Goal: Task Accomplishment & Management: Complete application form

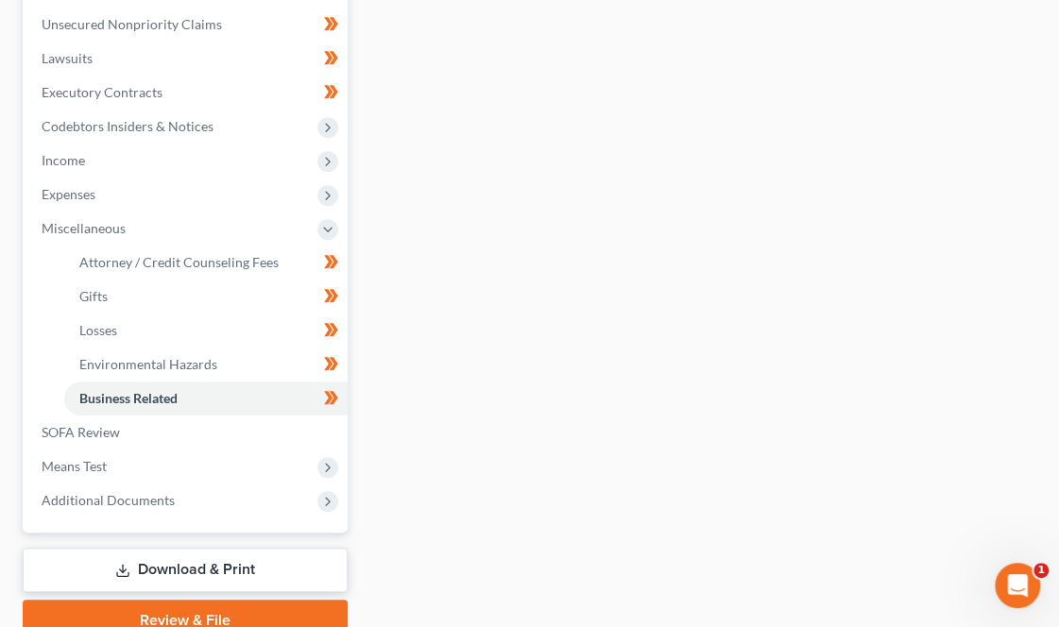
scroll to position [580, 0]
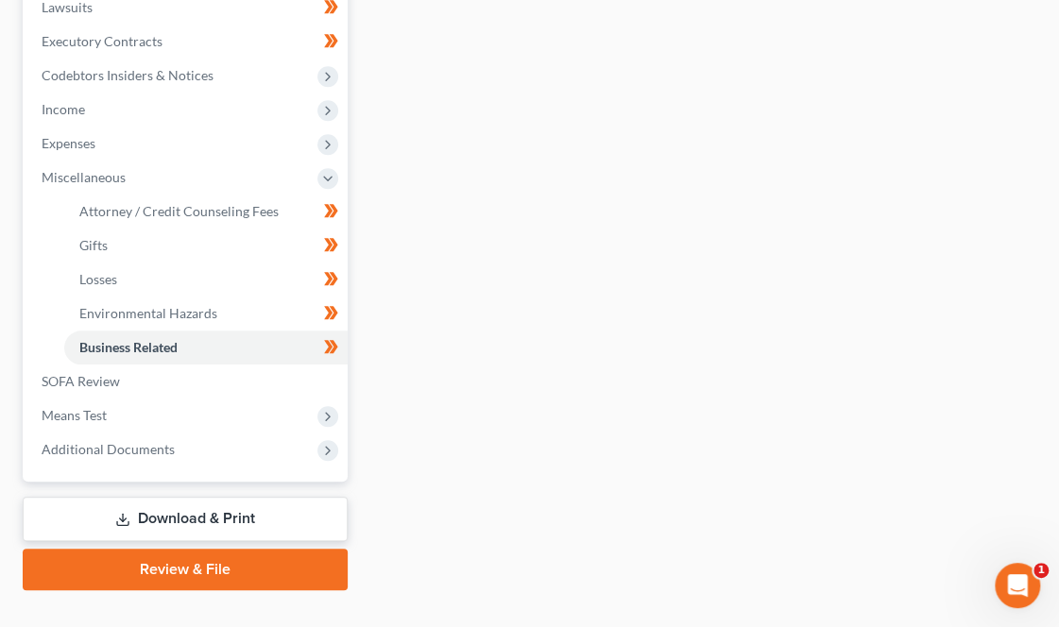
click at [192, 549] on link "Review & File" at bounding box center [185, 570] width 325 height 42
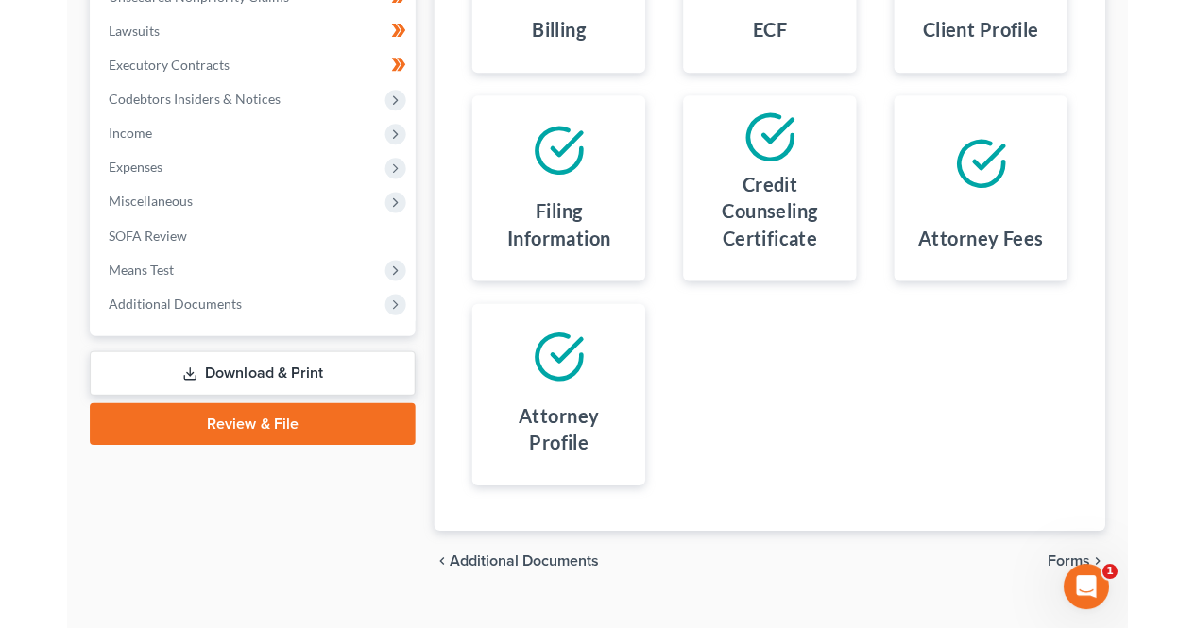
scroll to position [408, 0]
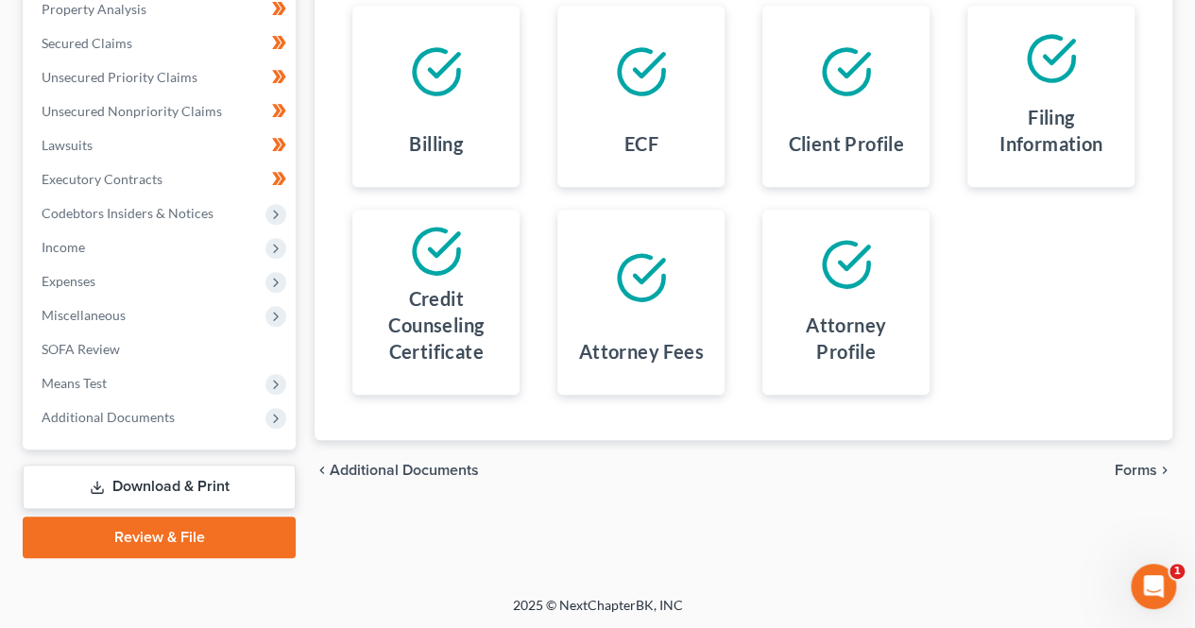
click at [1058, 468] on span "Forms" at bounding box center [1135, 470] width 42 height 15
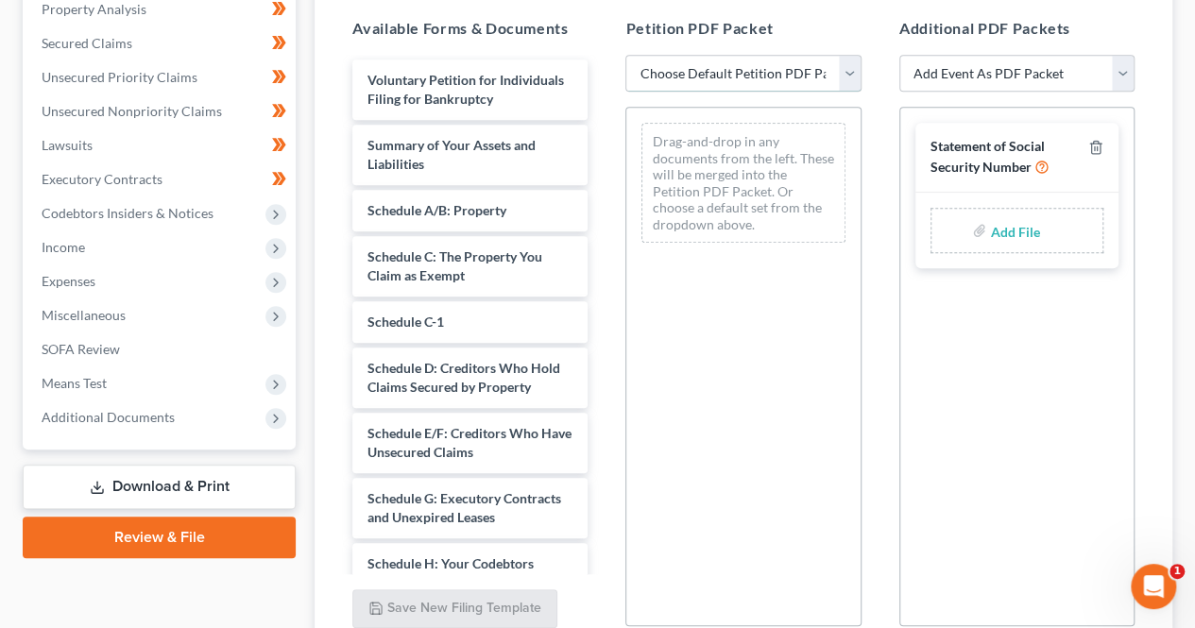
click at [702, 61] on select "Choose Default Petition PDF Packet Complete Bankruptcy Petition (all forms and …" at bounding box center [742, 74] width 235 height 38
select select "0"
click at [625, 55] on select "Choose Default Petition PDF Packet Complete Bankruptcy Petition (all forms and …" at bounding box center [742, 74] width 235 height 38
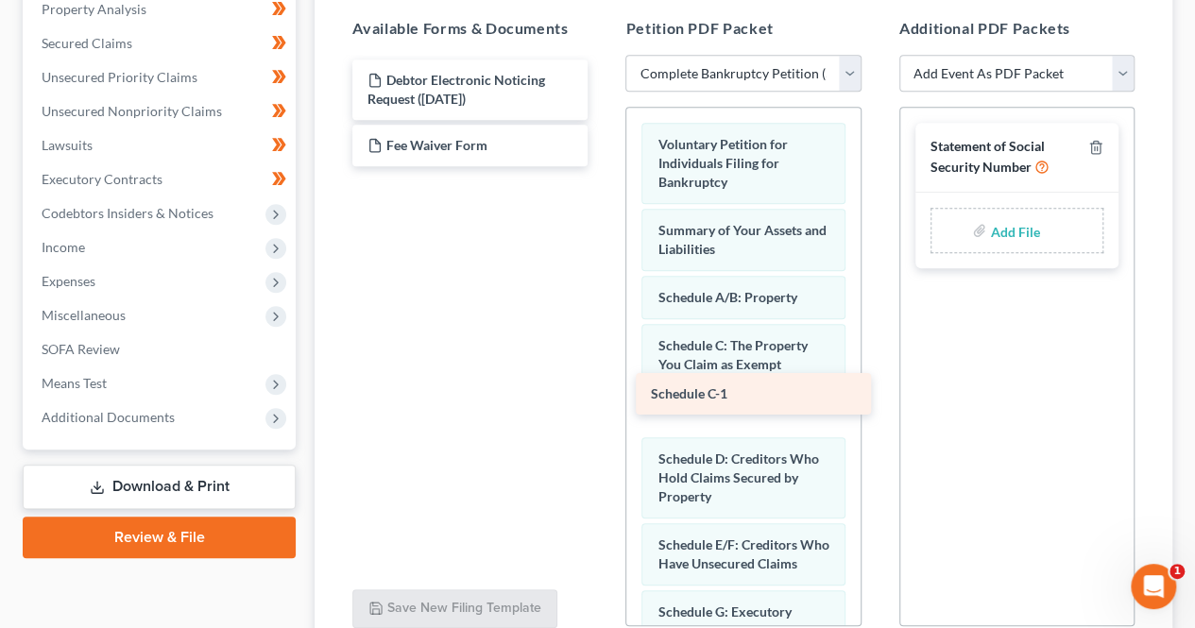
drag, startPoint x: 453, startPoint y: 78, endPoint x: 738, endPoint y: 388, distance: 421.1
click at [603, 166] on div "Schedule C-1 Schedule C-1 Debtor Electronic Noticing Request ([DATE]) Fee Waive…" at bounding box center [469, 112] width 265 height 107
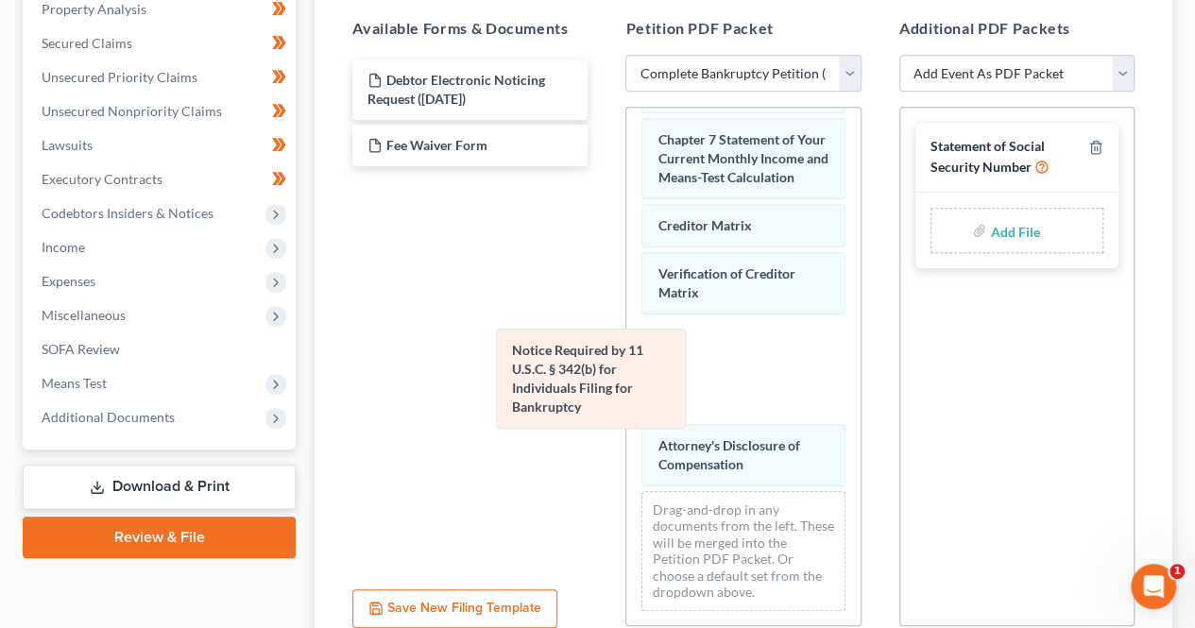
scroll to position [922, 0]
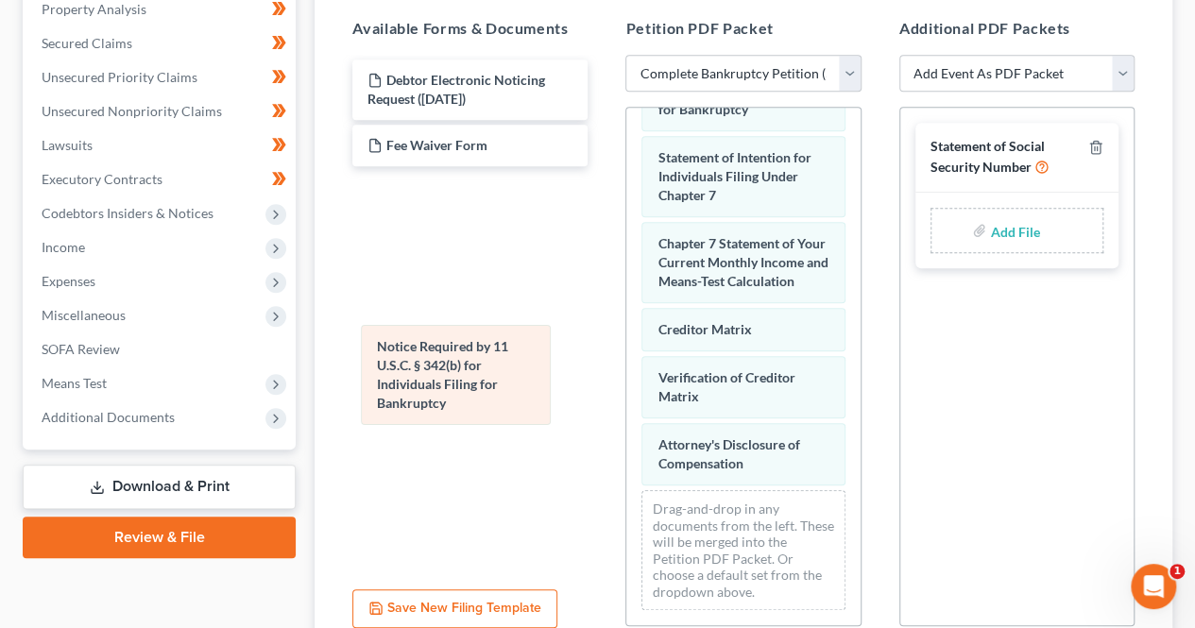
drag, startPoint x: 721, startPoint y: 341, endPoint x: 441, endPoint y: 345, distance: 280.5
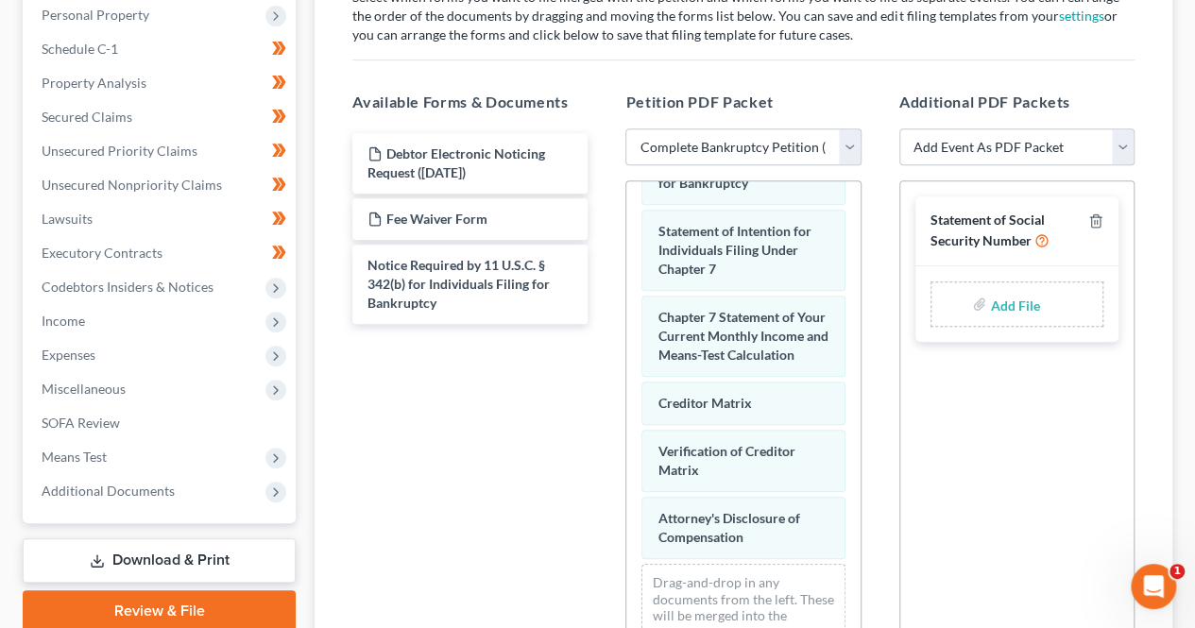
scroll to position [336, 0]
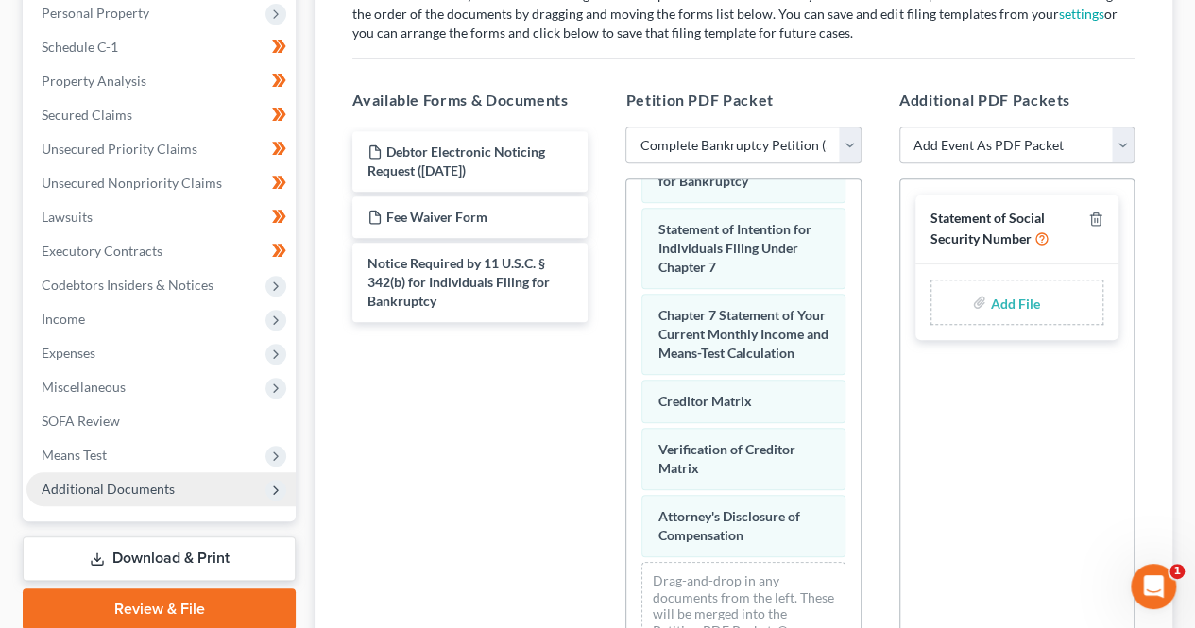
click at [170, 484] on span "Additional Documents" at bounding box center [108, 489] width 133 height 16
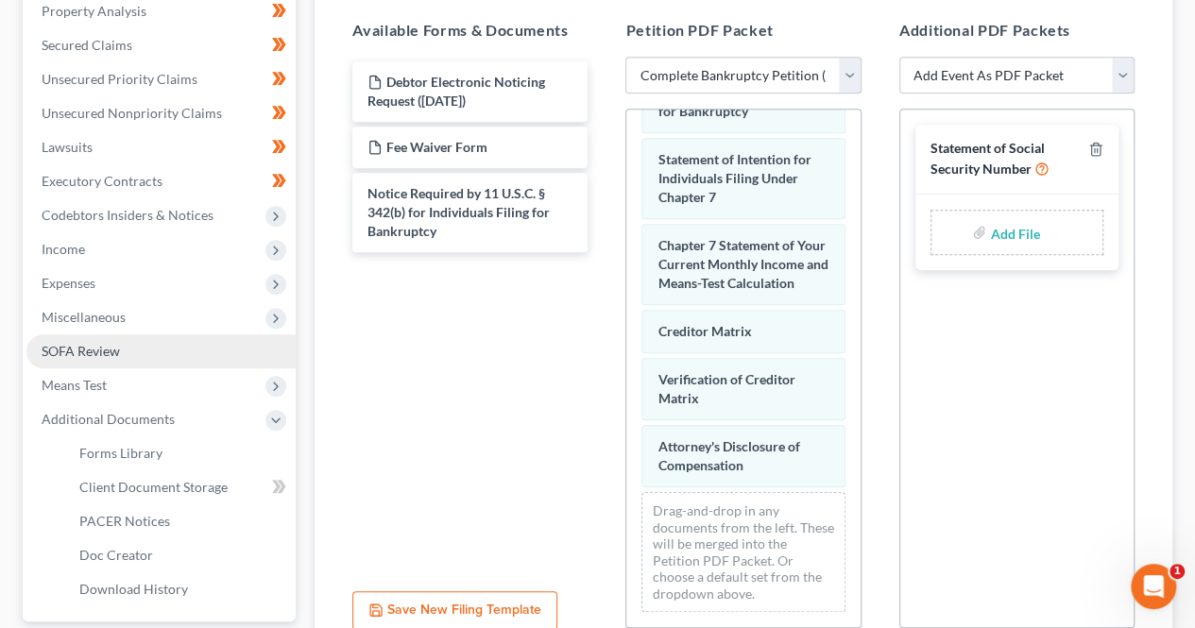
scroll to position [408, 0]
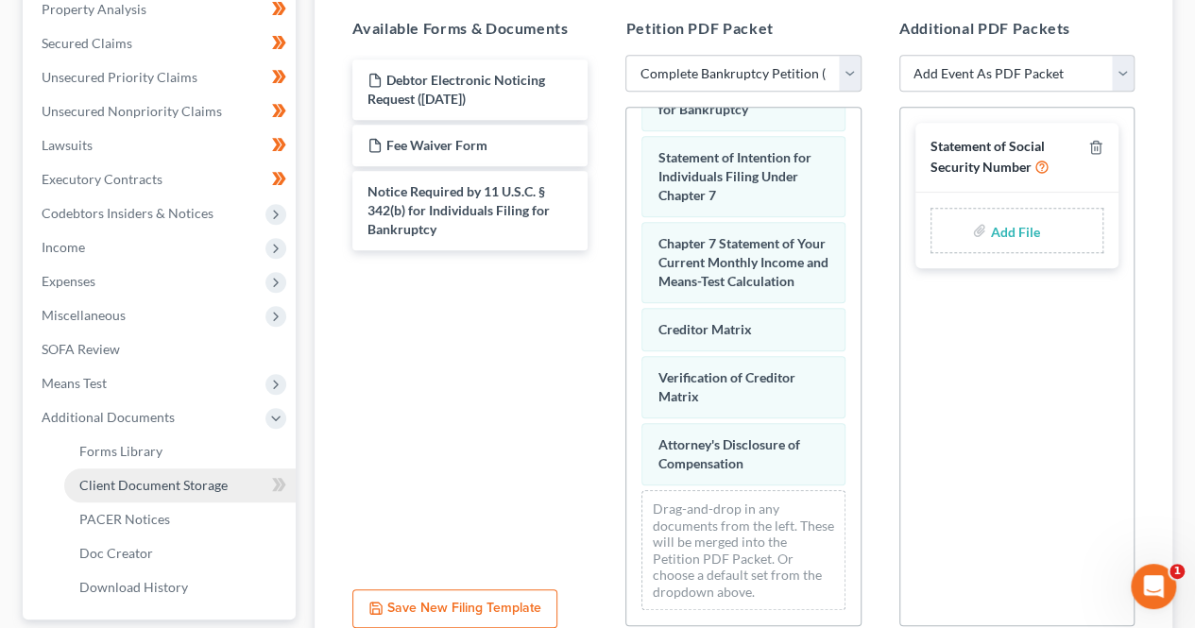
click at [190, 482] on span "Client Document Storage" at bounding box center [153, 485] width 148 height 16
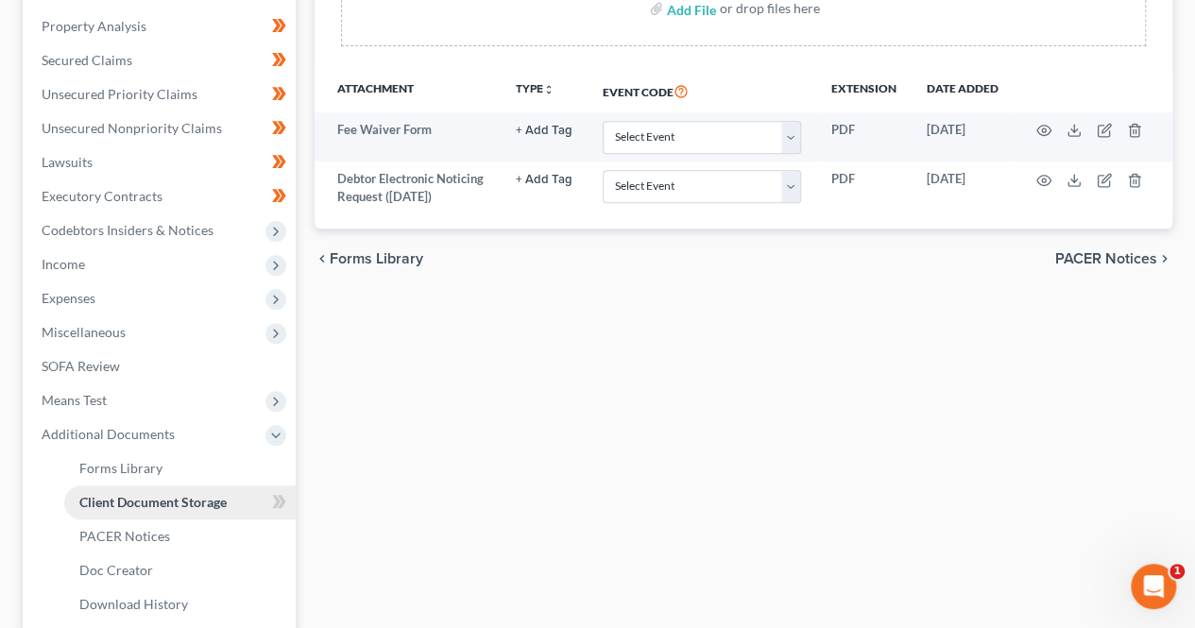
scroll to position [392, 0]
click at [142, 467] on span "Forms Library" at bounding box center [120, 467] width 83 height 16
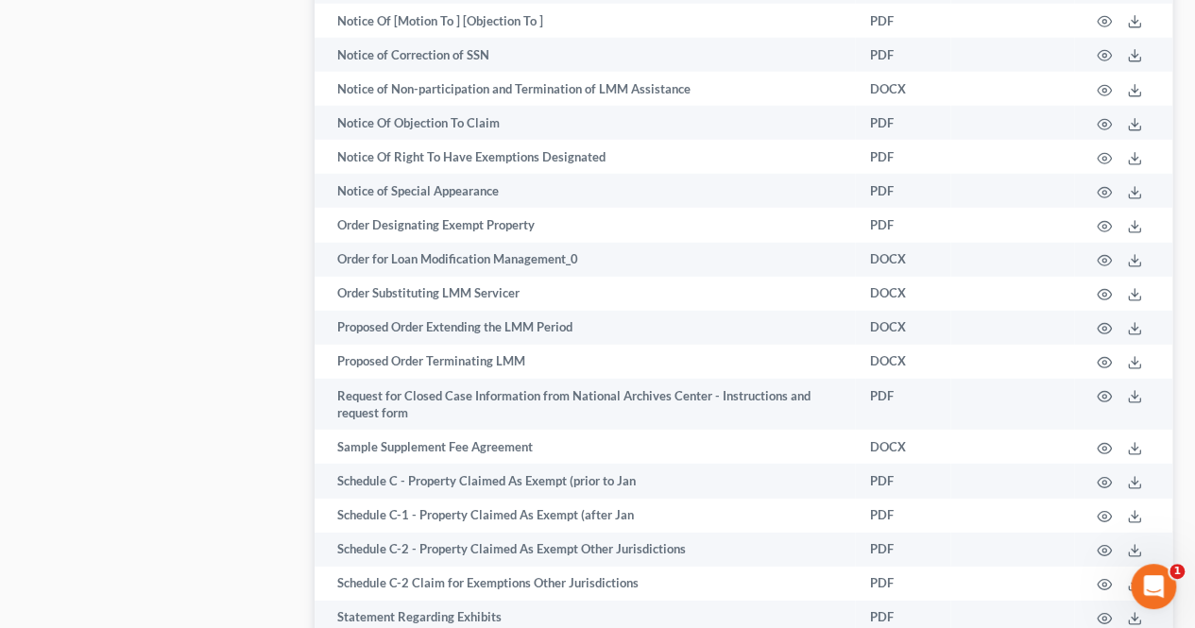
scroll to position [2766, 0]
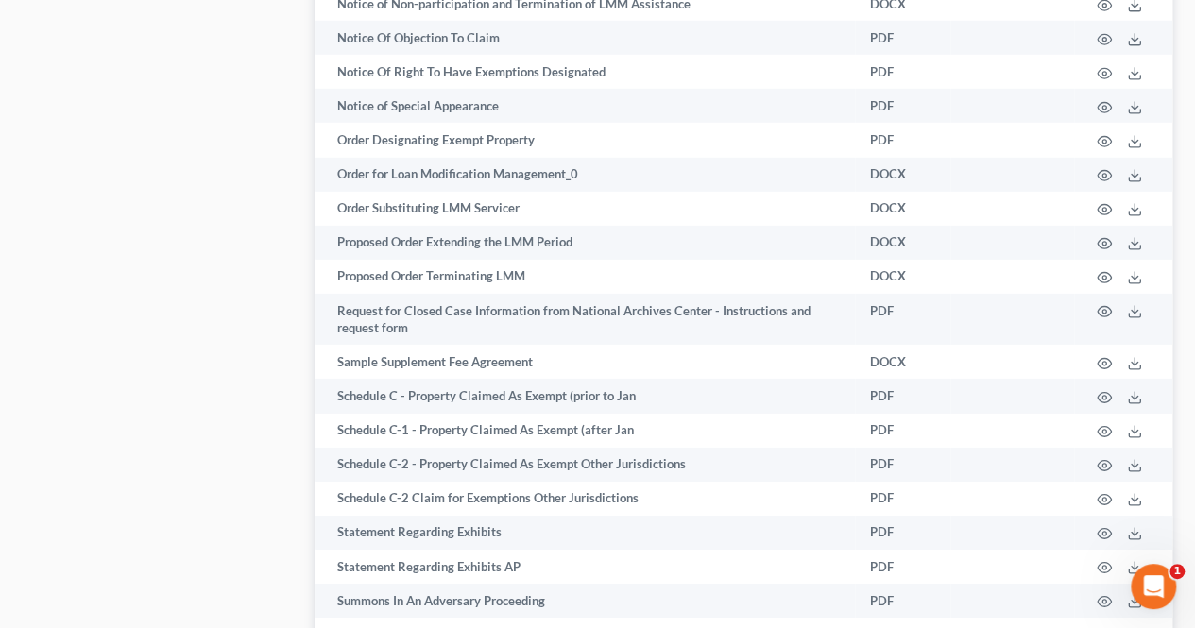
drag, startPoint x: 574, startPoint y: 496, endPoint x: 224, endPoint y: 439, distance: 354.9
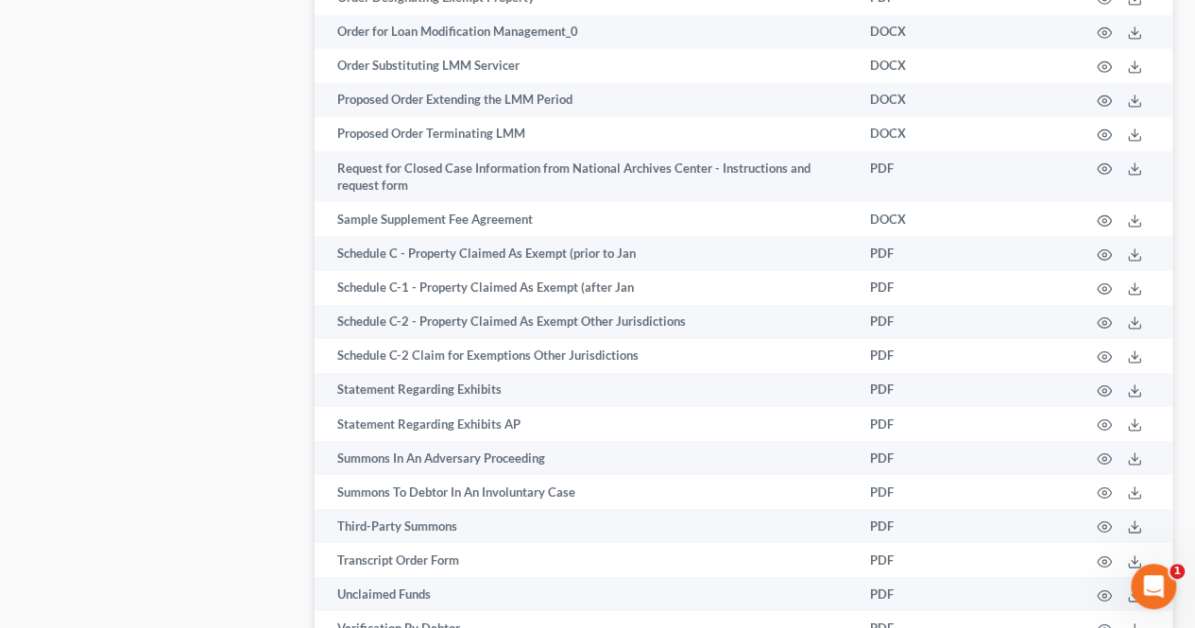
scroll to position [3047, 0]
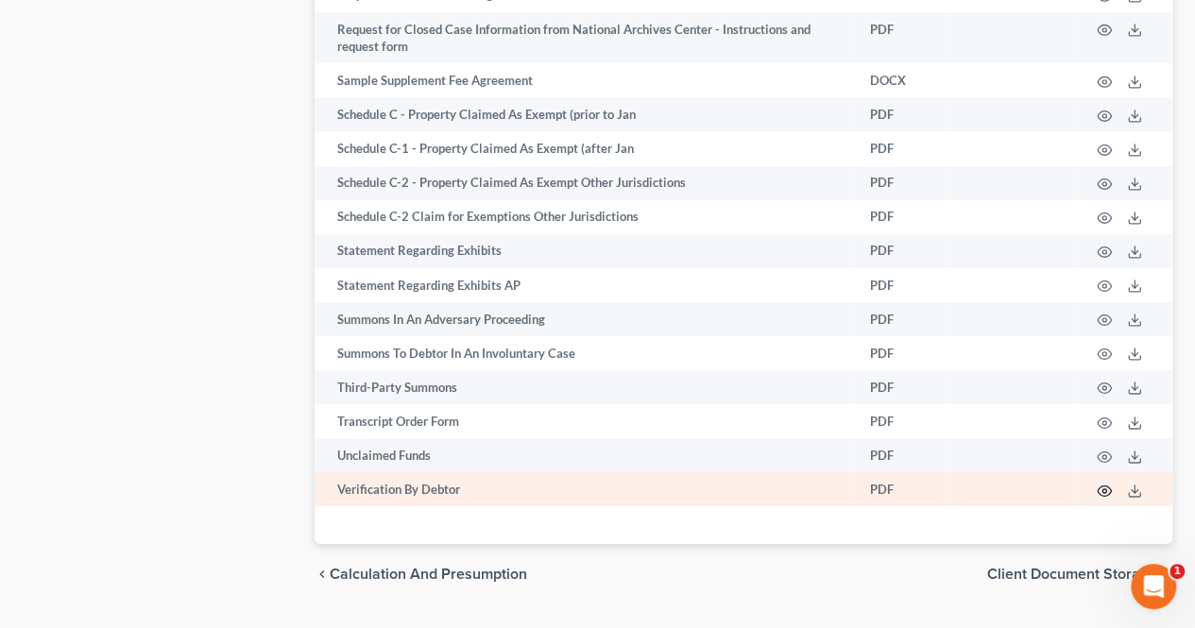
click at [1058, 490] on icon "button" at bounding box center [1103, 491] width 15 height 15
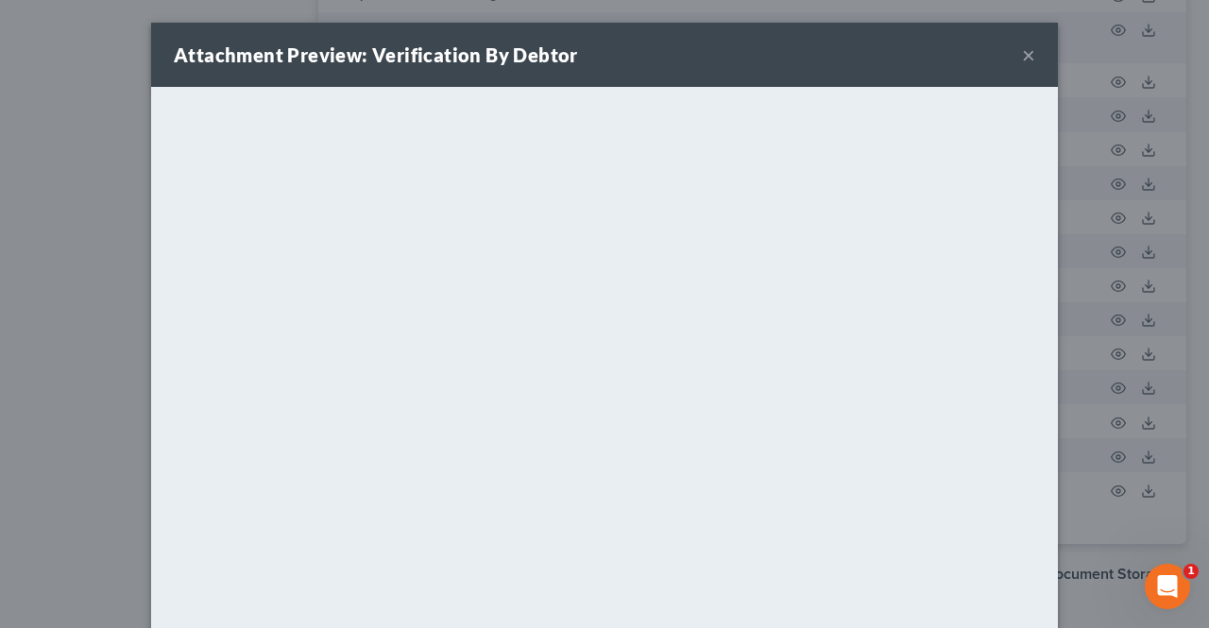
click at [1022, 56] on button "×" at bounding box center [1028, 54] width 13 height 23
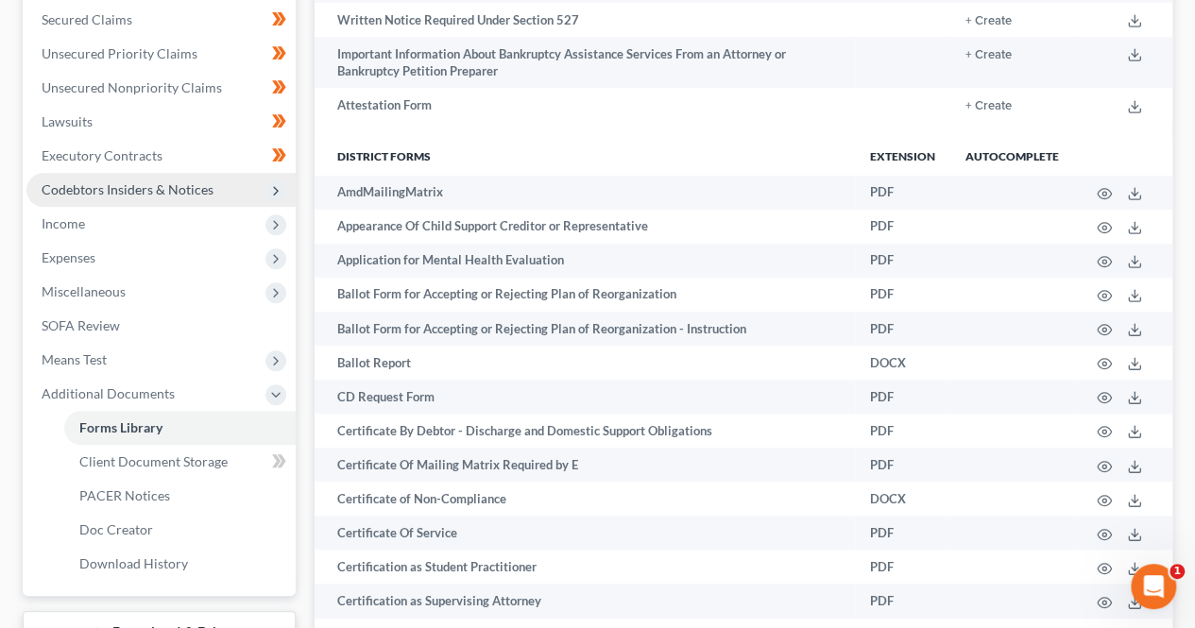
scroll to position [433, 0]
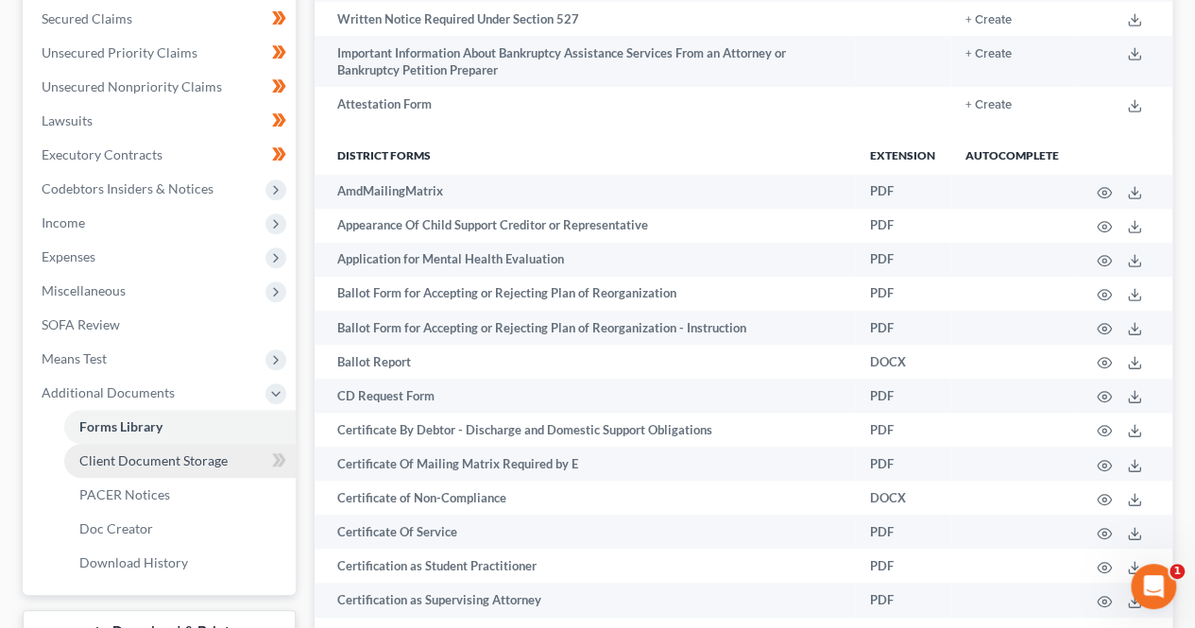
click at [165, 460] on span "Client Document Storage" at bounding box center [153, 460] width 148 height 16
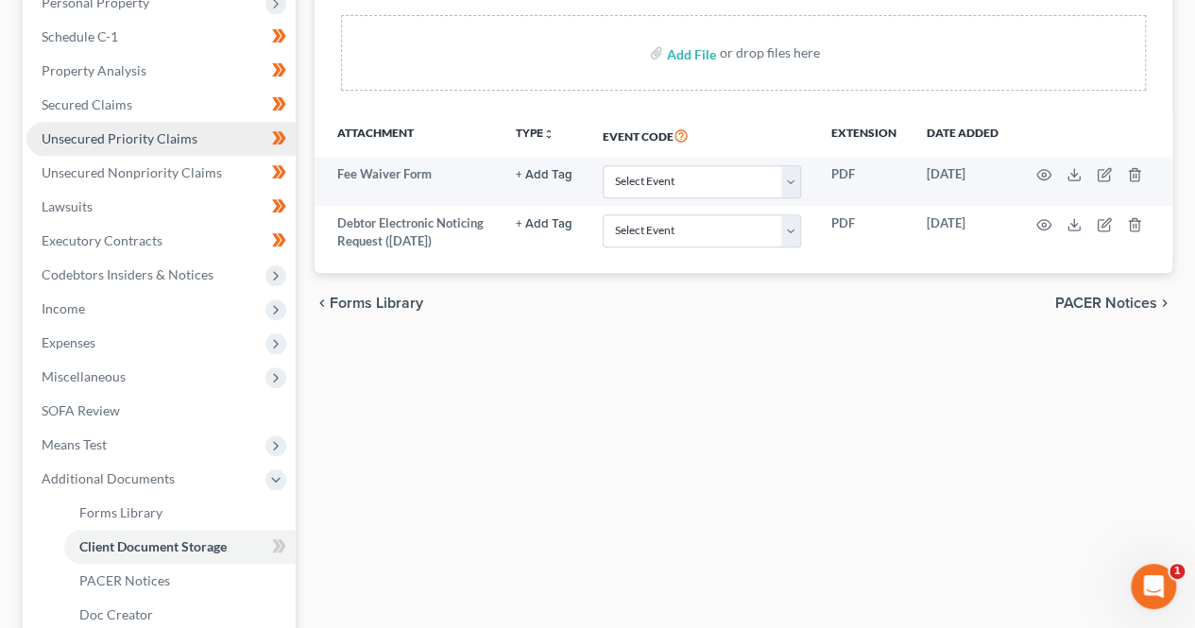
scroll to position [348, 0]
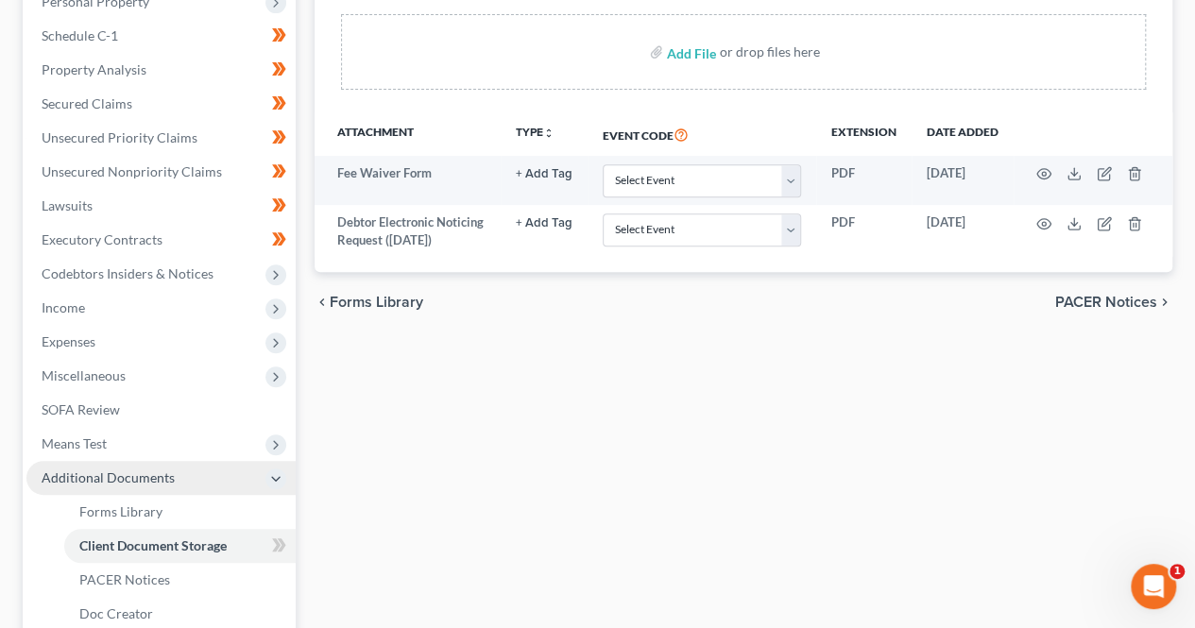
click at [137, 482] on span "Additional Documents" at bounding box center [108, 477] width 133 height 16
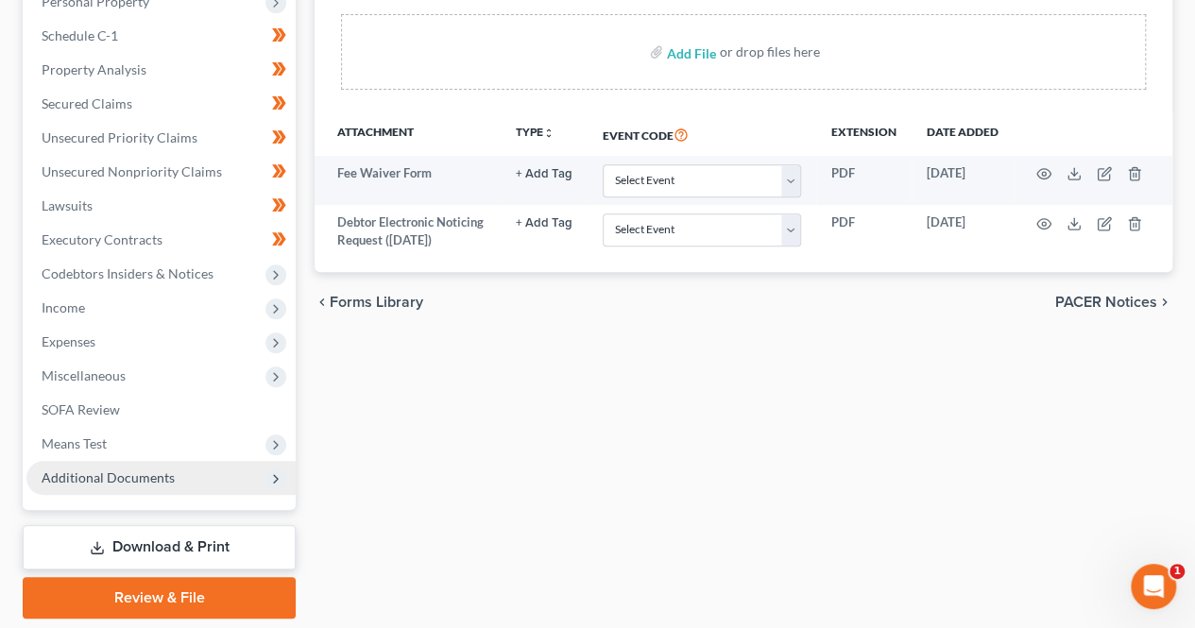
click at [137, 482] on span "Additional Documents" at bounding box center [108, 477] width 133 height 16
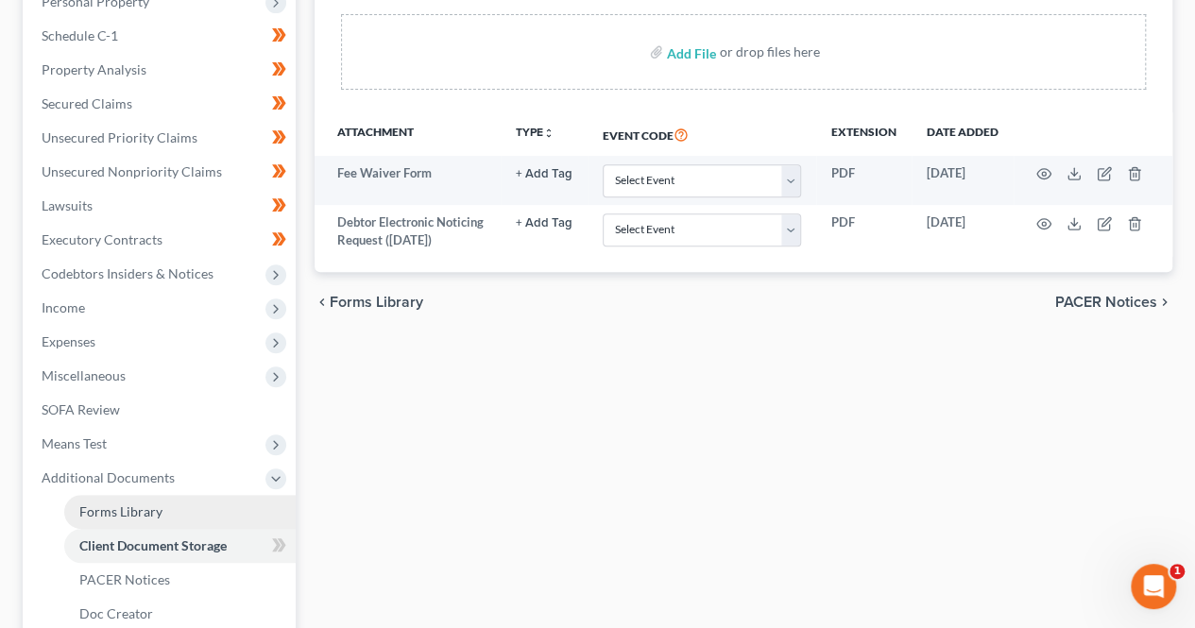
click at [137, 504] on span "Forms Library" at bounding box center [120, 511] width 83 height 16
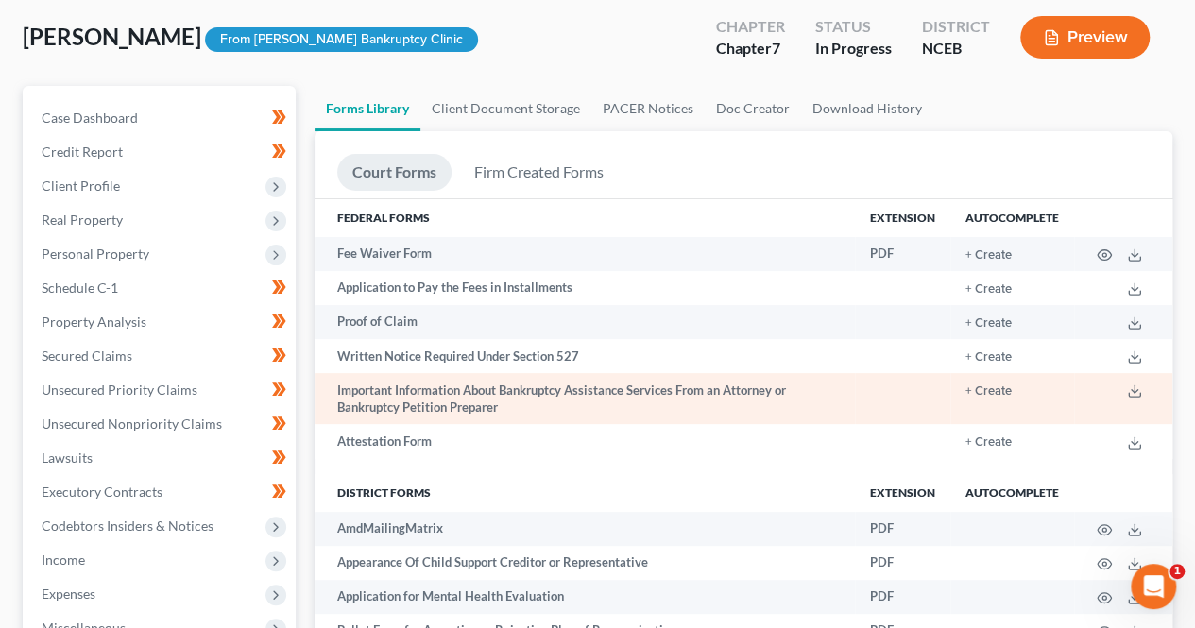
scroll to position [96, 0]
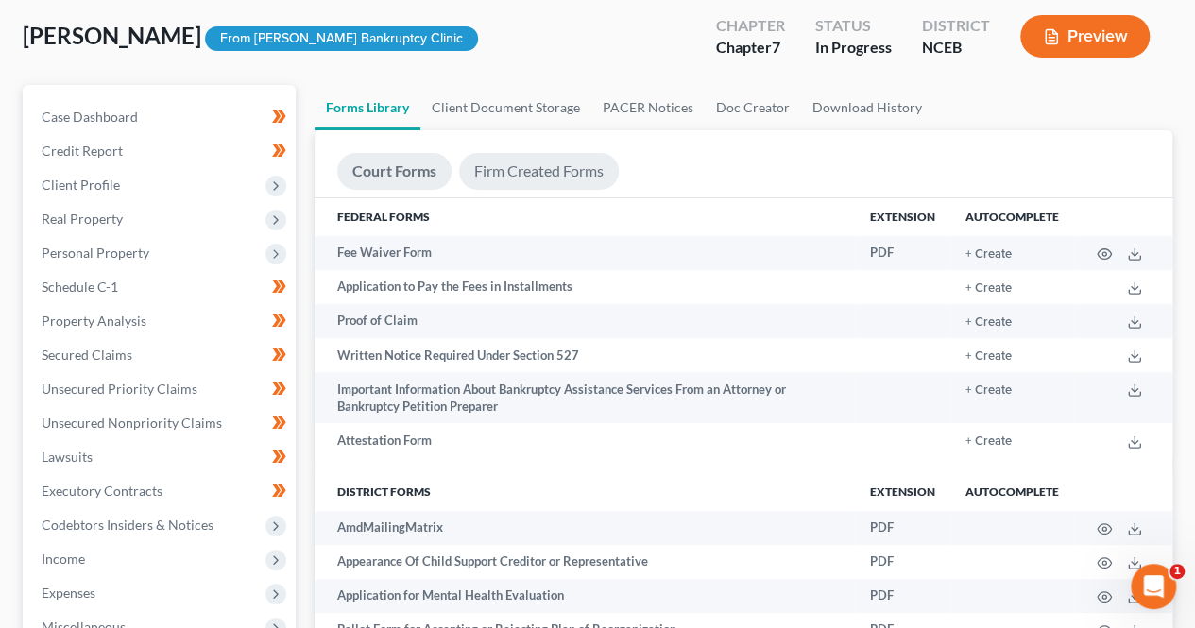
click at [535, 175] on link "Firm Created Forms" at bounding box center [539, 171] width 160 height 37
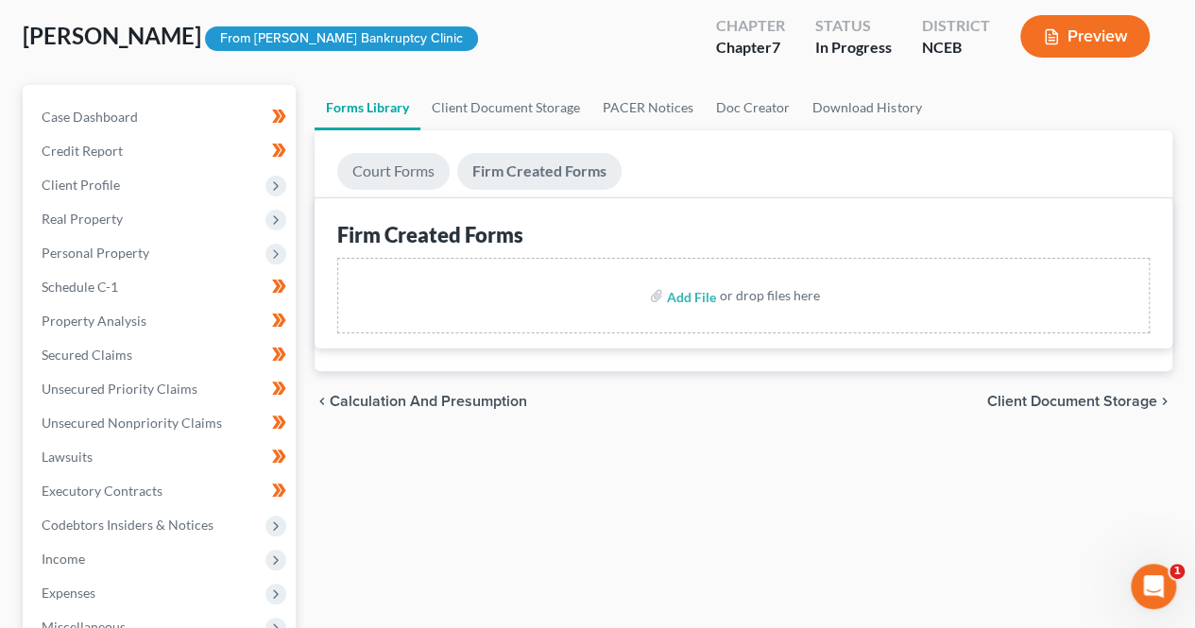
click at [409, 170] on link "Court Forms" at bounding box center [393, 171] width 112 height 37
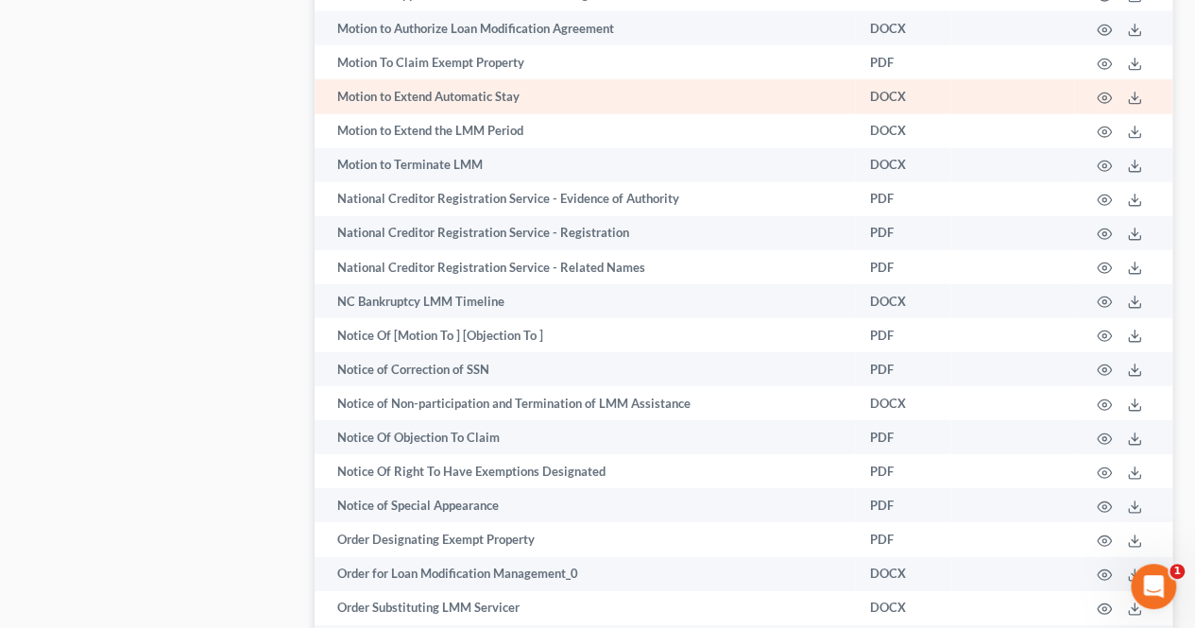
scroll to position [2374, 0]
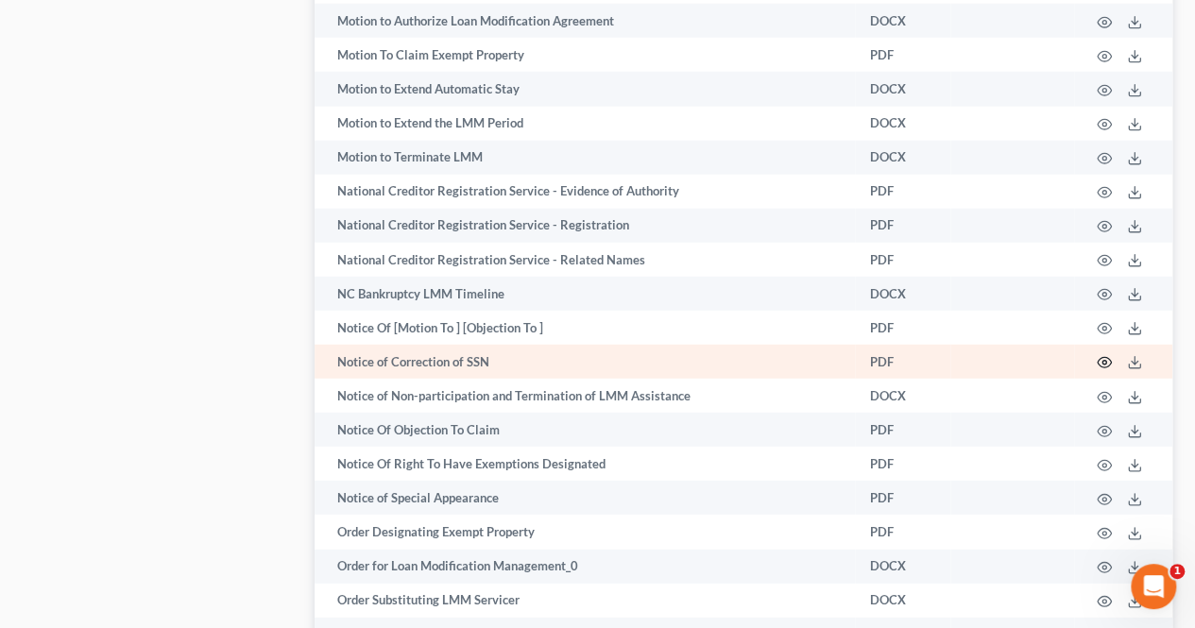
click at [1058, 361] on circle "button" at bounding box center [1104, 363] width 4 height 4
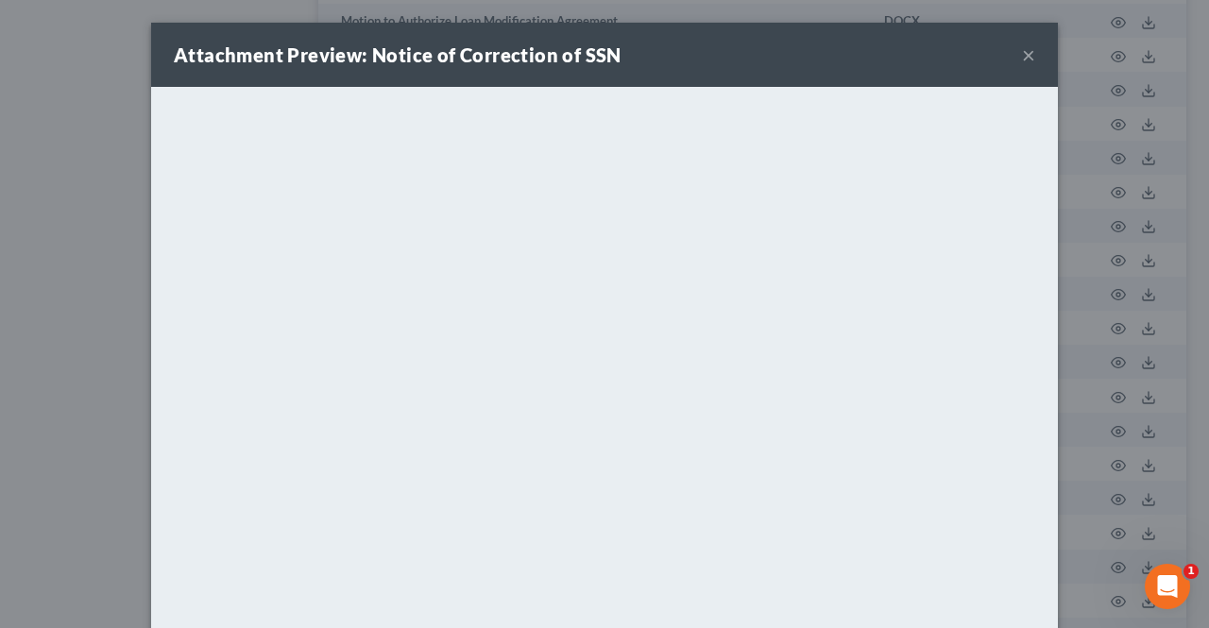
click at [1022, 53] on button "×" at bounding box center [1028, 54] width 13 height 23
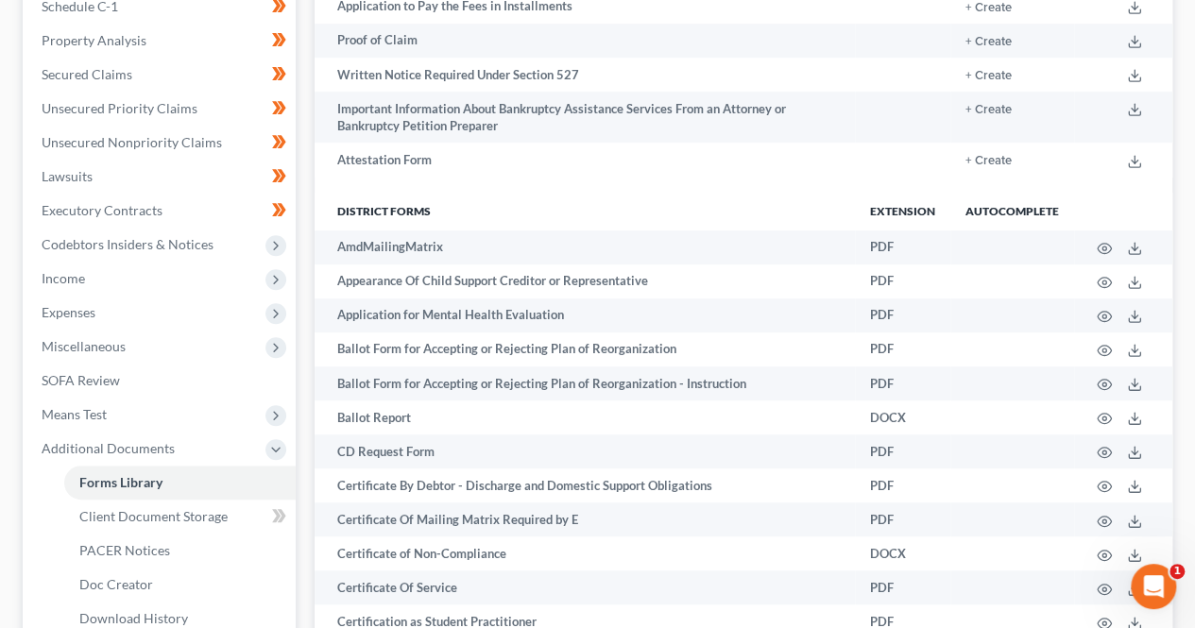
scroll to position [378, 0]
click at [155, 512] on span "Client Document Storage" at bounding box center [153, 515] width 148 height 16
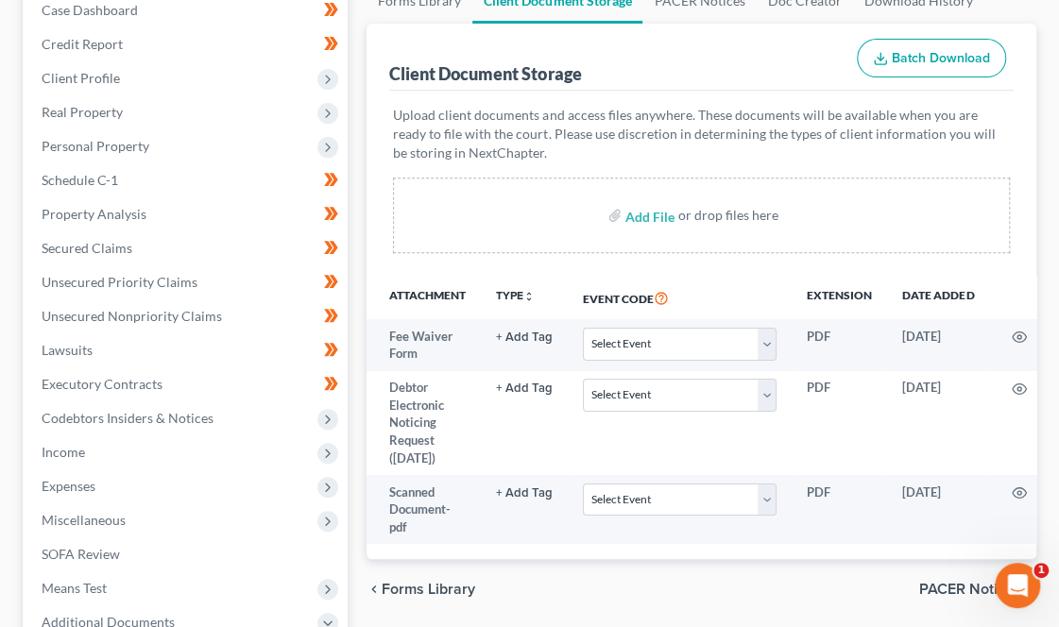
scroll to position [239, 0]
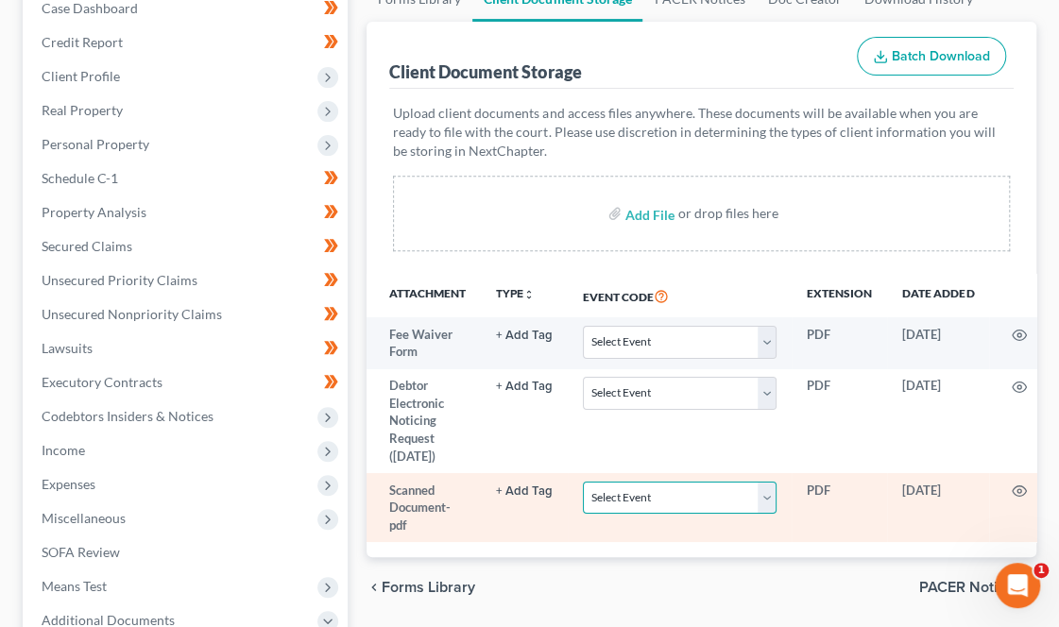
click at [745, 482] on select "Select Event Certificate of Credit Counseling" at bounding box center [680, 498] width 194 height 33
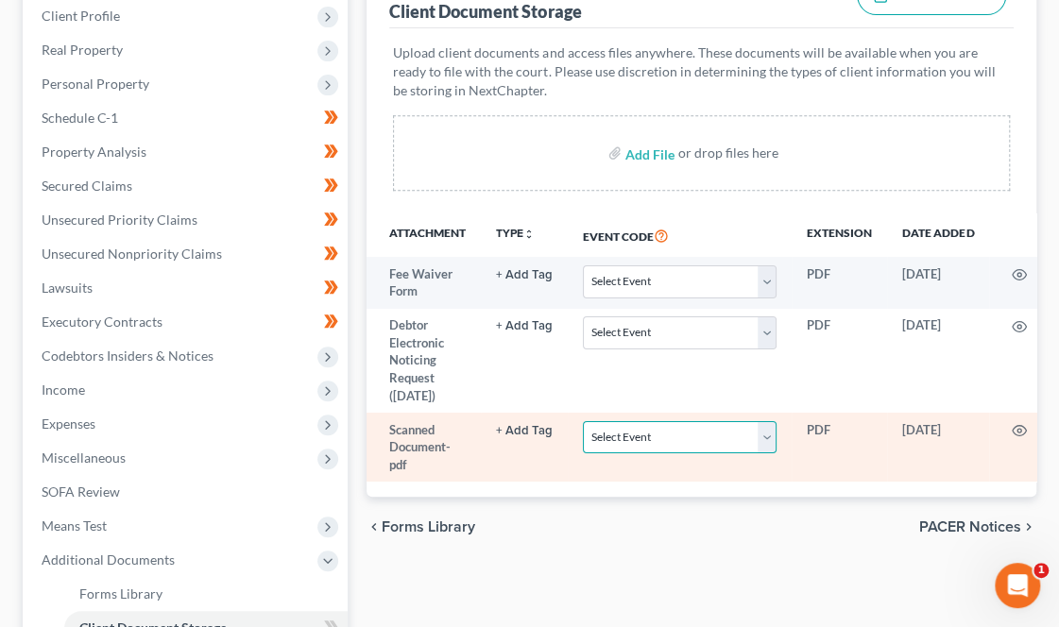
scroll to position [0, 1]
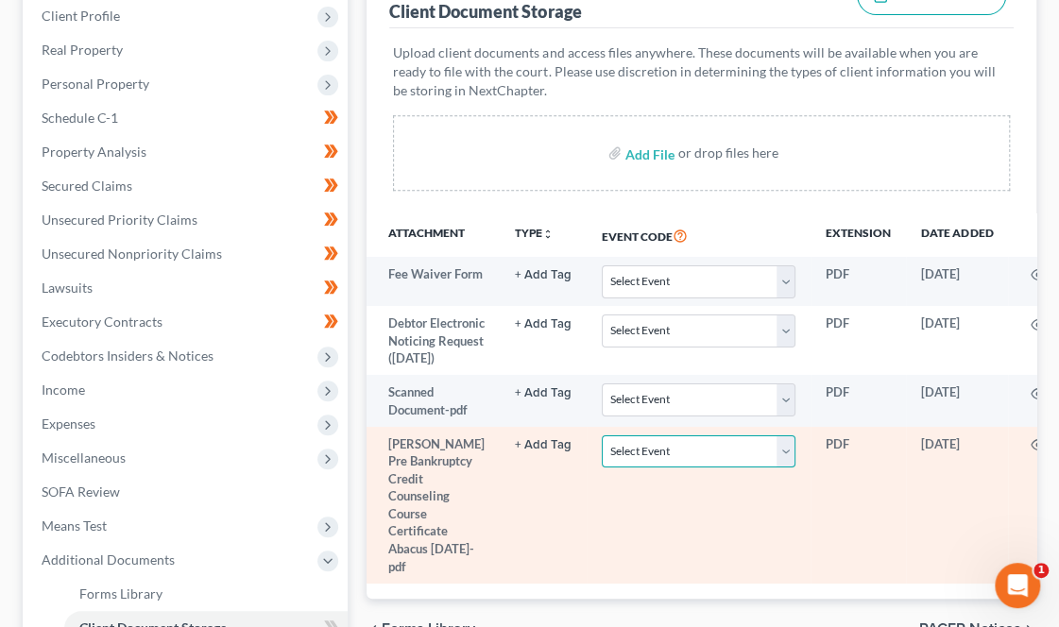
click at [760, 468] on select "Select Event Certificate of Credit Counseling" at bounding box center [699, 451] width 194 height 33
select select "0"
click at [602, 453] on select "Select Event Certificate of Credit Counseling" at bounding box center [699, 451] width 194 height 33
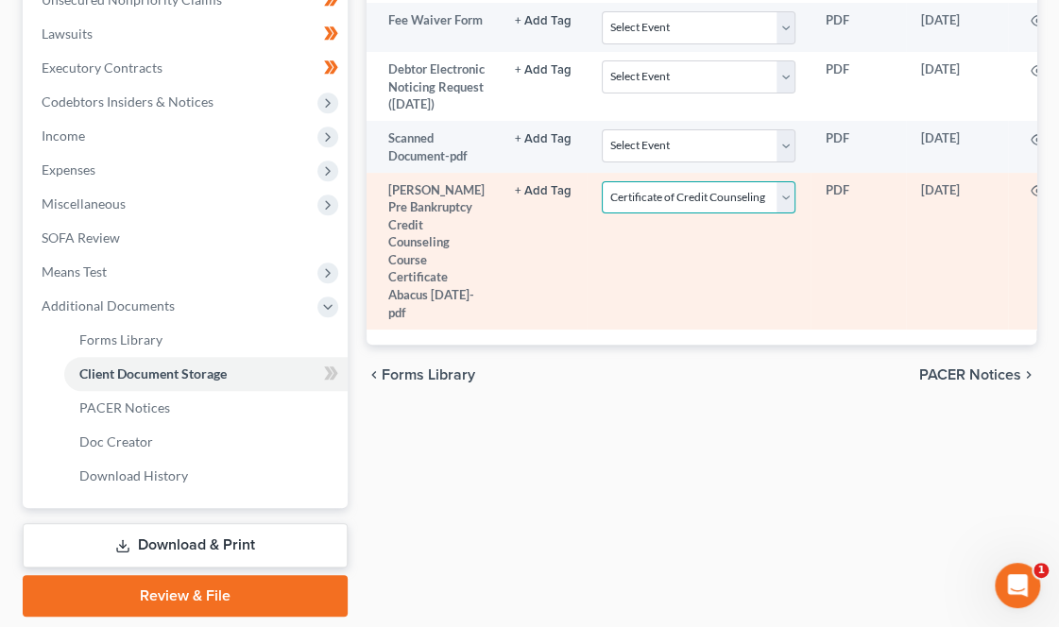
scroll to position [554, 0]
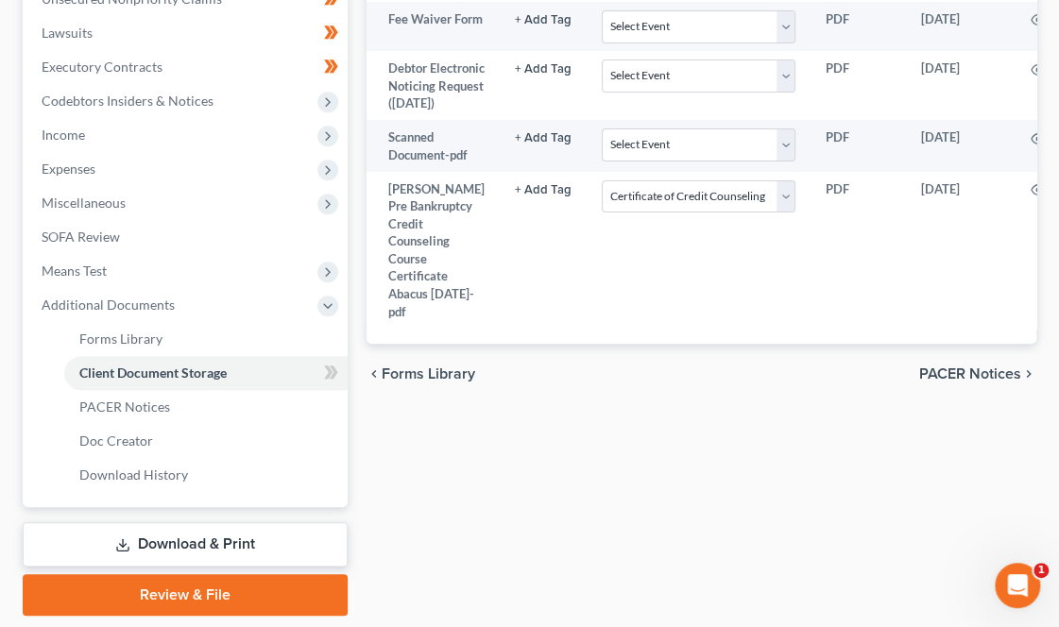
click at [204, 574] on link "Review & File" at bounding box center [185, 595] width 325 height 42
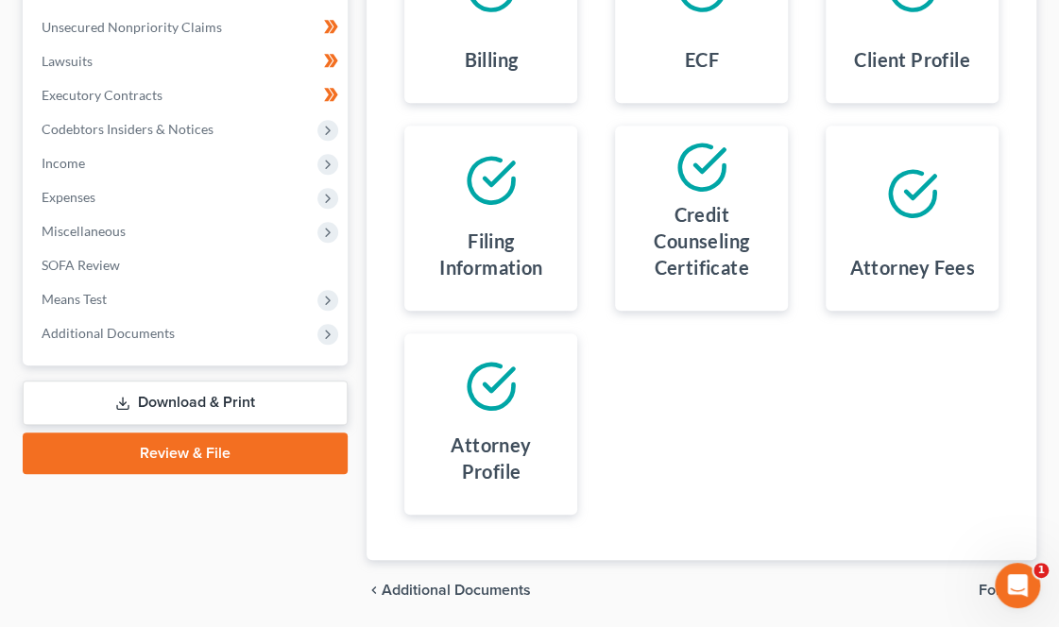
scroll to position [528, 0]
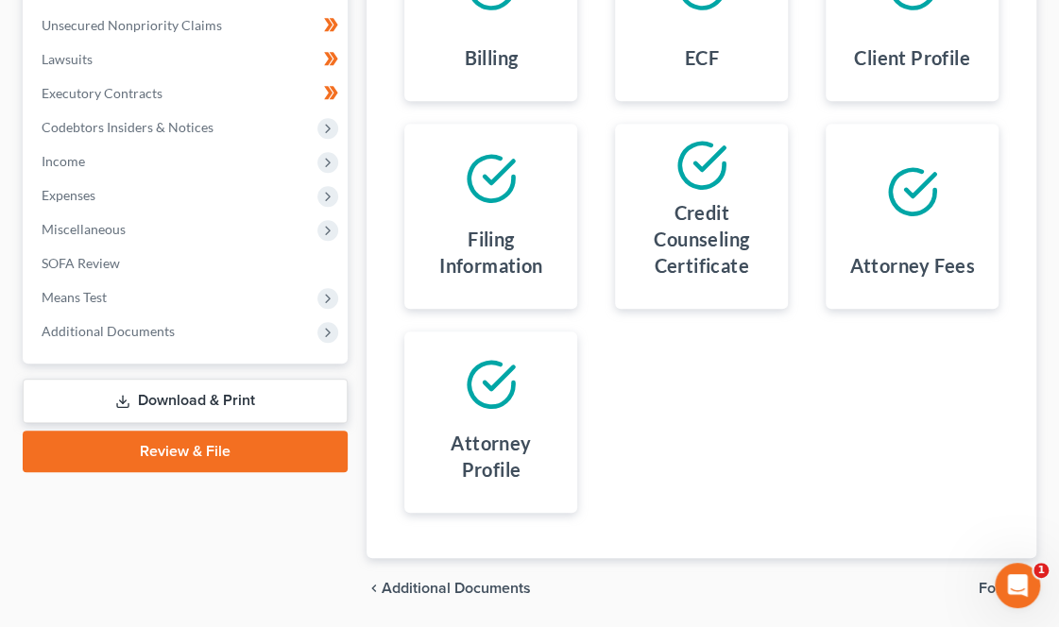
click at [993, 581] on span "Forms" at bounding box center [999, 588] width 42 height 15
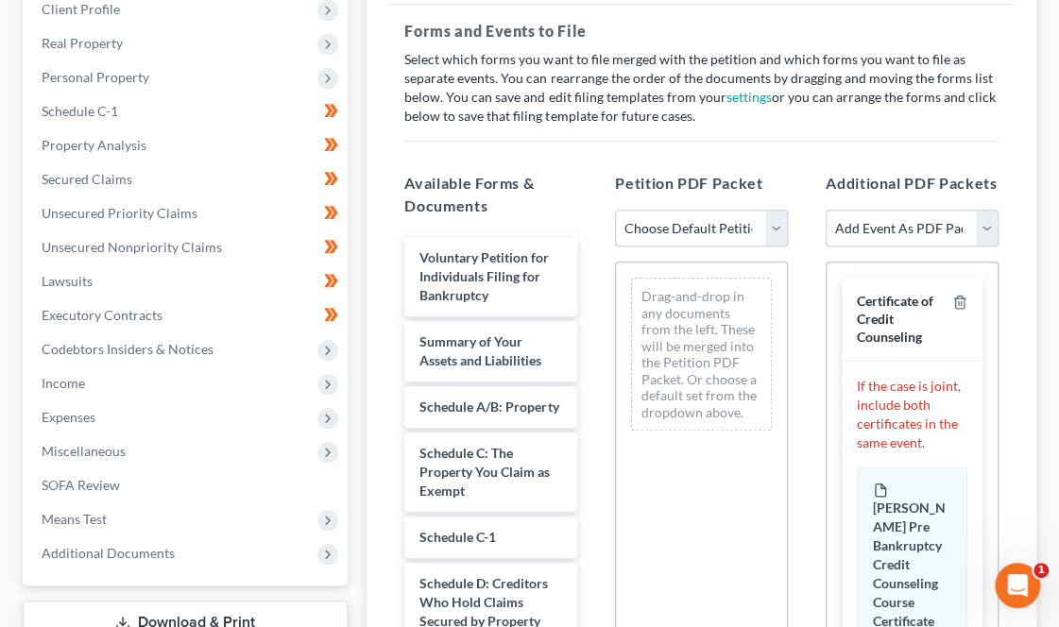
scroll to position [305, 0]
click at [894, 211] on select "Add Event As PDF Packet Certificate of Credit Counseling Statement of Social Se…" at bounding box center [911, 230] width 173 height 38
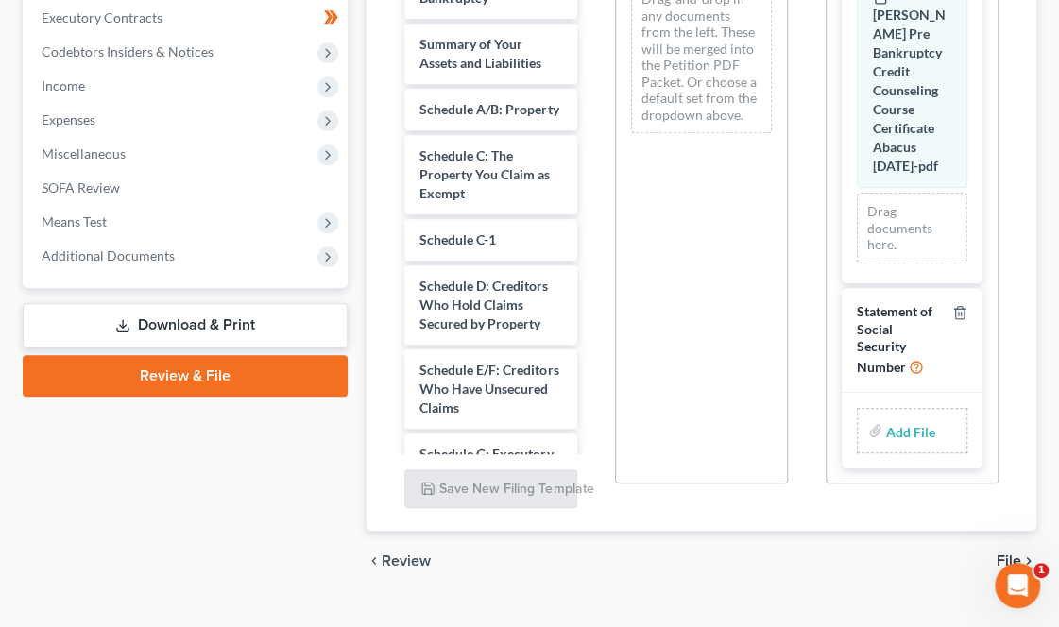
scroll to position [604, 0]
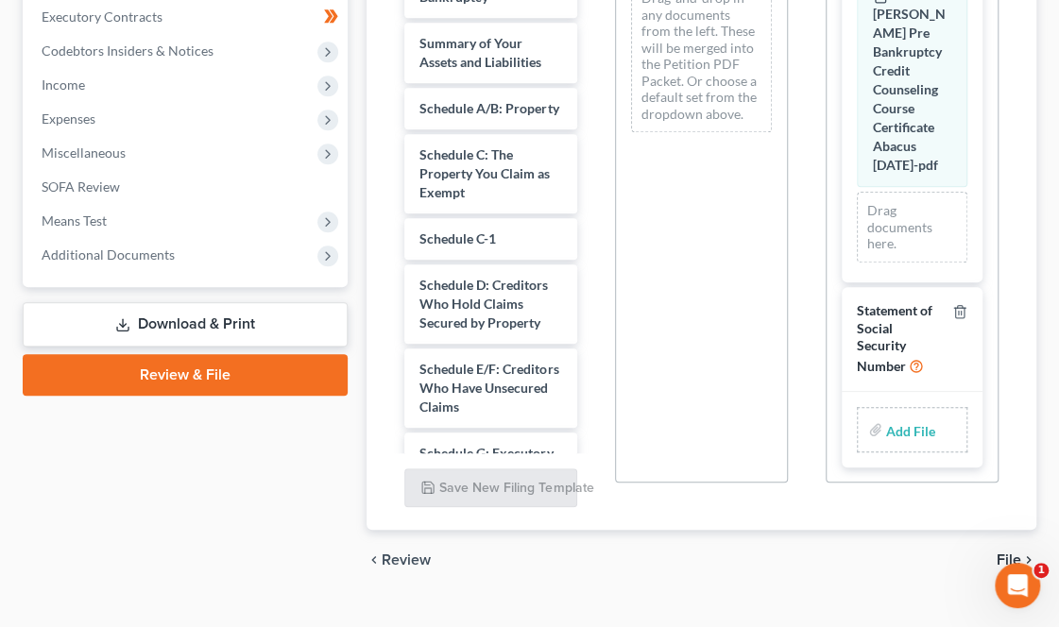
type input "C:\fakepath\Scanned Document.pdf"
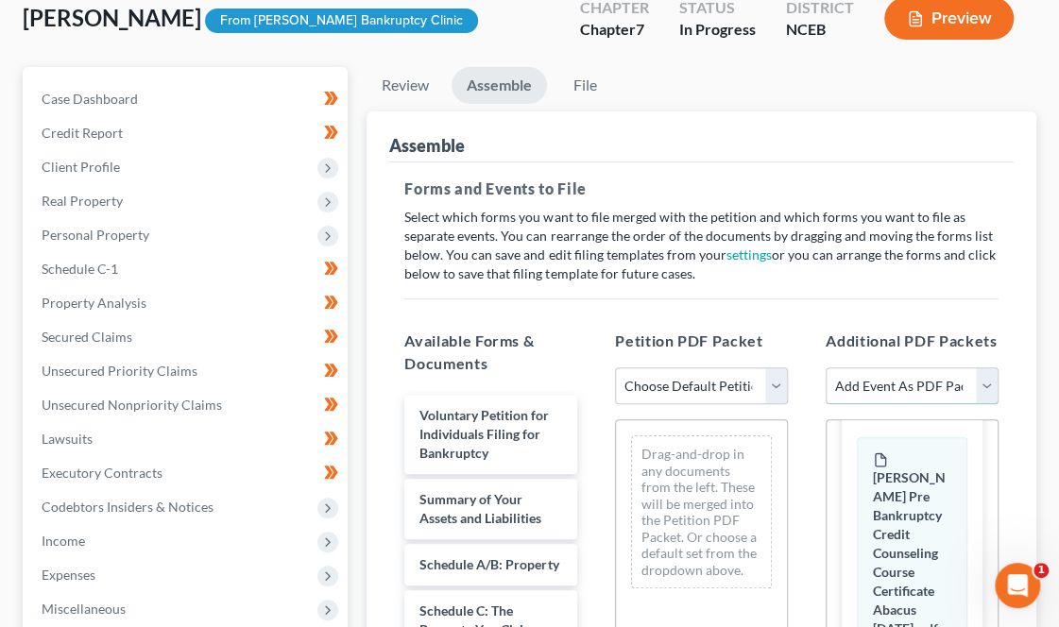
scroll to position [146, 0]
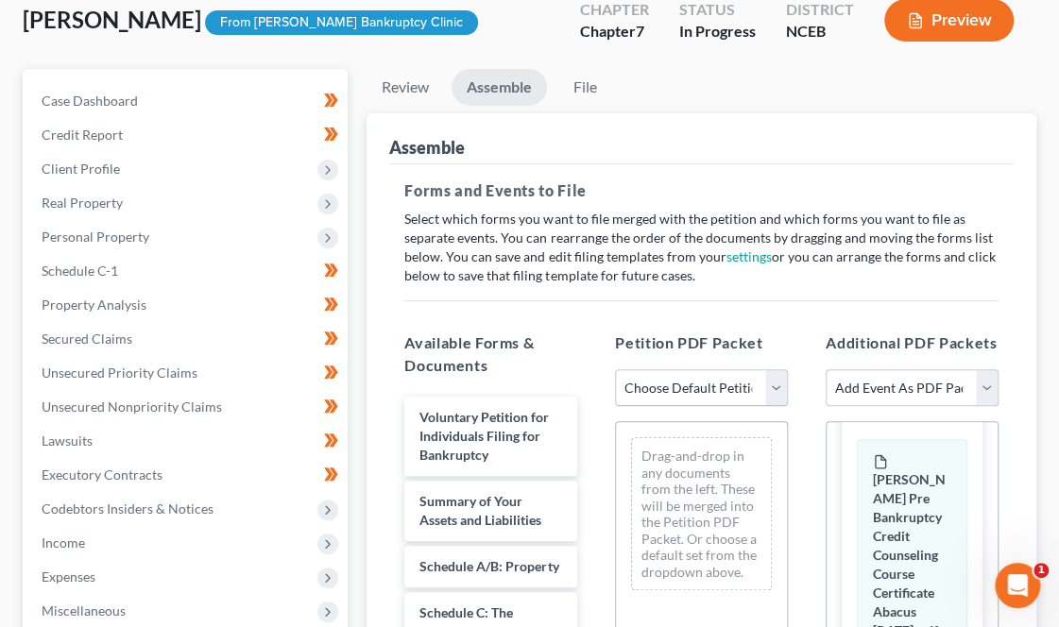
click at [716, 369] on select "Choose Default Petition PDF Packet Complete Bankruptcy Petition (all forms and …" at bounding box center [701, 388] width 173 height 38
select select "0"
click at [615, 369] on select "Choose Default Petition PDF Packet Complete Bankruptcy Petition (all forms and …" at bounding box center [701, 388] width 173 height 38
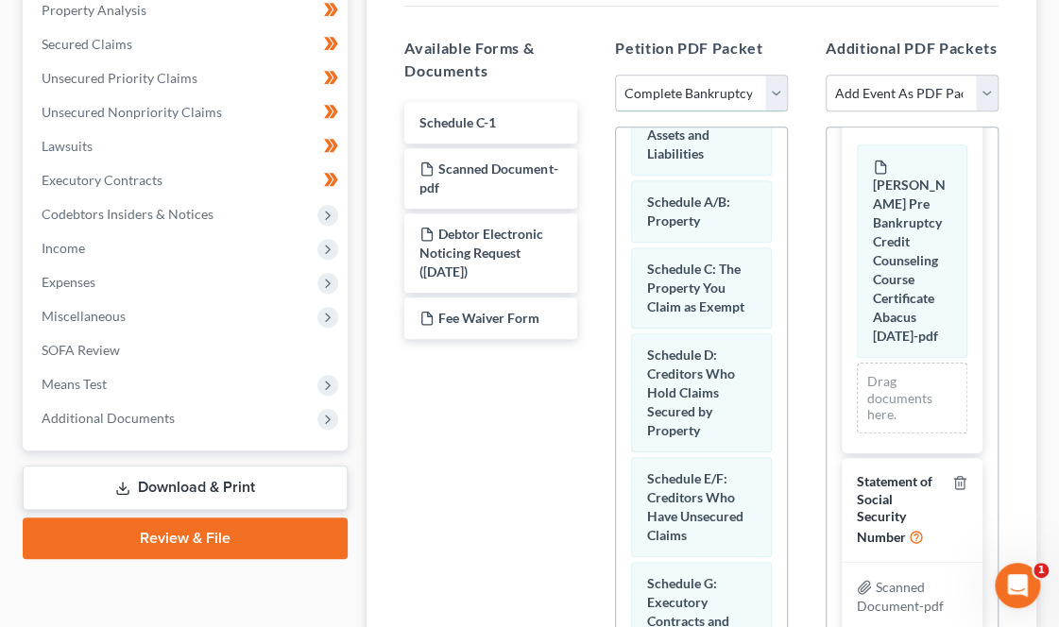
scroll to position [443, 0]
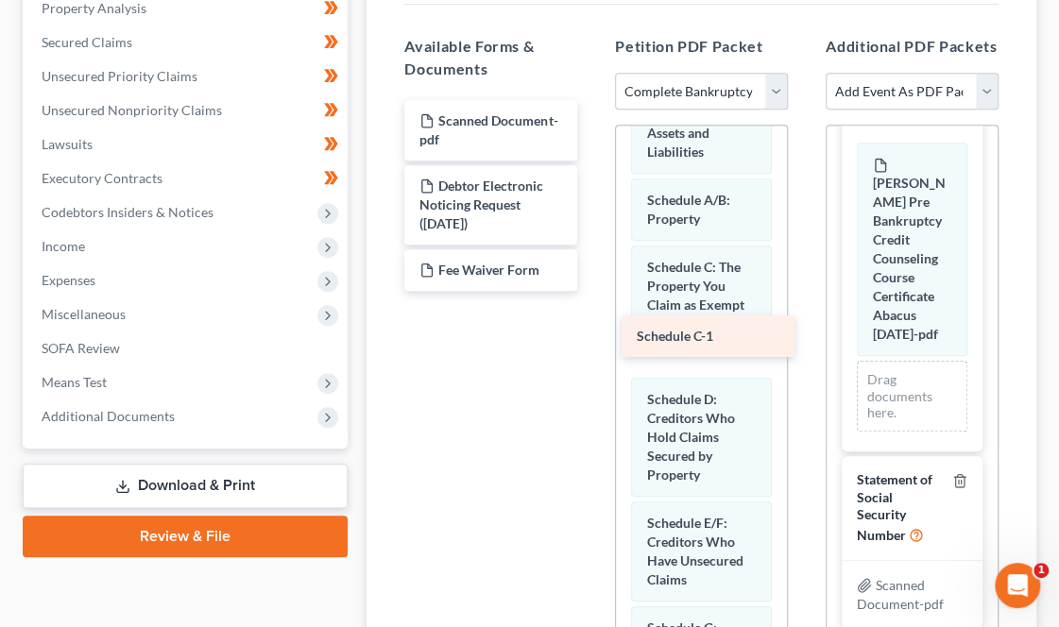
drag, startPoint x: 460, startPoint y: 80, endPoint x: 677, endPoint y: 331, distance: 332.1
click at [592, 291] on div "Schedule C-1 Schedule C-1 Scanned Document-pdf Debtor Electronic Noticing Reque…" at bounding box center [490, 195] width 203 height 191
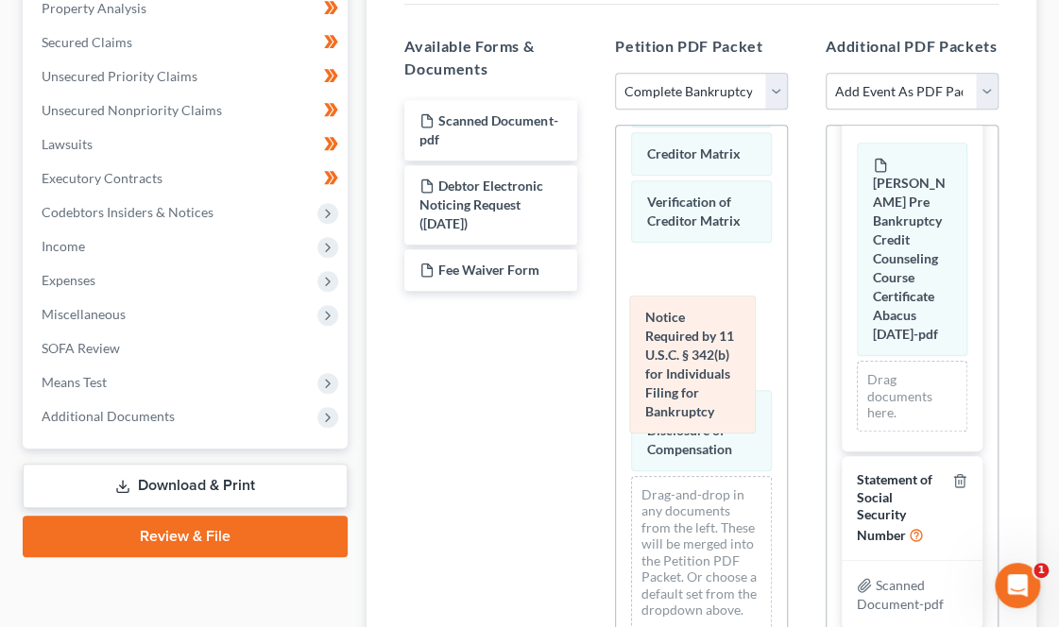
scroll to position [1441, 0]
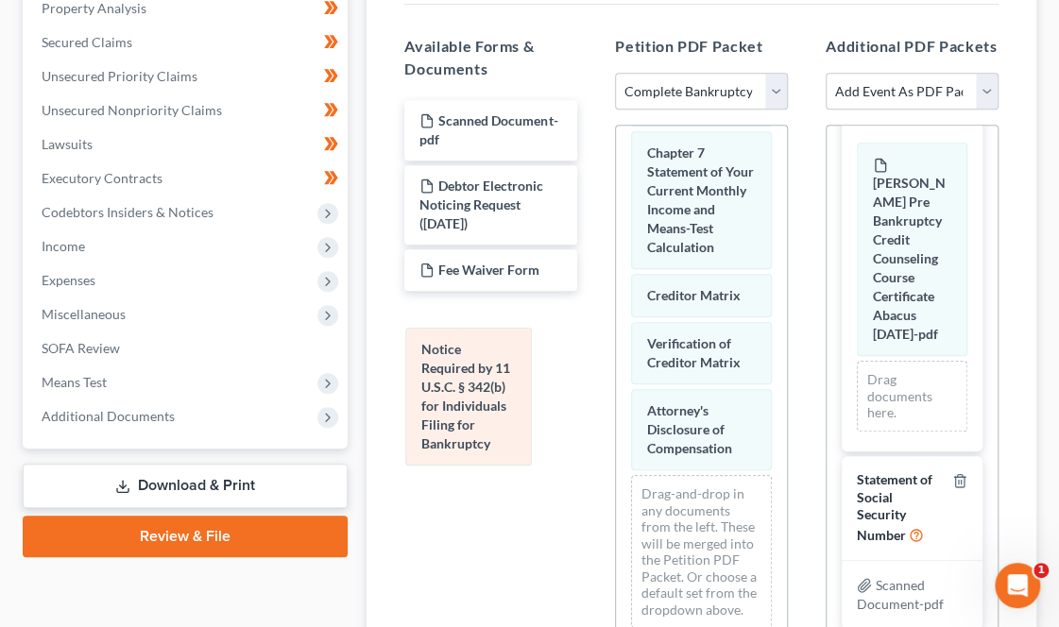
drag, startPoint x: 714, startPoint y: 341, endPoint x: 482, endPoint y: 373, distance: 234.5
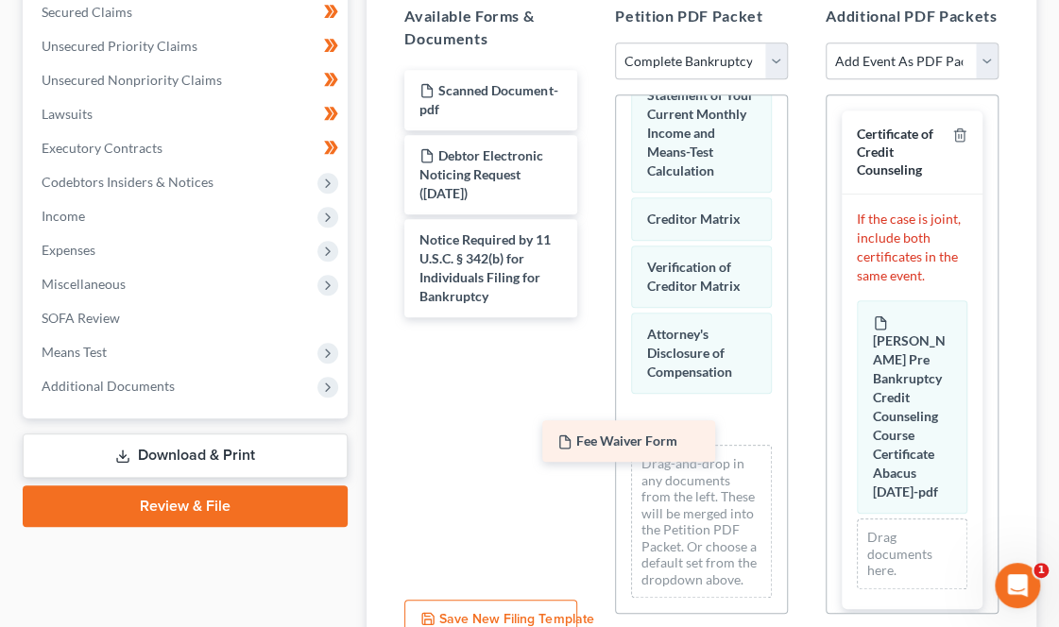
scroll to position [1467, 0]
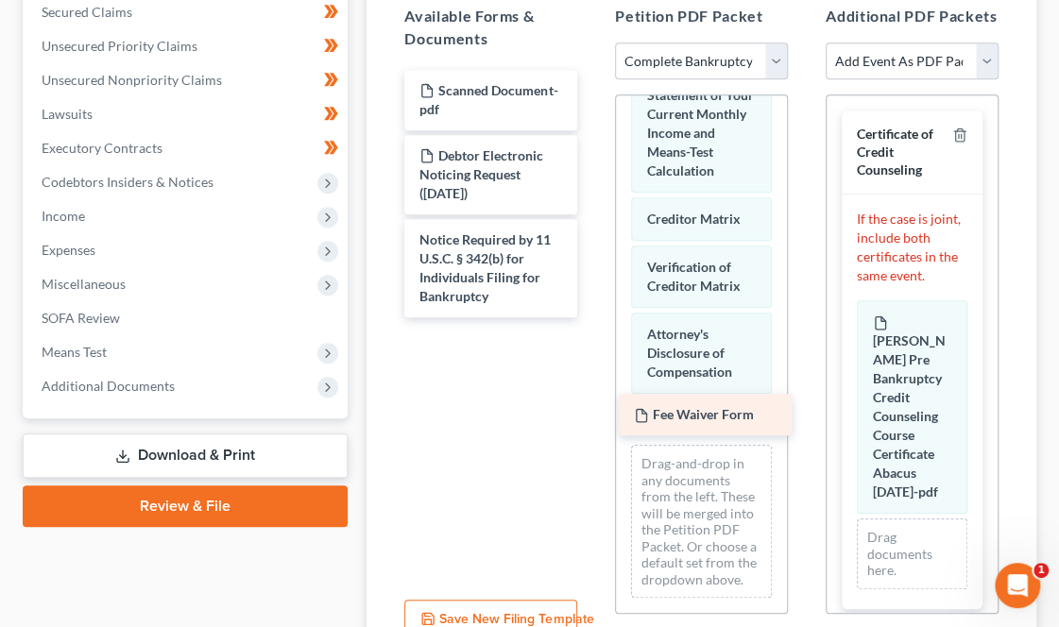
drag, startPoint x: 499, startPoint y: 203, endPoint x: 713, endPoint y: 413, distance: 299.8
click at [592, 317] on div "Fee Waiver Form Scanned Document-pdf Debtor Electronic Noticing Request ([DATE]…" at bounding box center [490, 193] width 203 height 247
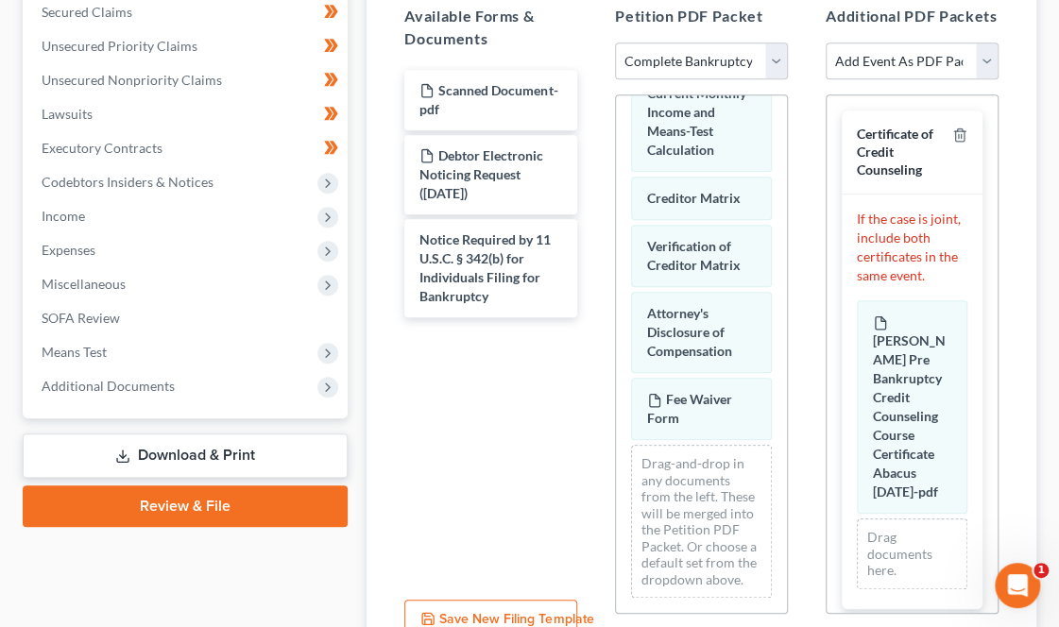
scroll to position [604, 0]
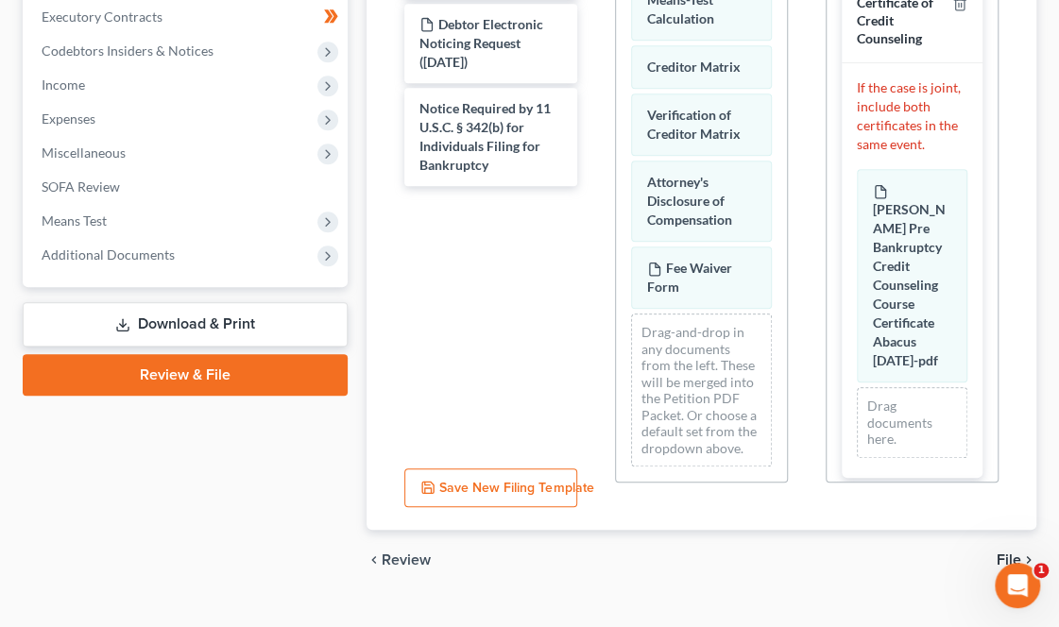
click at [1010, 552] on span "File" at bounding box center [1008, 559] width 25 height 15
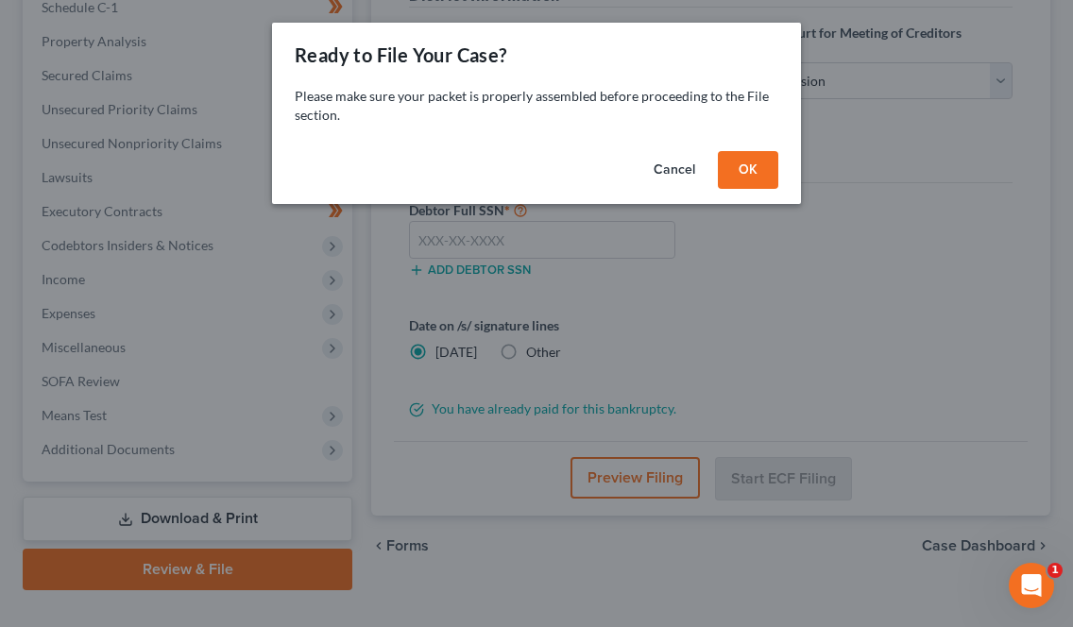
click at [748, 173] on button "OK" at bounding box center [748, 170] width 60 height 38
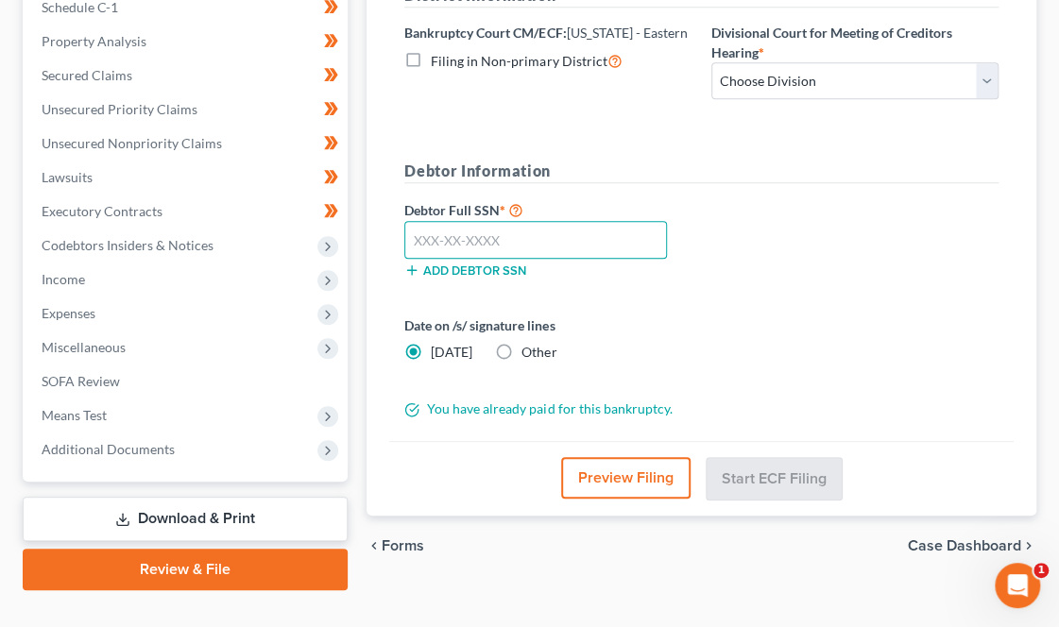
click at [514, 221] on input "text" at bounding box center [535, 240] width 262 height 38
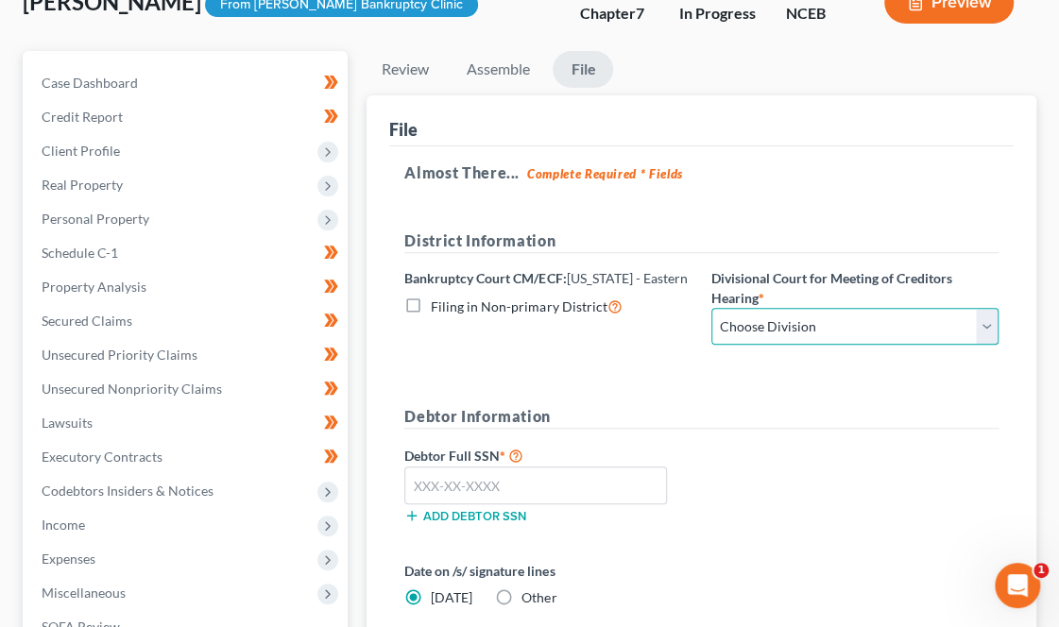
click at [773, 308] on select "Choose Division [GEOGRAPHIC_DATA] [GEOGRAPHIC_DATA] [GEOGRAPHIC_DATA] [GEOGRAPH…" at bounding box center [854, 327] width 287 height 38
click at [711, 308] on select "Choose Division [GEOGRAPHIC_DATA] [GEOGRAPHIC_DATA] [GEOGRAPHIC_DATA] [GEOGRAPH…" at bounding box center [854, 327] width 287 height 38
select select "4"
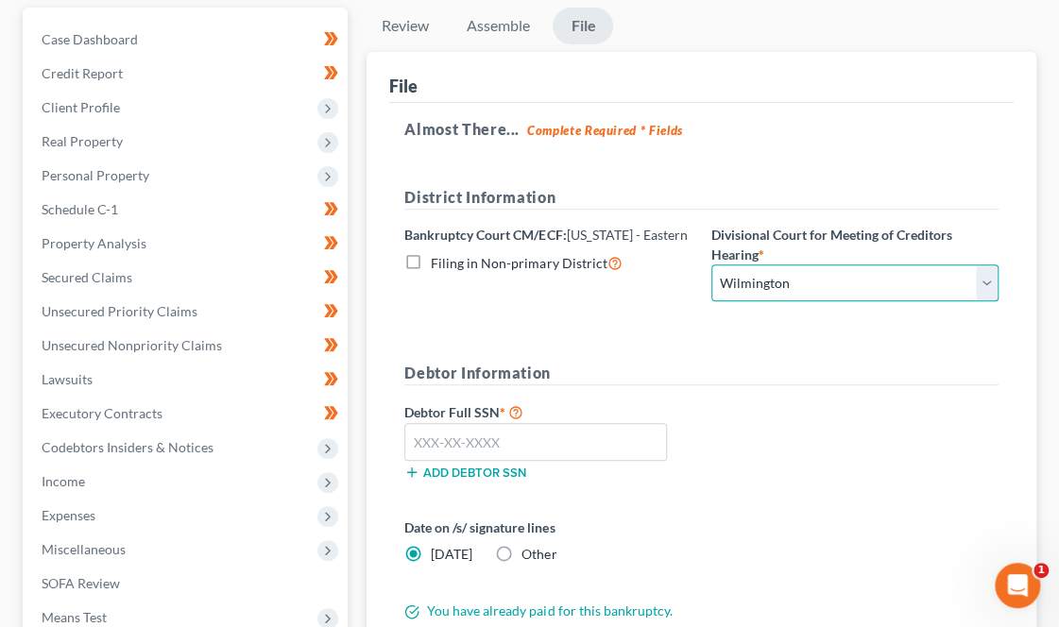
scroll to position [212, 0]
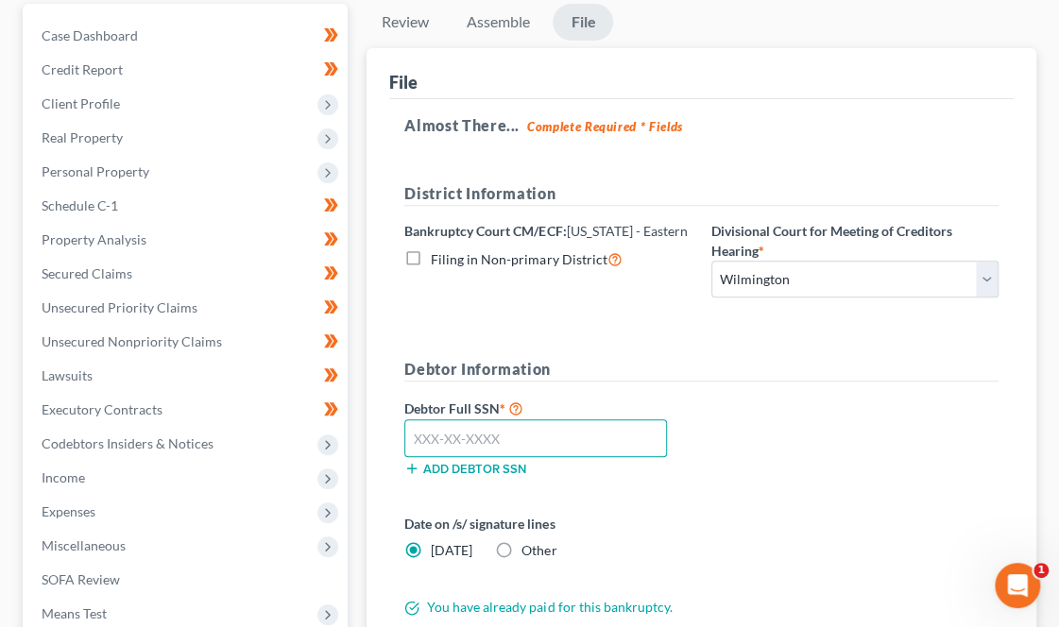
click at [507, 419] on input "text" at bounding box center [535, 438] width 262 height 38
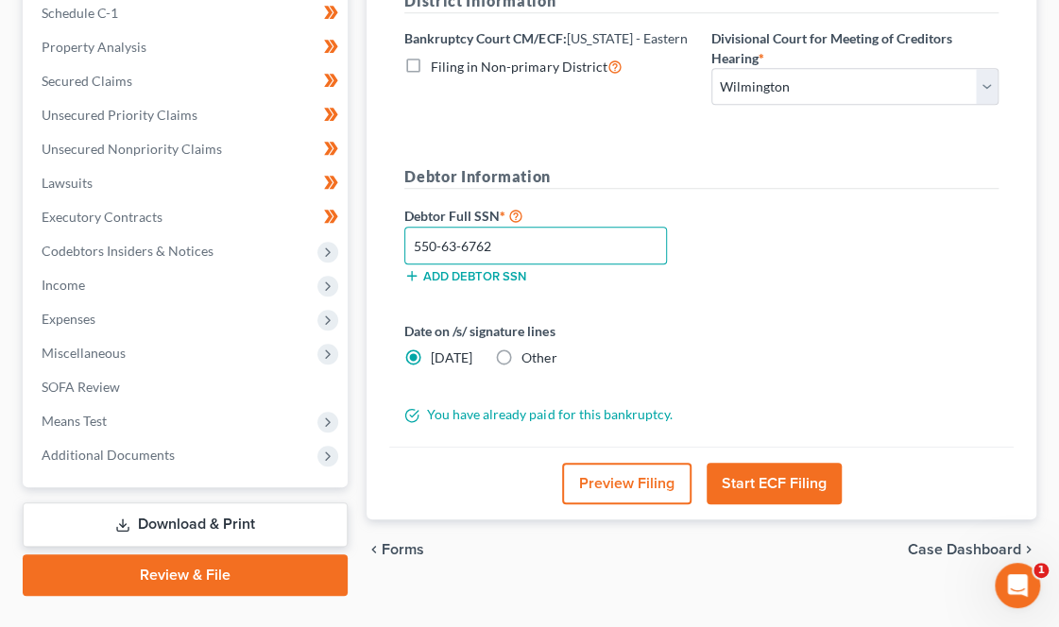
scroll to position [410, 0]
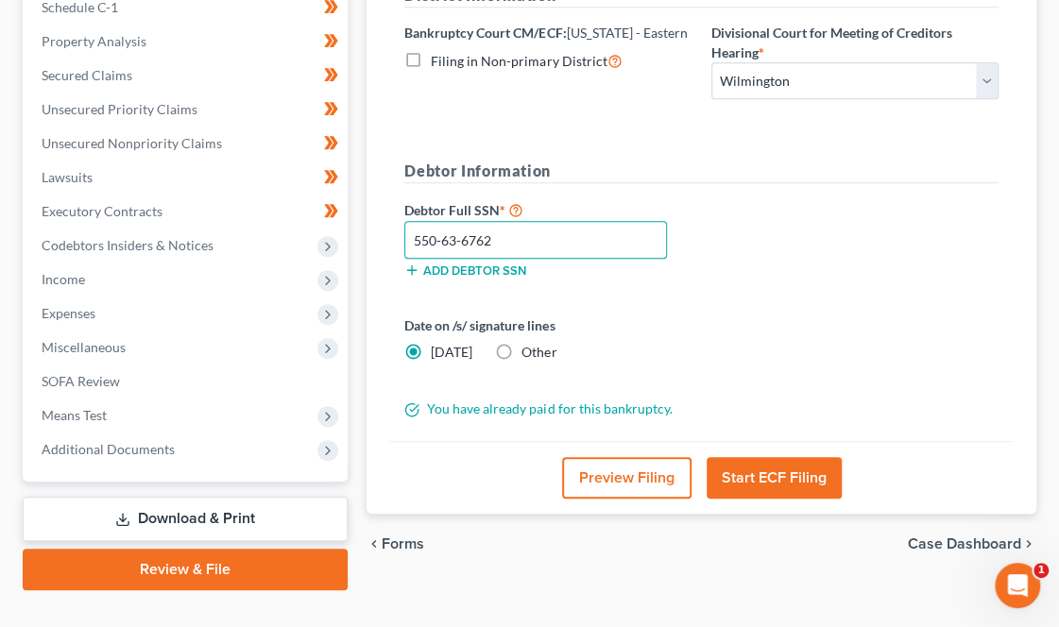
type input "550-63-6762"
click at [768, 457] on button "Start ECF Filing" at bounding box center [773, 478] width 135 height 42
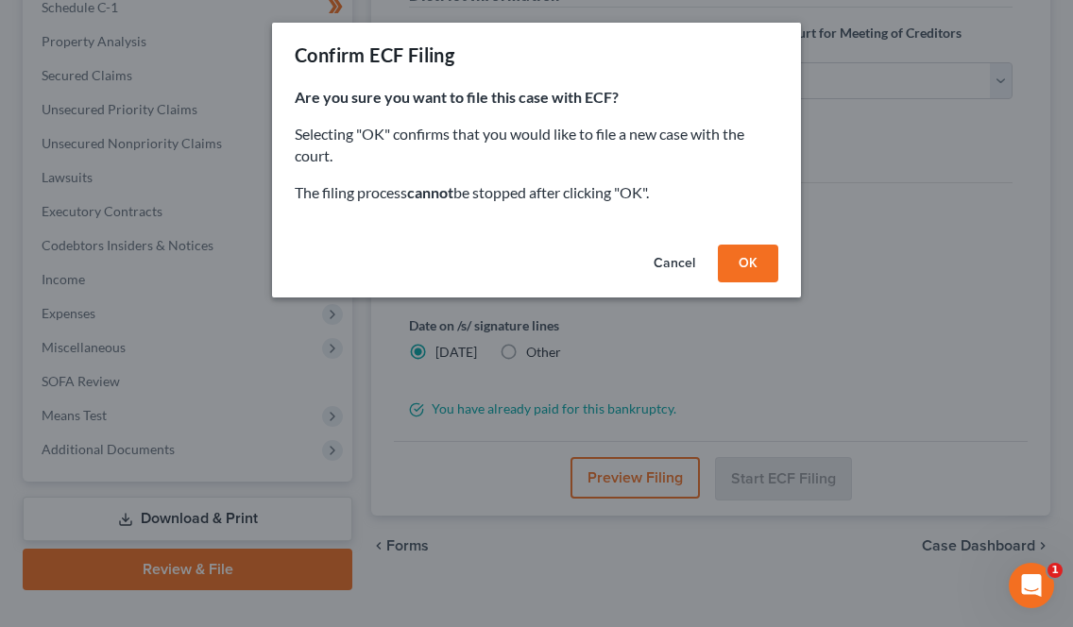
click at [746, 263] on button "OK" at bounding box center [748, 264] width 60 height 38
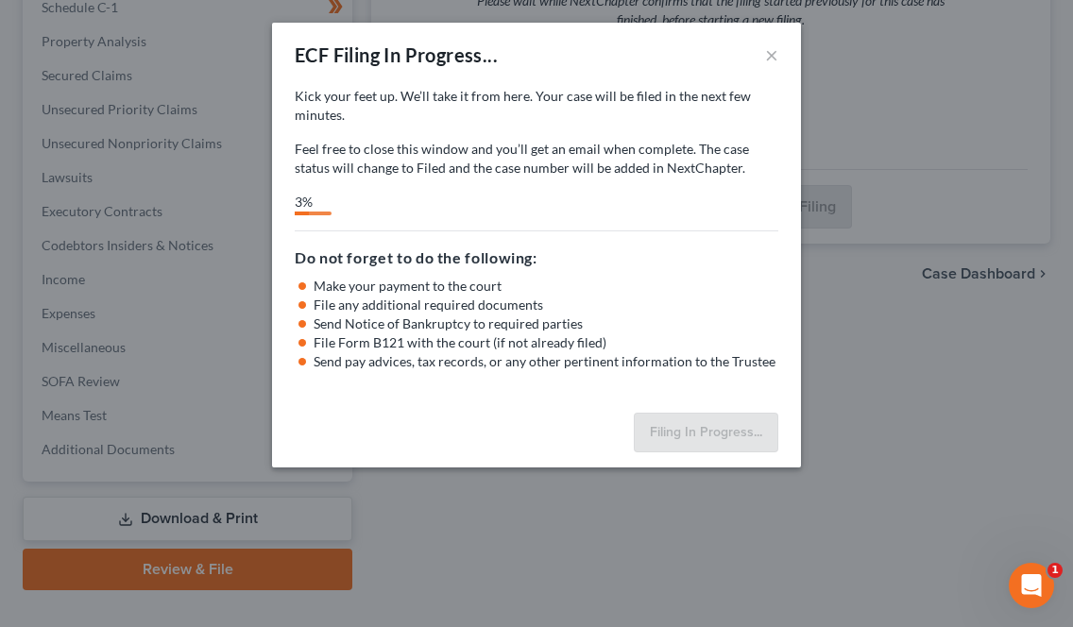
select select "4"
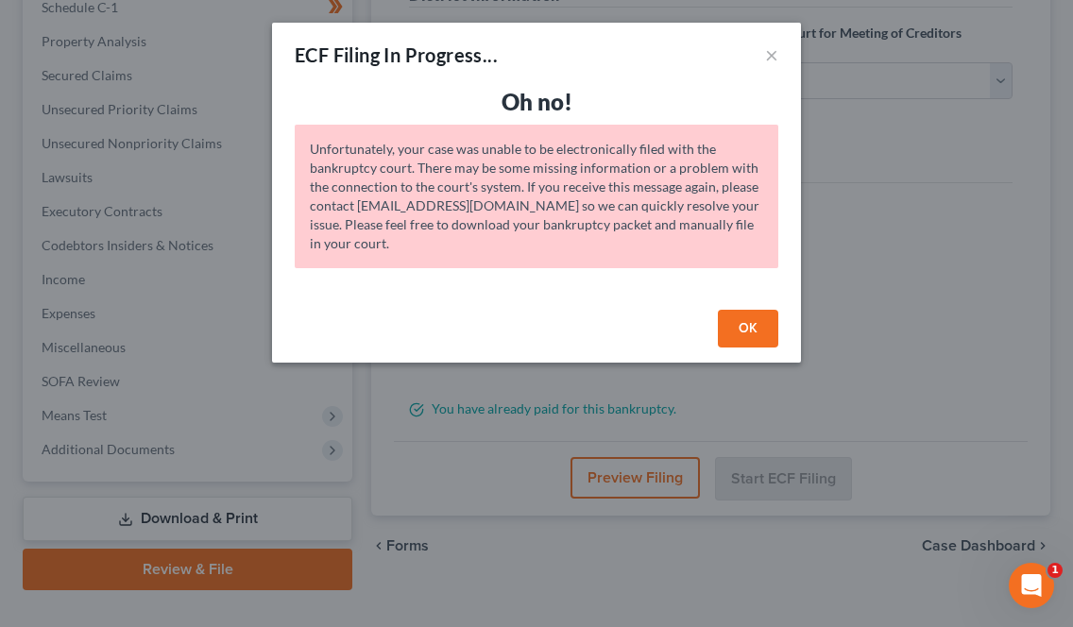
click at [738, 314] on button "OK" at bounding box center [748, 329] width 60 height 38
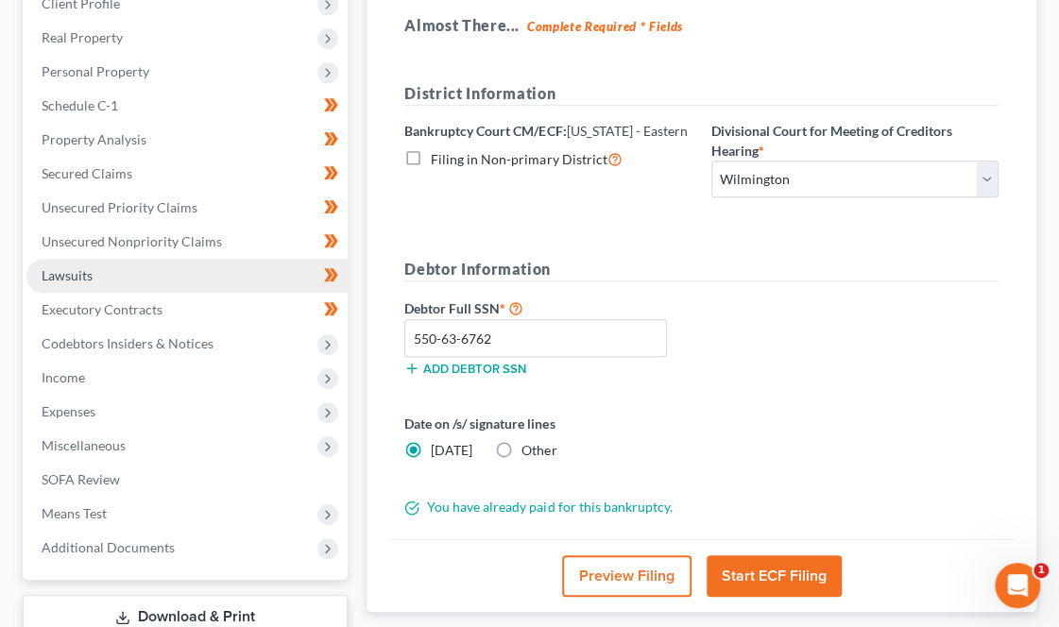
scroll to position [0, 0]
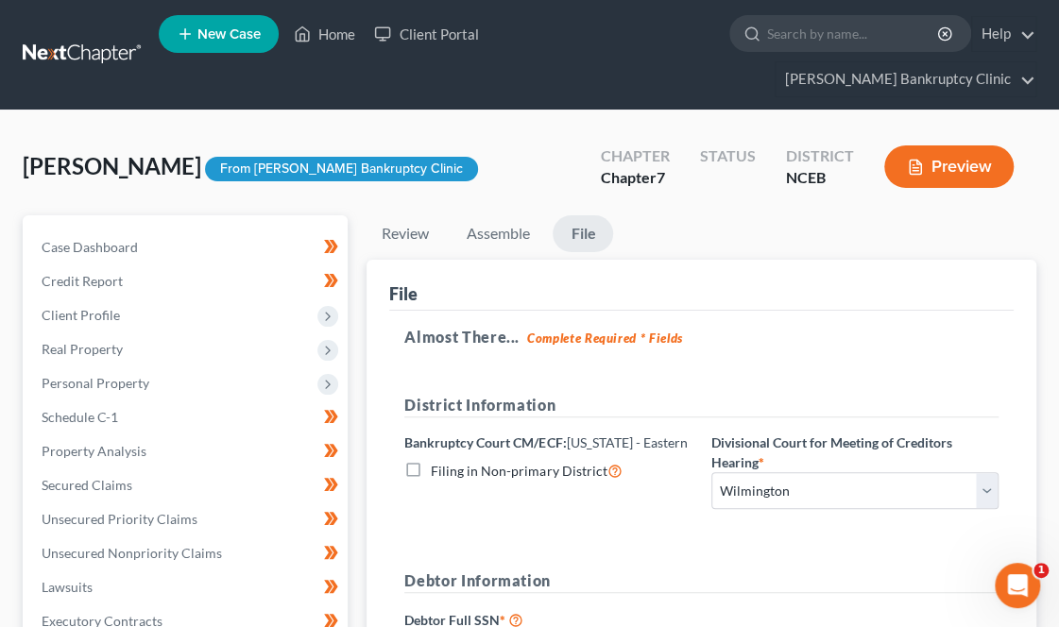
click at [96, 38] on link at bounding box center [83, 55] width 121 height 34
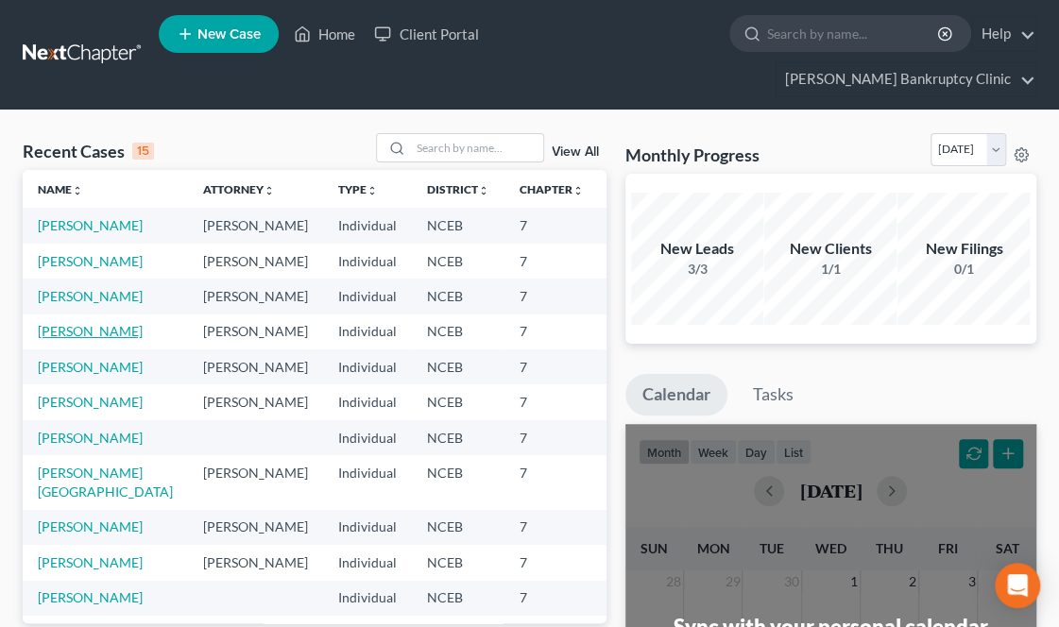
click at [49, 339] on link "Glaeser, Justin" at bounding box center [90, 331] width 105 height 16
select select "10"
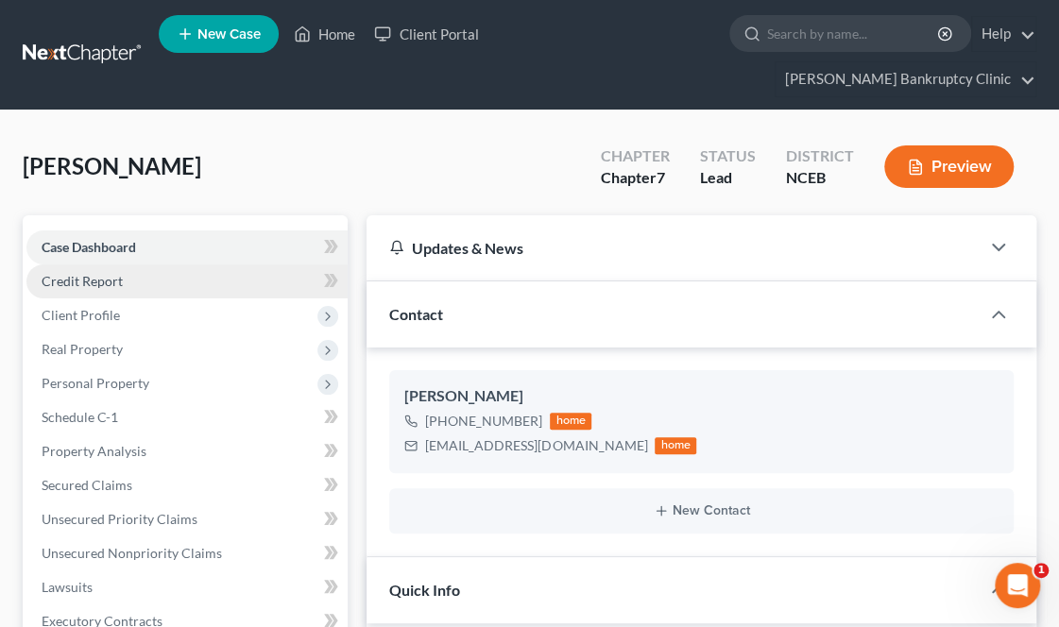
click at [162, 264] on link "Credit Report" at bounding box center [186, 281] width 321 height 34
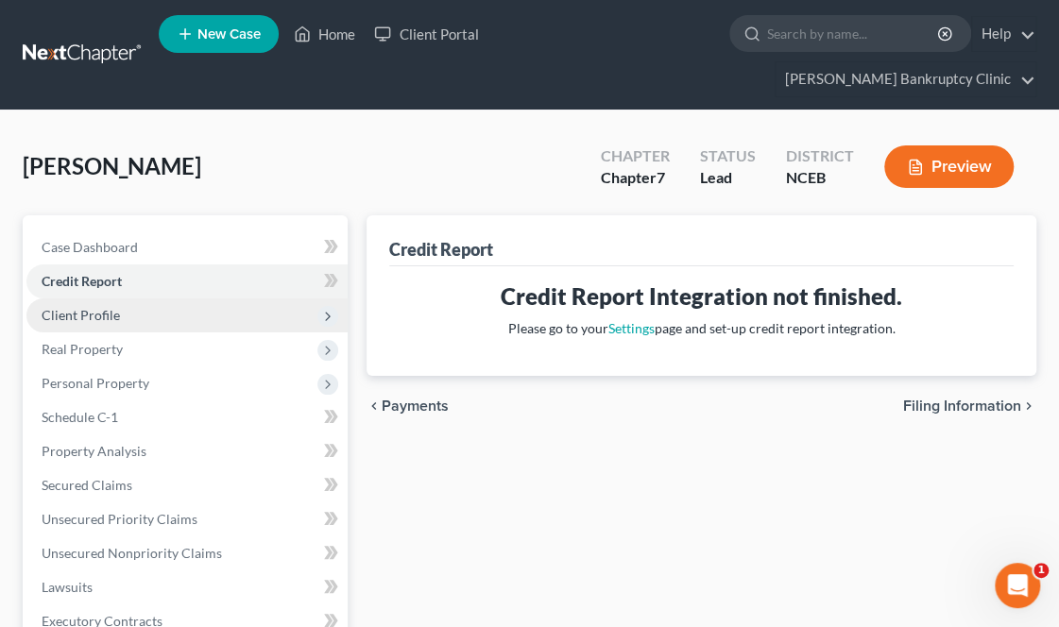
click at [145, 298] on span "Client Profile" at bounding box center [186, 315] width 321 height 34
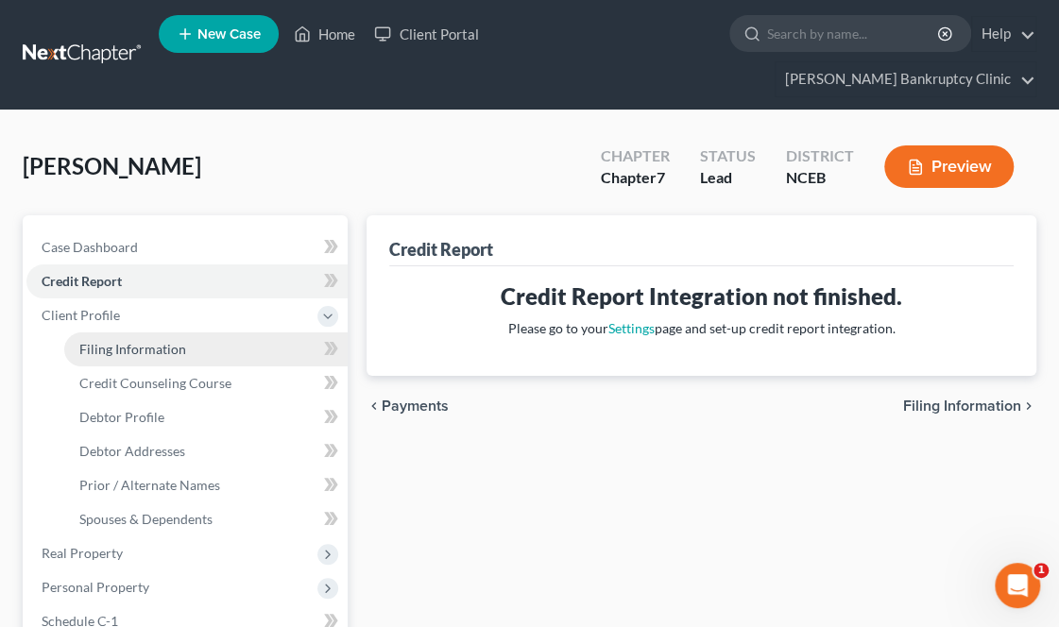
click at [147, 341] on span "Filing Information" at bounding box center [132, 349] width 107 height 16
select select "1"
select select "0"
select select "28"
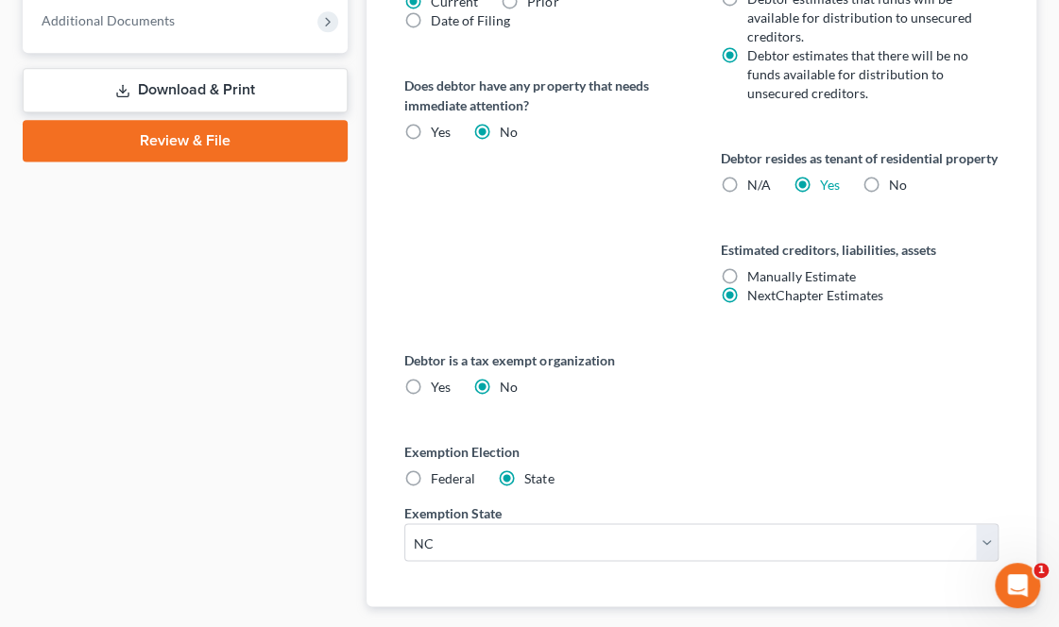
scroll to position [1134, 0]
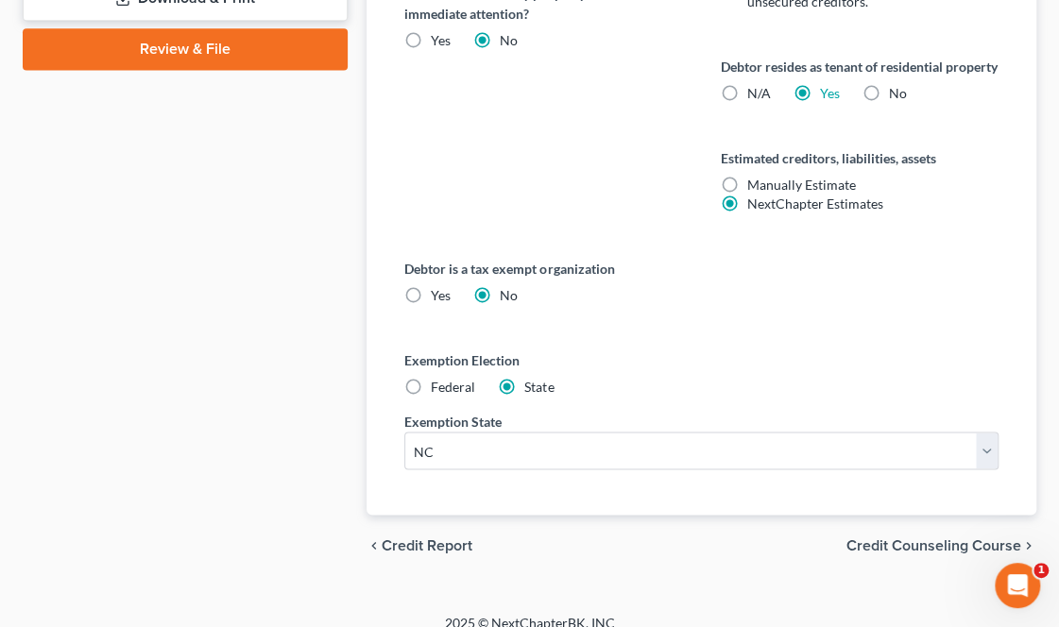
click at [881, 537] on span "Credit Counseling Course" at bounding box center [933, 544] width 175 height 15
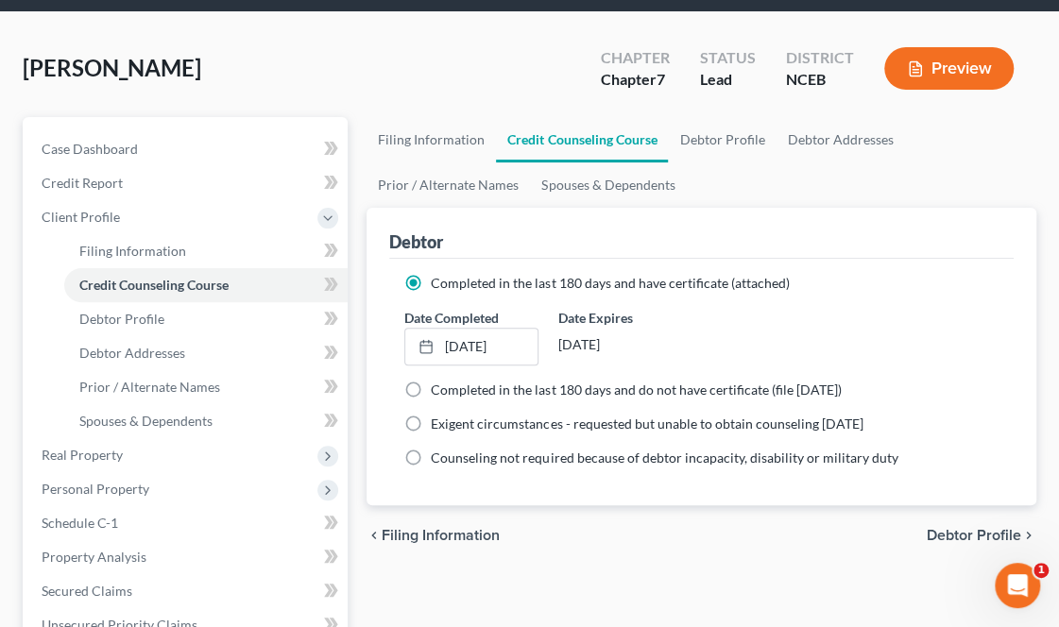
scroll to position [134, 0]
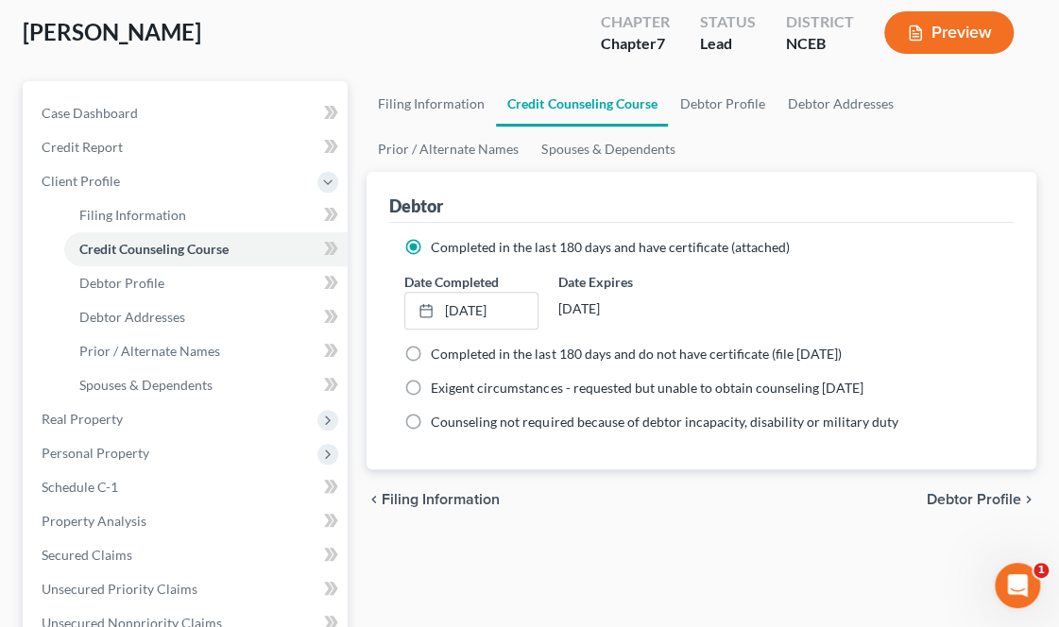
click at [949, 492] on span "Debtor Profile" at bounding box center [973, 499] width 94 height 15
select select "1"
select select "2"
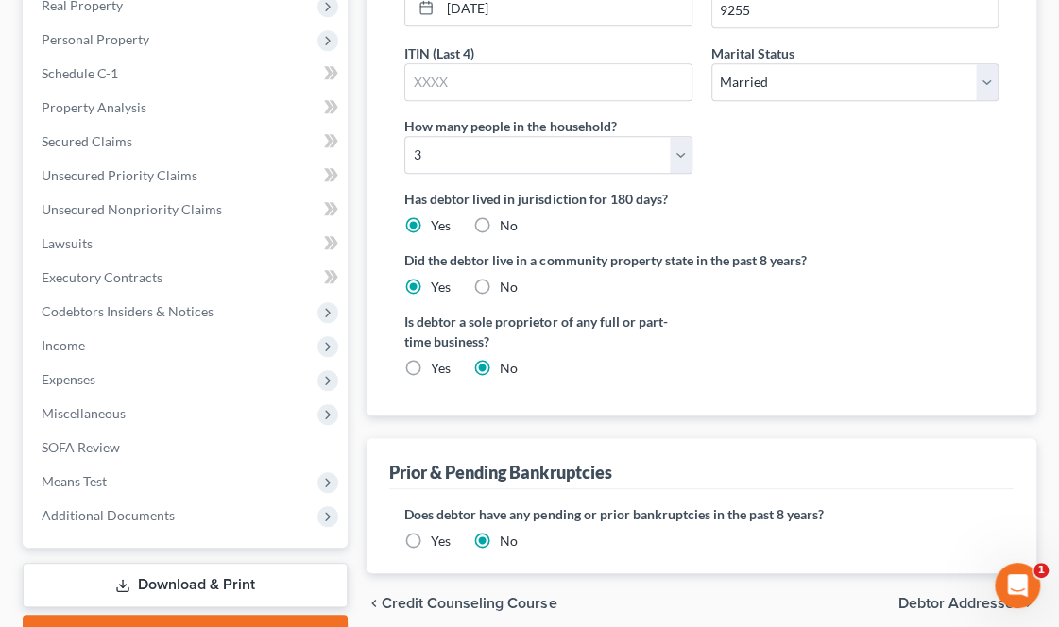
scroll to position [552, 0]
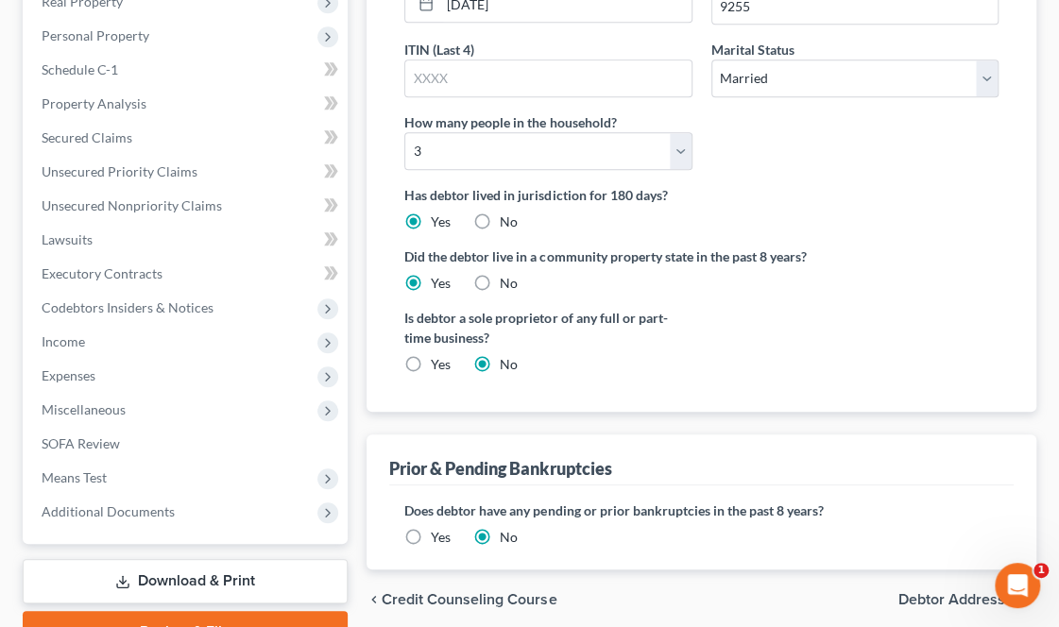
click at [941, 592] on span "Debtor Addresses" at bounding box center [959, 599] width 123 height 15
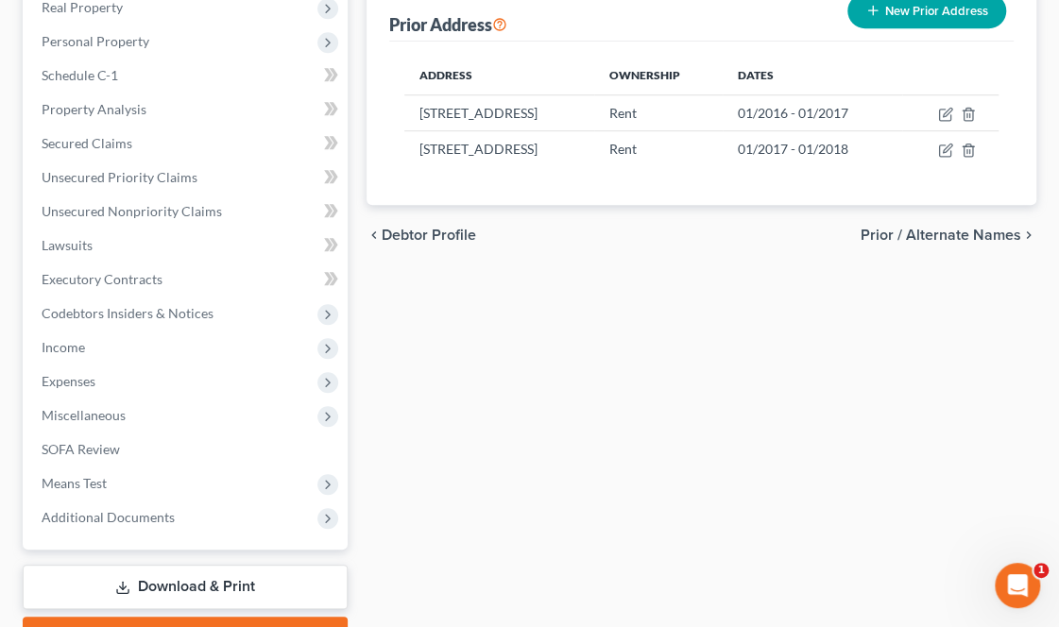
scroll to position [547, 0]
click at [878, 242] on span "Prior / Alternate Names" at bounding box center [940, 234] width 161 height 15
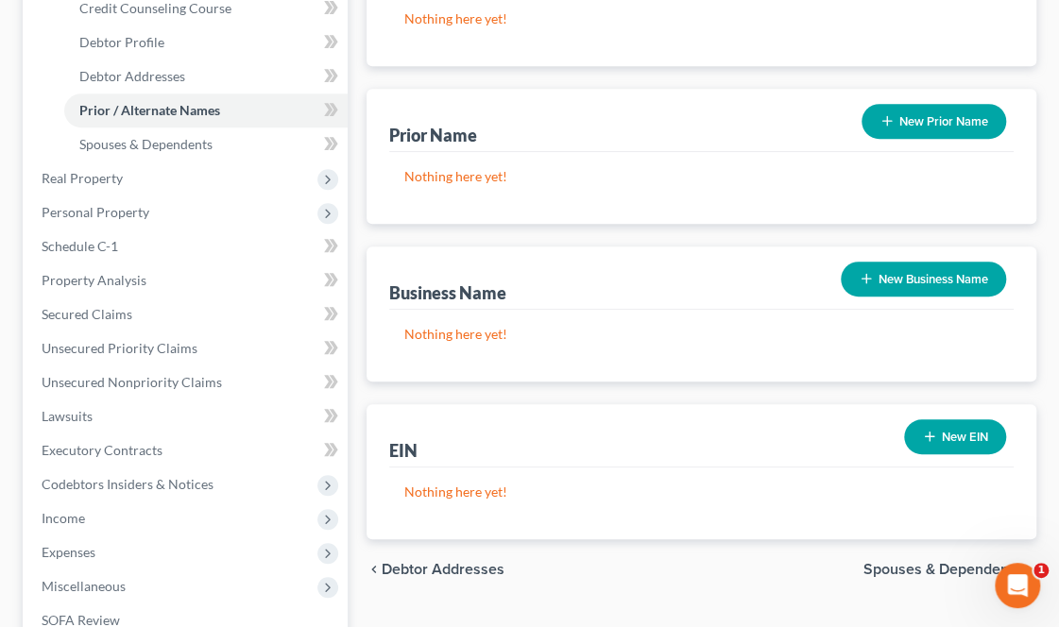
scroll to position [378, 0]
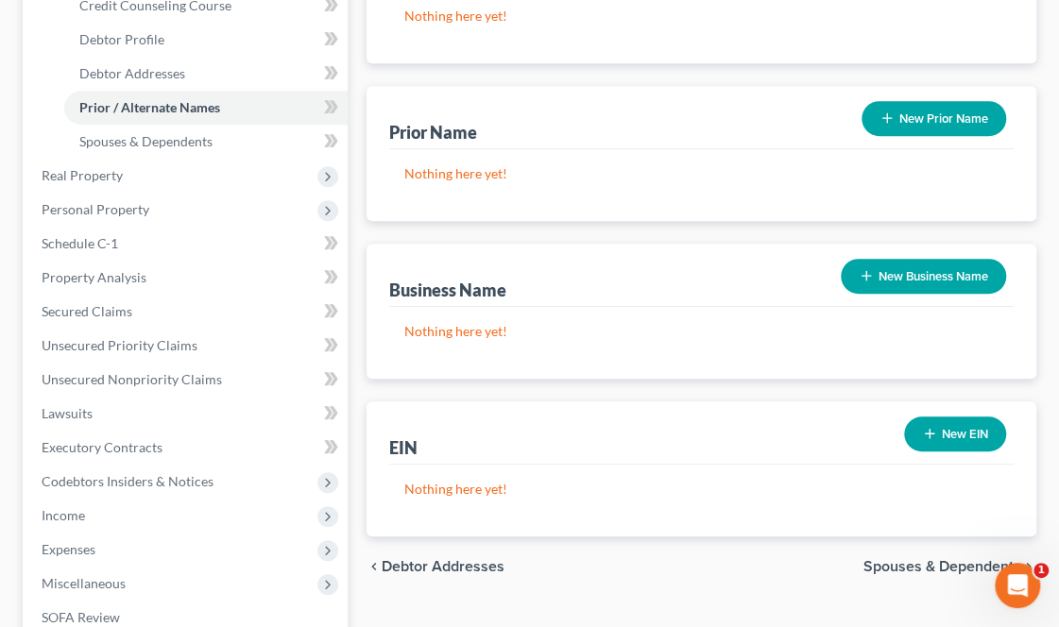
click at [925, 559] on span "Spouses & Dependents" at bounding box center [942, 566] width 158 height 15
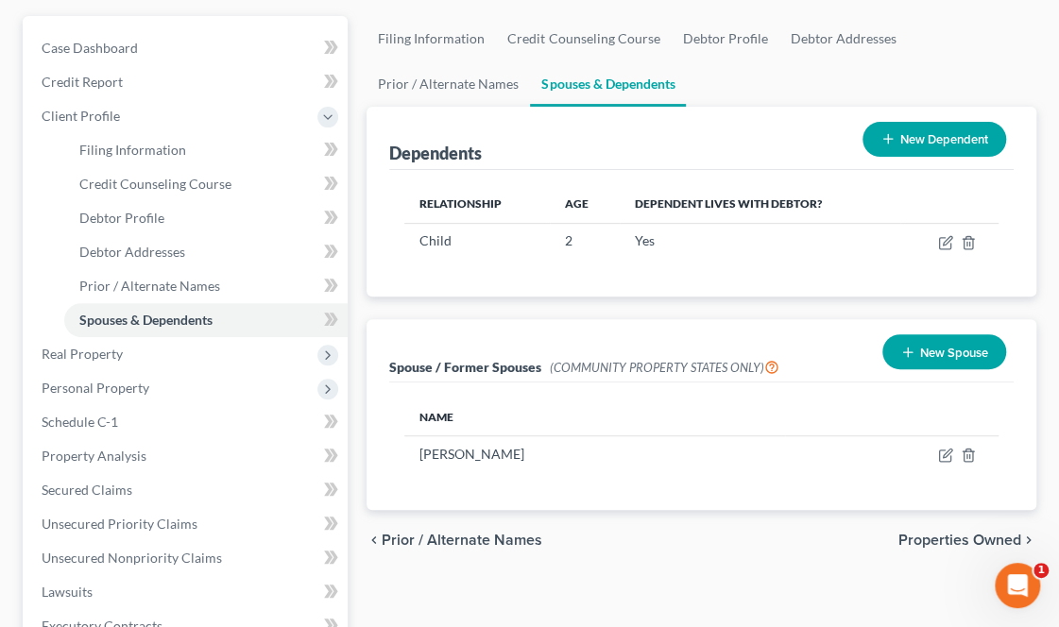
scroll to position [200, 0]
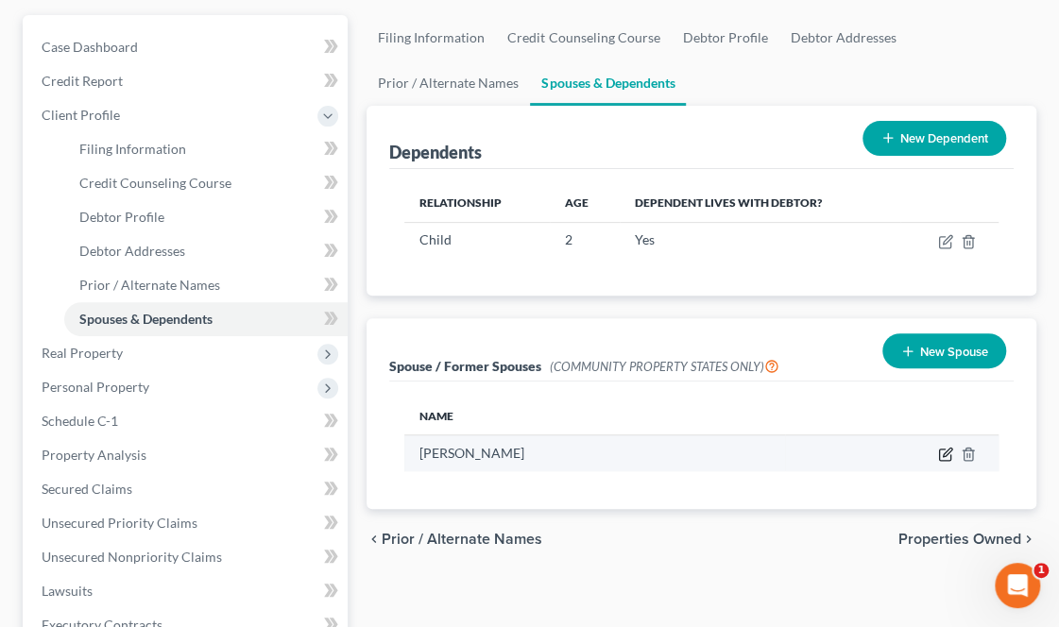
click at [941, 447] on icon "button" at bounding box center [945, 454] width 15 height 15
select select "0"
select select "3"
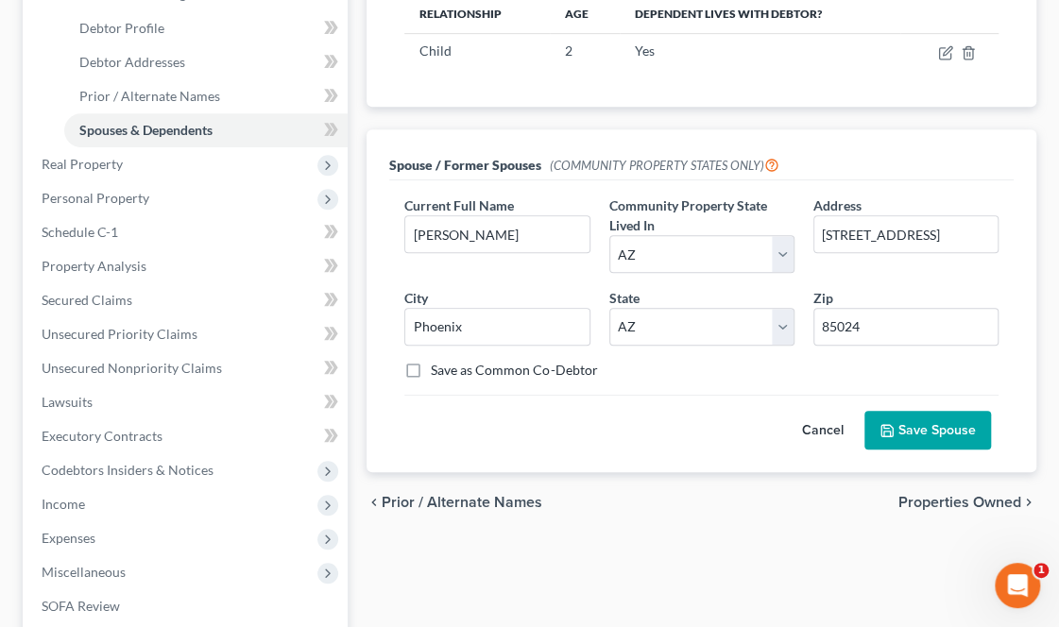
scroll to position [391, 0]
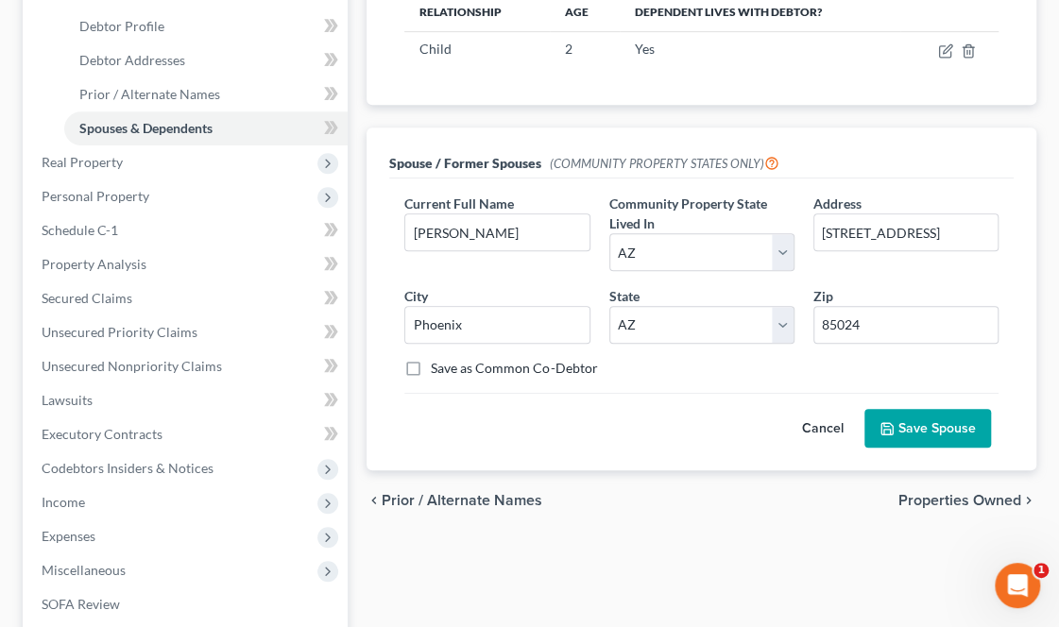
click at [907, 409] on button "Save Spouse" at bounding box center [927, 429] width 127 height 40
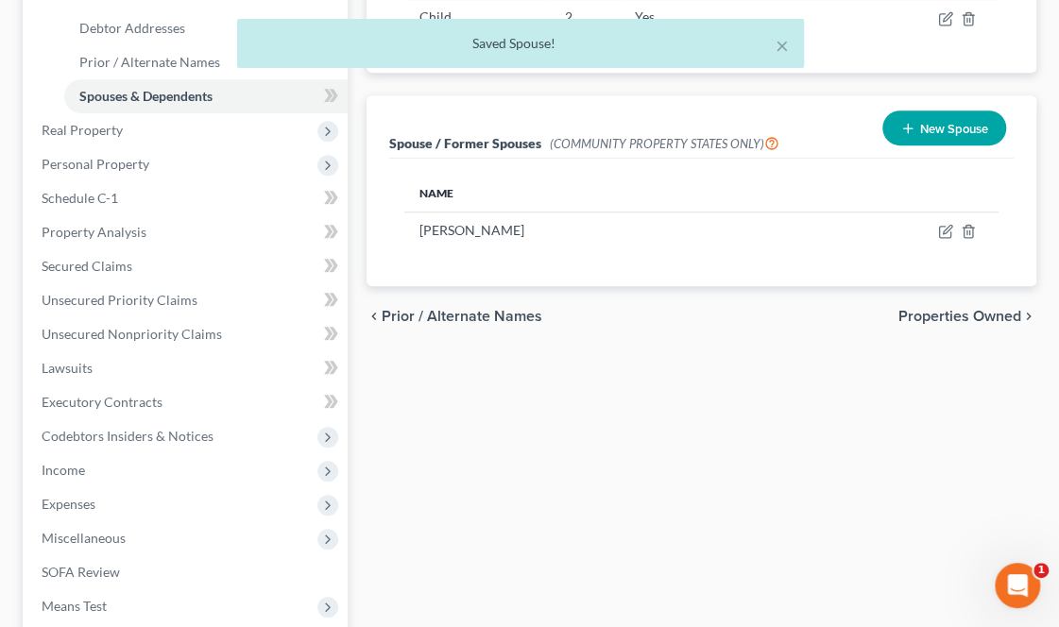
scroll to position [414, 0]
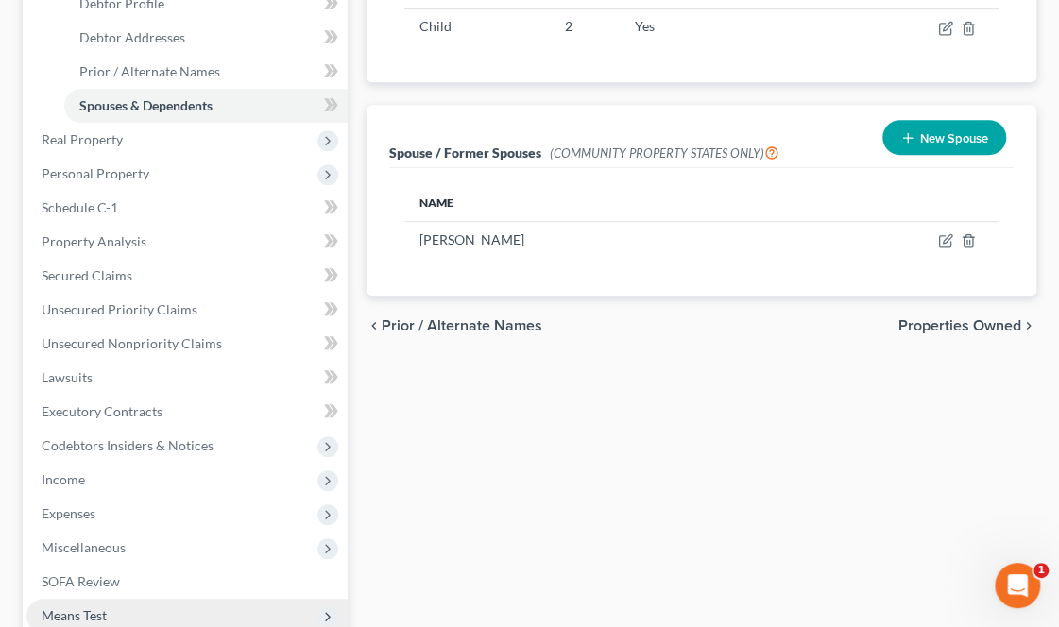
click at [89, 607] on span "Means Test" at bounding box center [74, 615] width 65 height 16
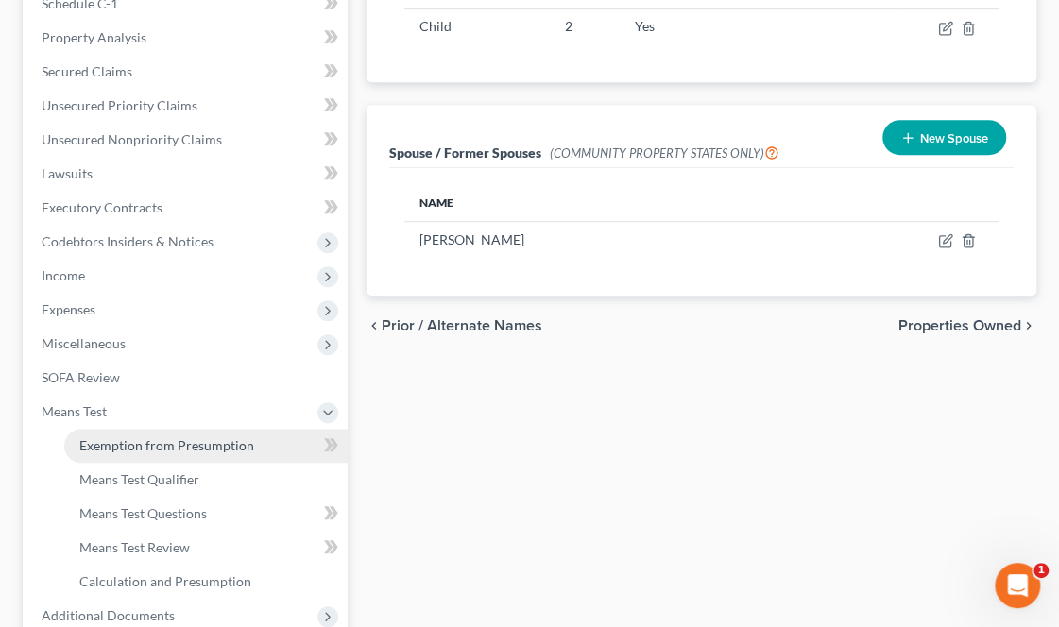
click at [157, 437] on span "Exemption from Presumption" at bounding box center [166, 445] width 175 height 16
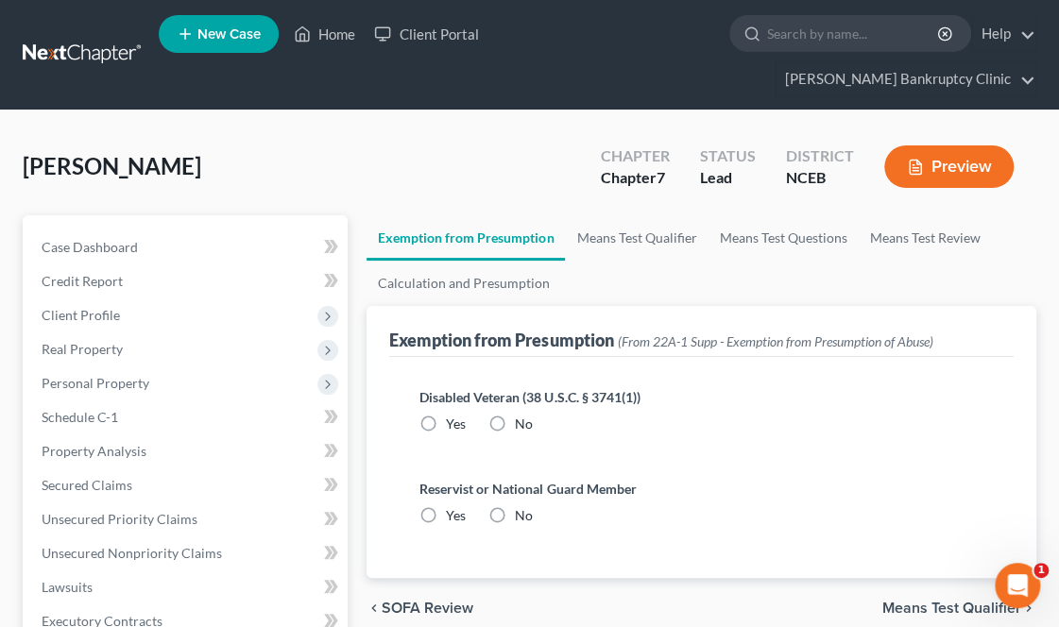
click at [515, 415] on label "No" at bounding box center [524, 424] width 18 height 19
click at [522, 415] on input "No" at bounding box center [528, 421] width 12 height 12
radio input "true"
click at [515, 506] on label "No" at bounding box center [524, 515] width 18 height 19
click at [522, 506] on input "No" at bounding box center [528, 512] width 12 height 12
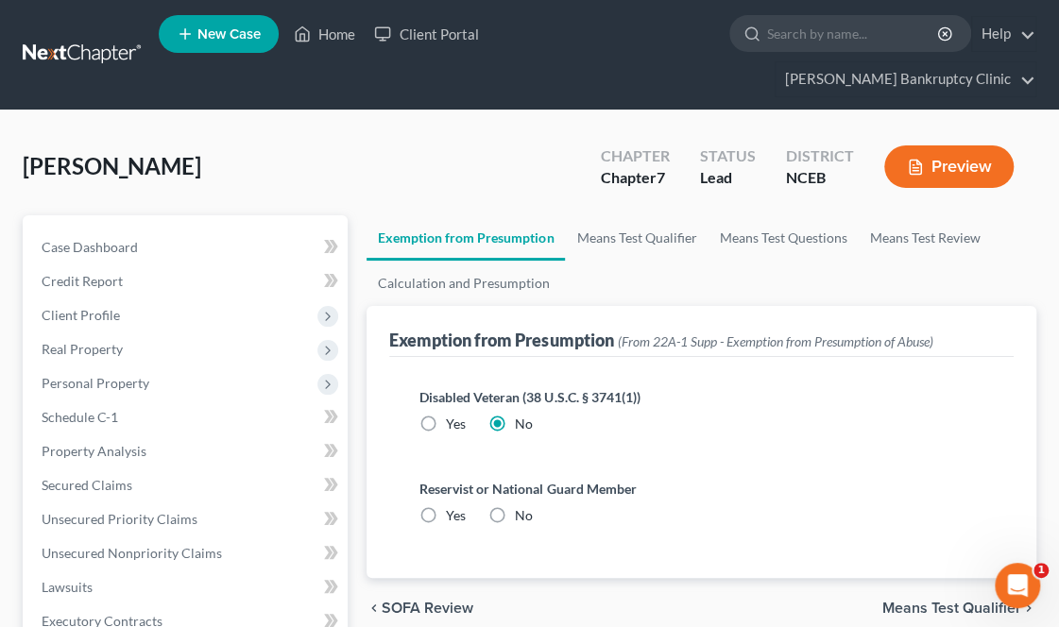
radio input "true"
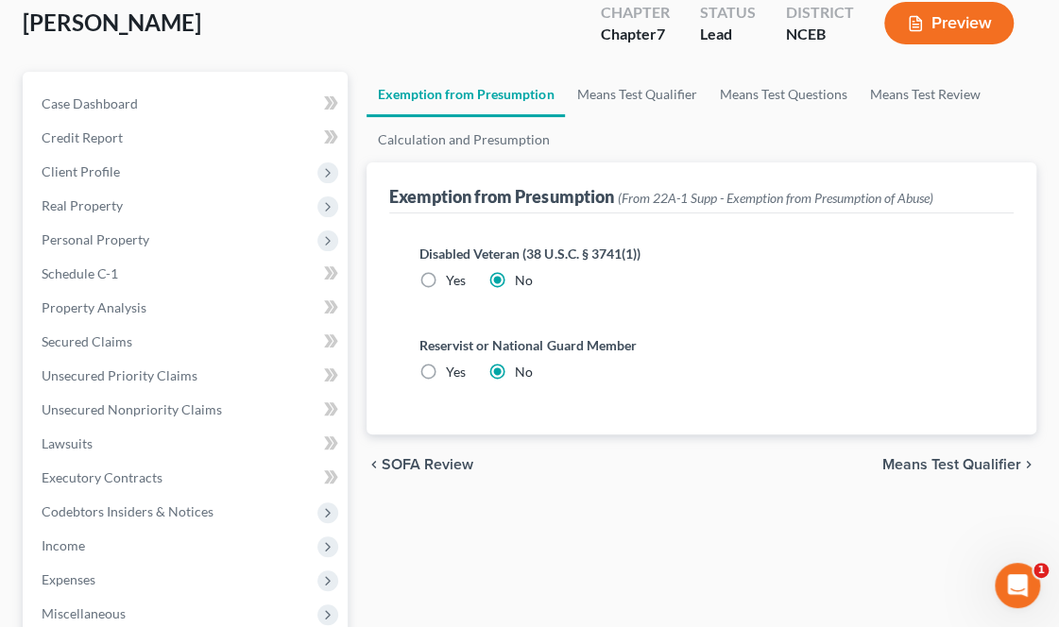
scroll to position [145, 0]
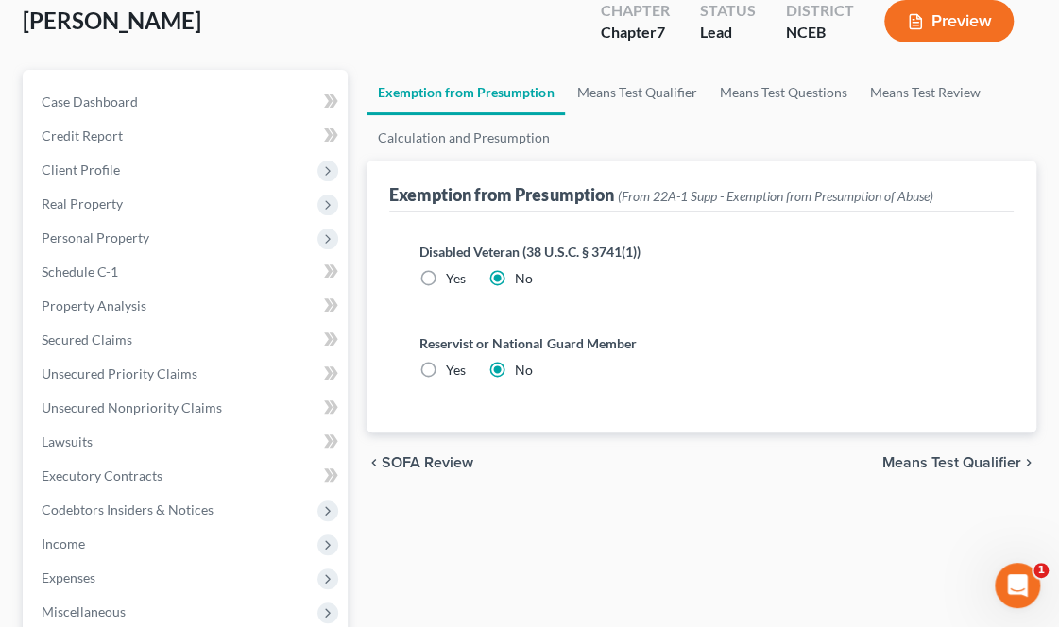
click at [936, 455] on span "Means Test Qualifier" at bounding box center [951, 462] width 139 height 15
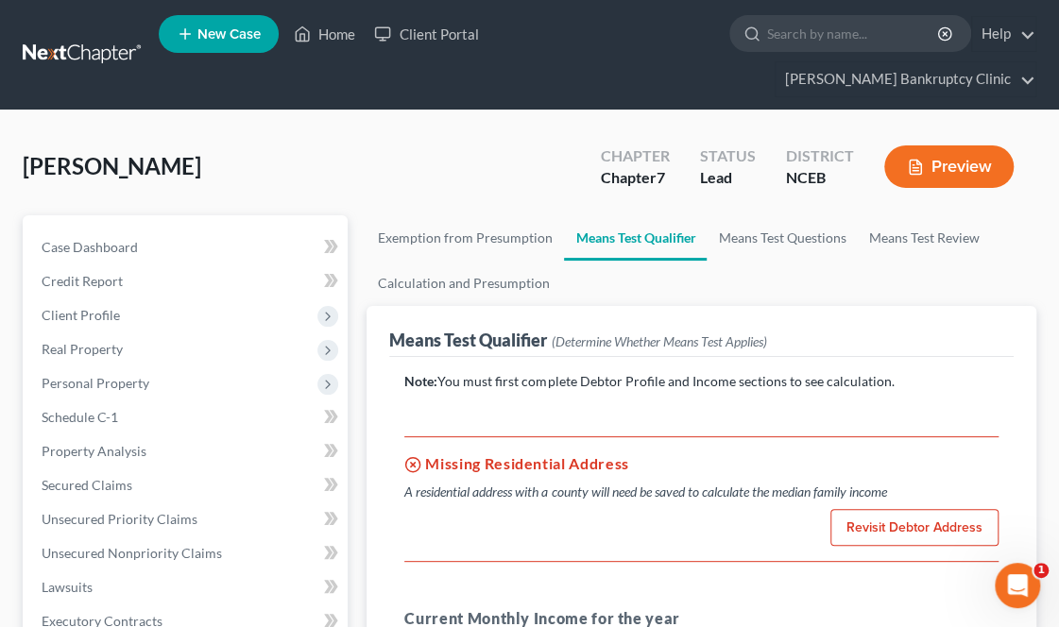
click at [907, 509] on link "Revisit Debtor Address" at bounding box center [914, 528] width 168 height 38
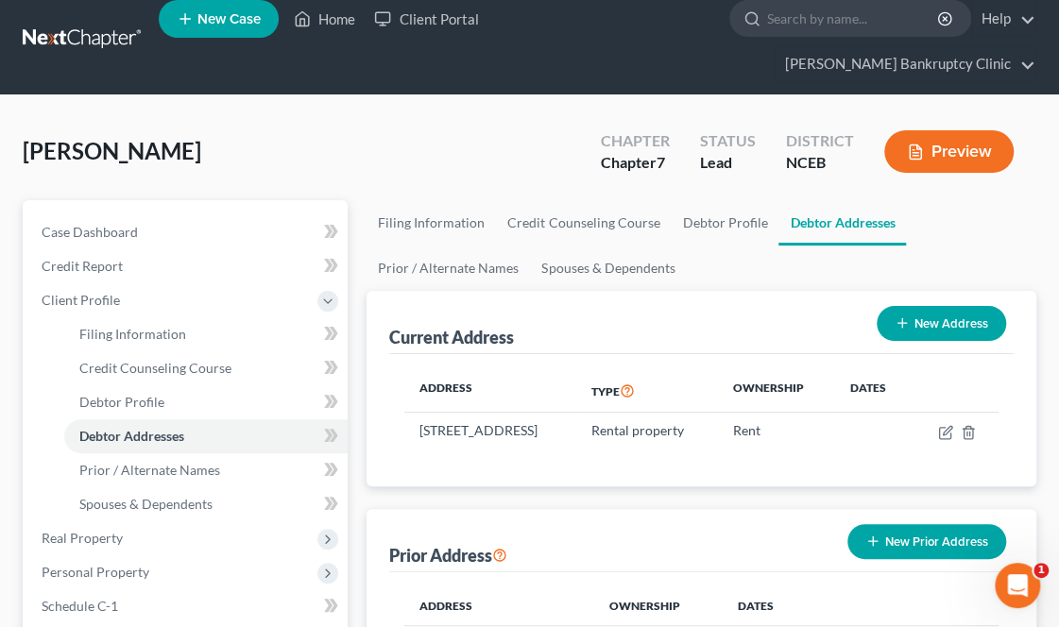
scroll to position [17, 0]
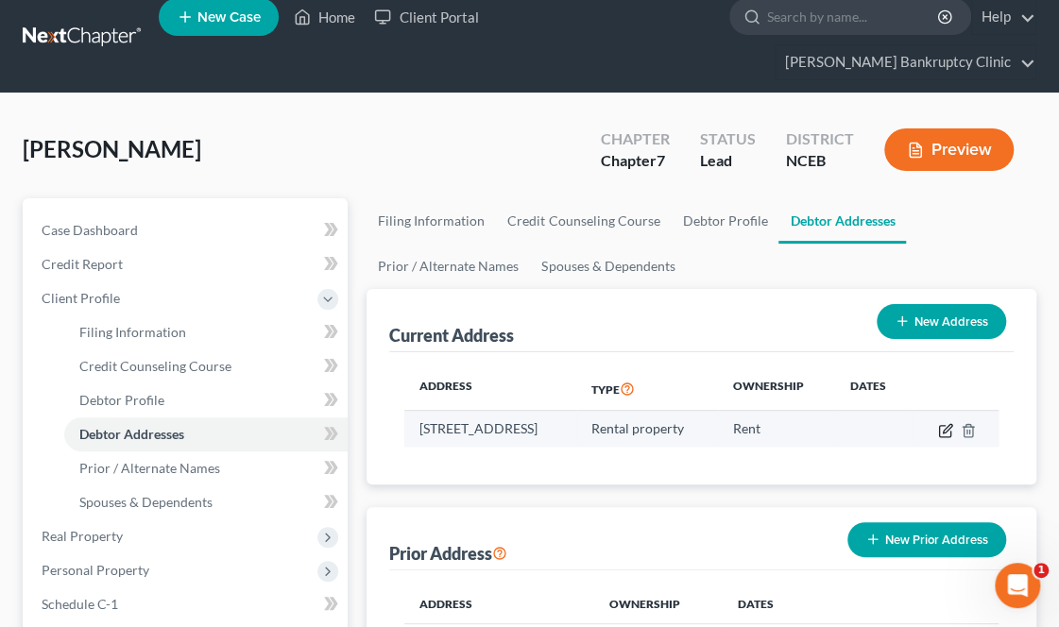
click at [953, 423] on icon "button" at bounding box center [945, 430] width 15 height 15
select select "28"
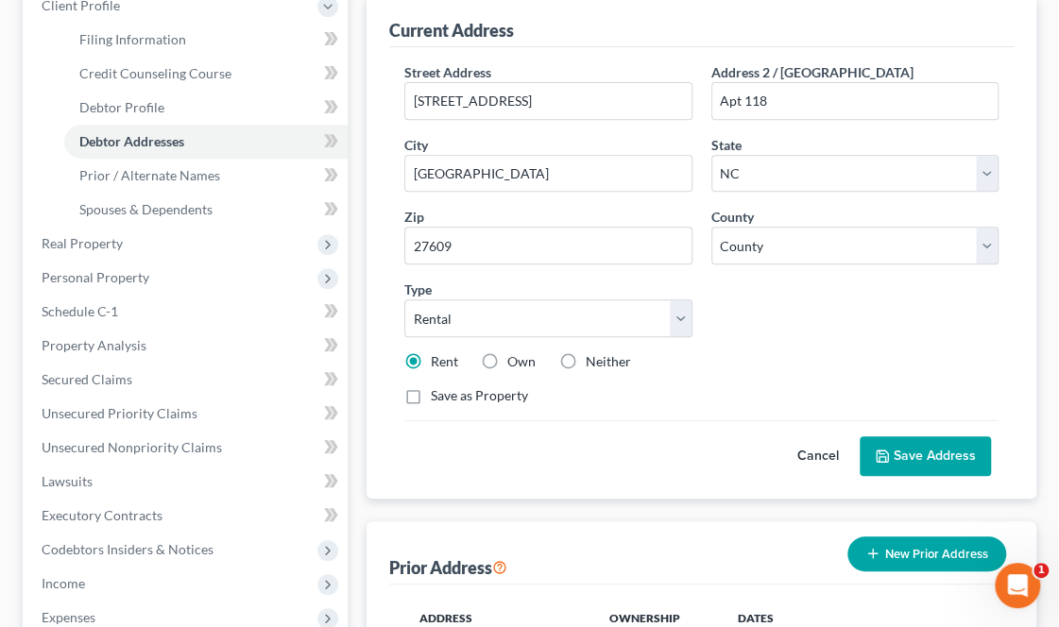
scroll to position [317, 0]
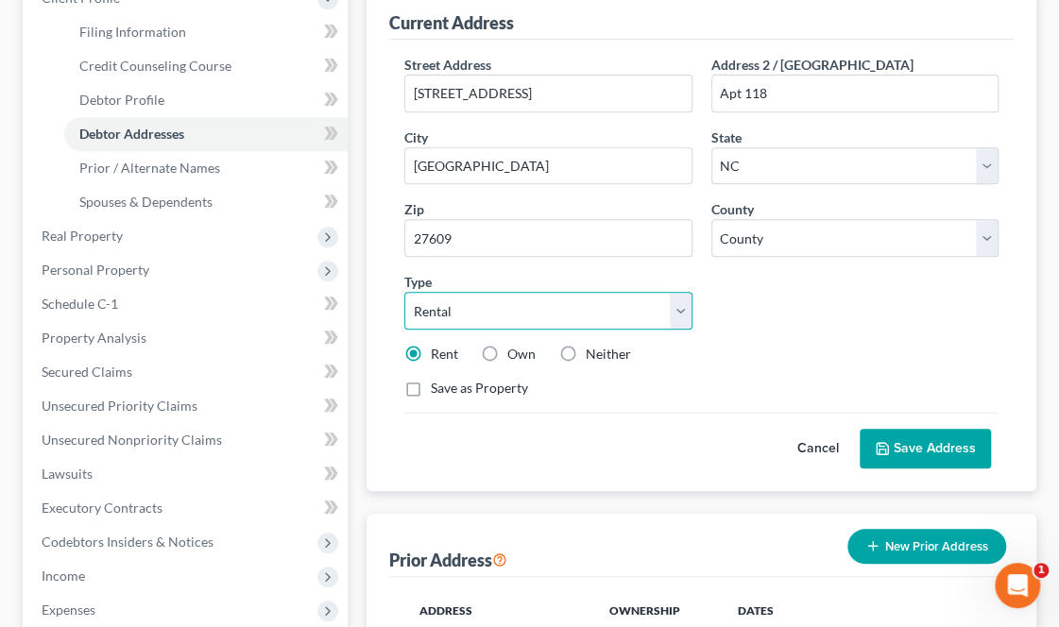
click at [672, 292] on select "Select Residential Mailing Rental Business" at bounding box center [547, 311] width 287 height 38
select select "0"
click at [404, 292] on select "Select Residential Mailing Rental Business" at bounding box center [547, 311] width 287 height 38
click at [905, 429] on button "Save Address" at bounding box center [924, 449] width 131 height 40
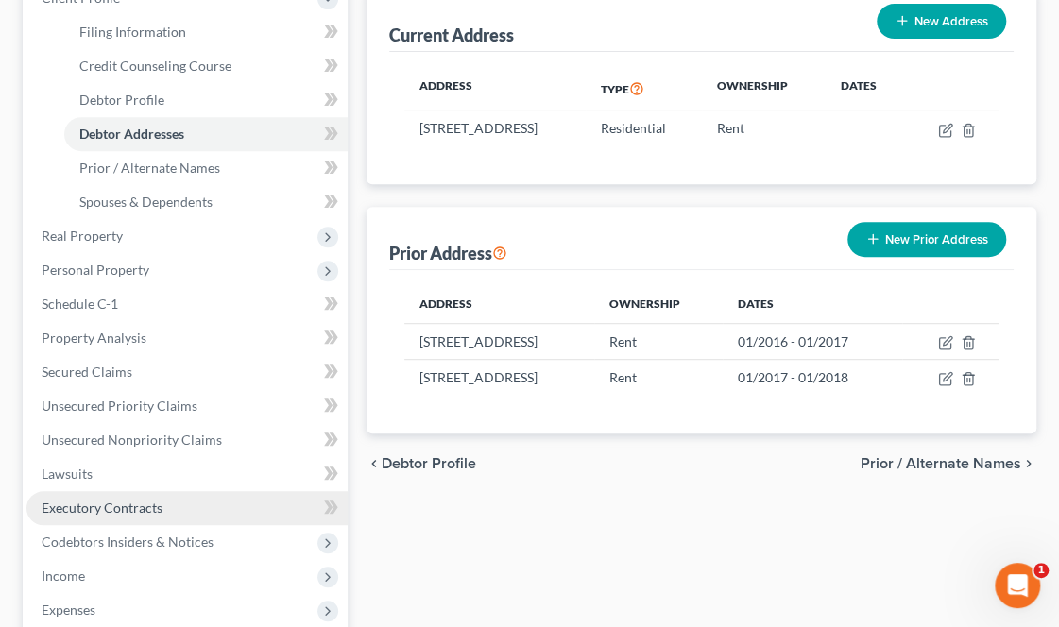
scroll to position [612, 0]
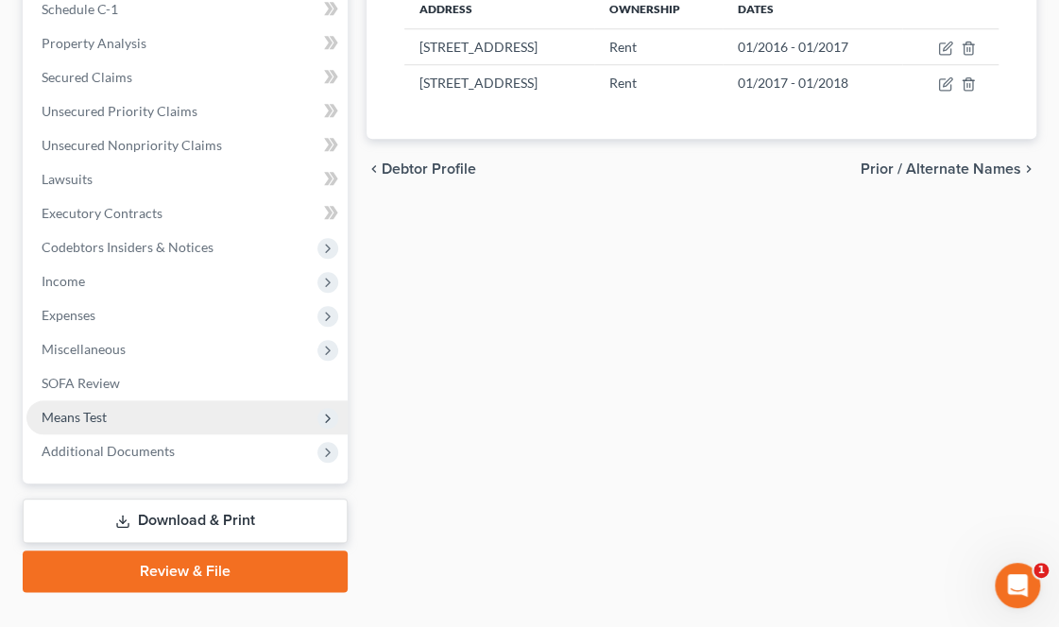
click at [83, 409] on span "Means Test" at bounding box center [74, 417] width 65 height 16
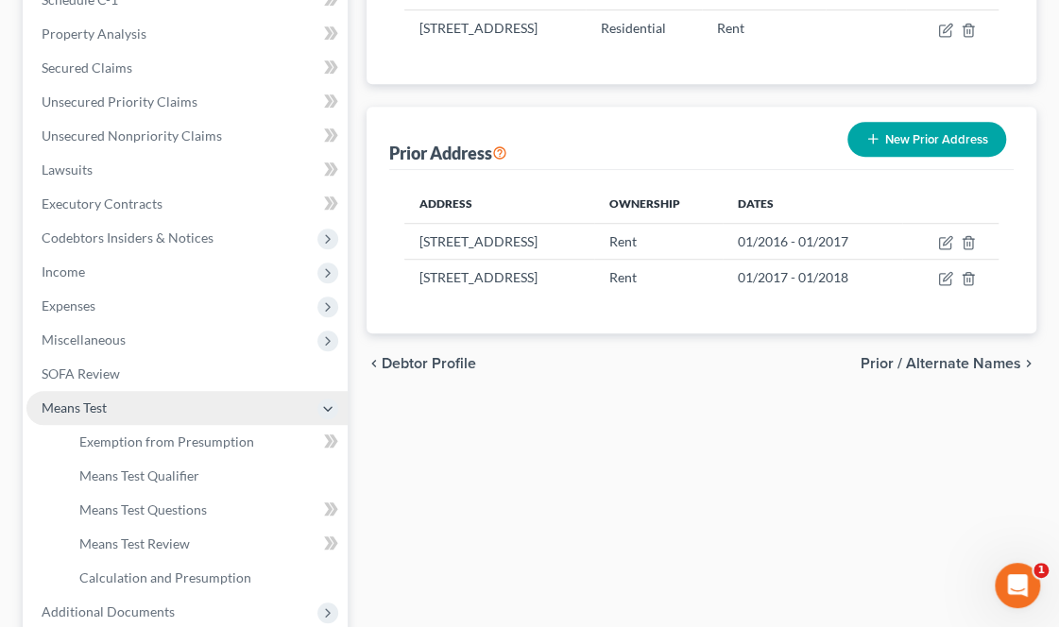
scroll to position [408, 0]
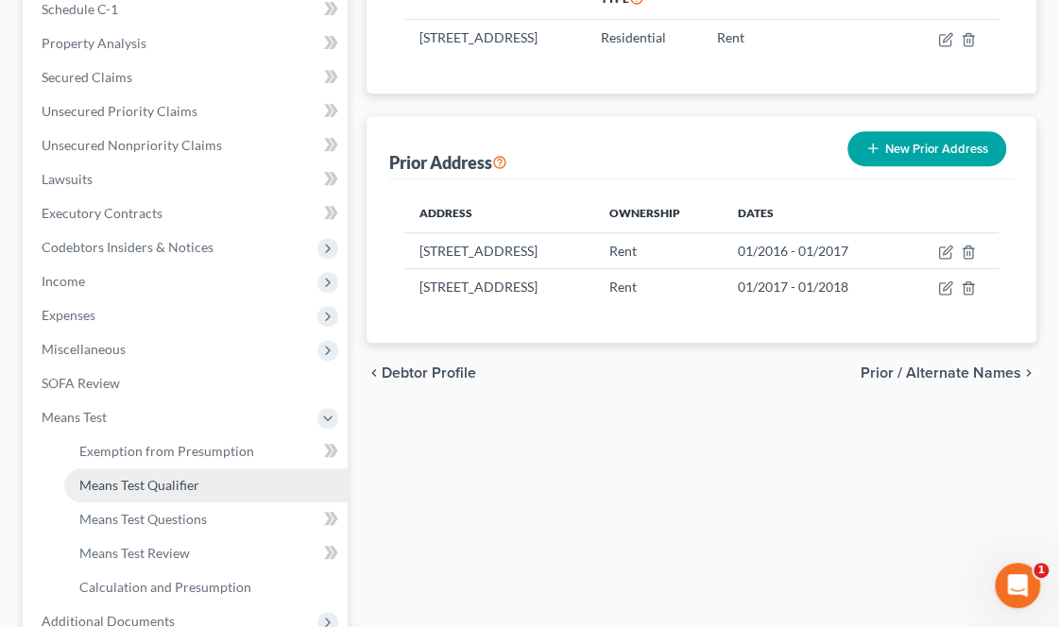
click at [142, 477] on span "Means Test Qualifier" at bounding box center [139, 485] width 120 height 16
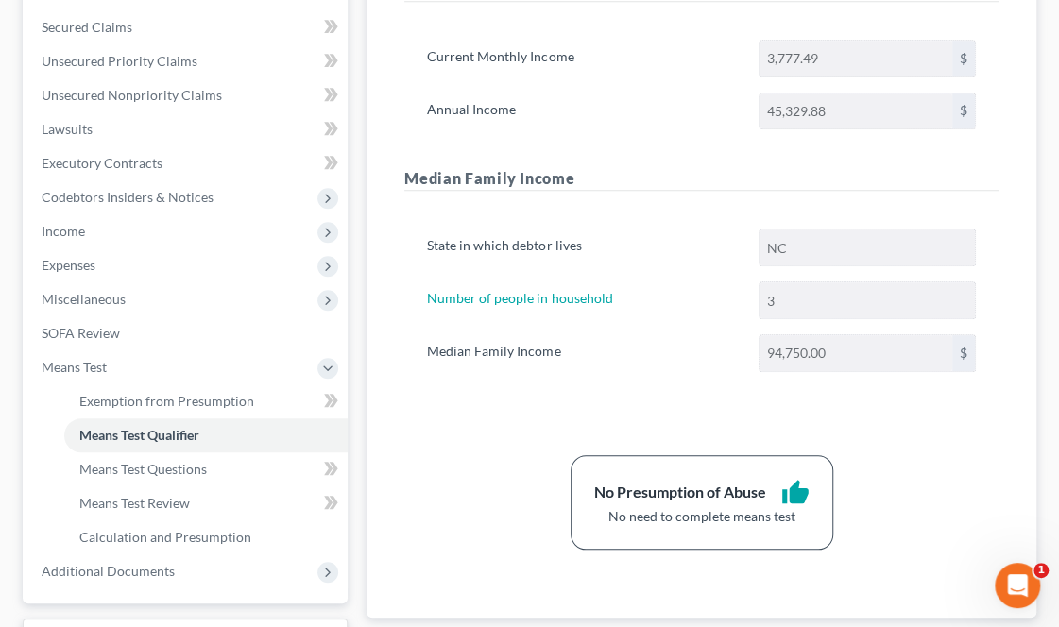
scroll to position [578, 0]
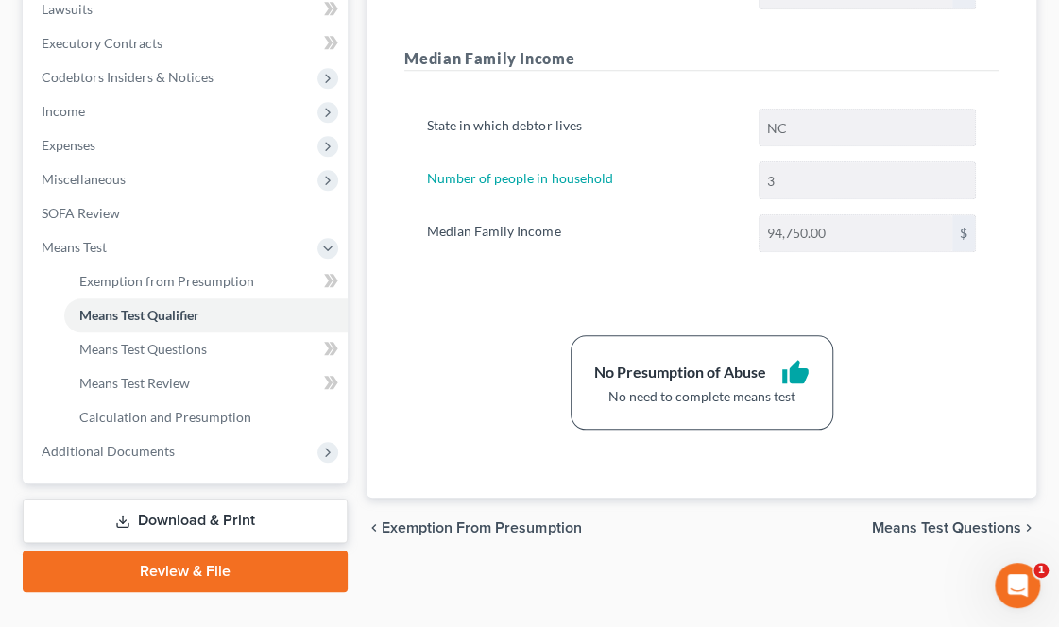
click at [946, 520] on span "Means Test Questions" at bounding box center [946, 527] width 149 height 15
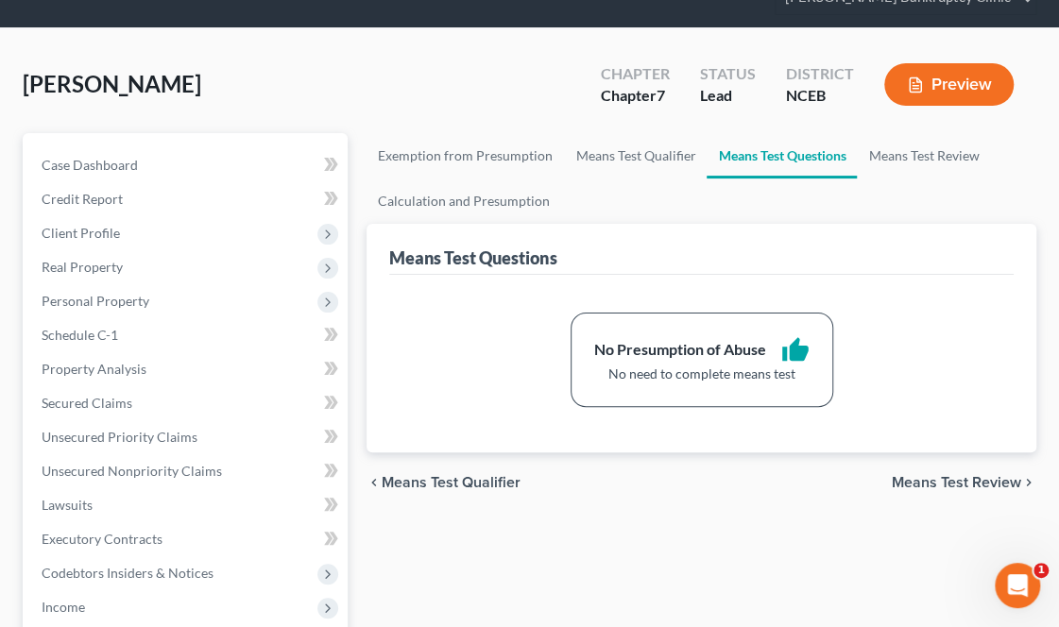
scroll to position [83, 0]
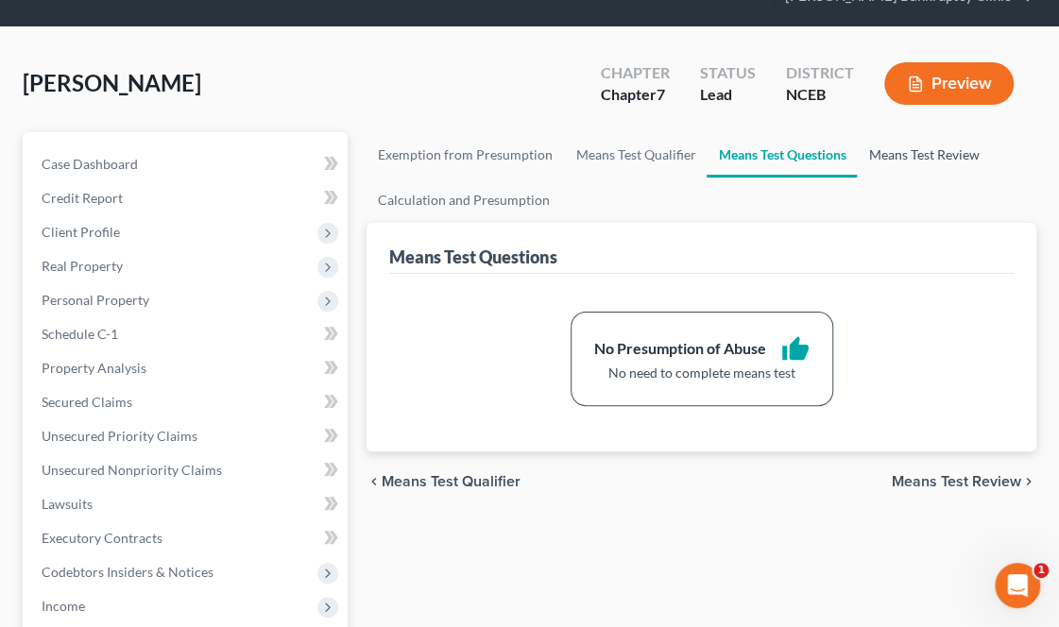
click at [919, 132] on link "Means Test Review" at bounding box center [923, 154] width 133 height 45
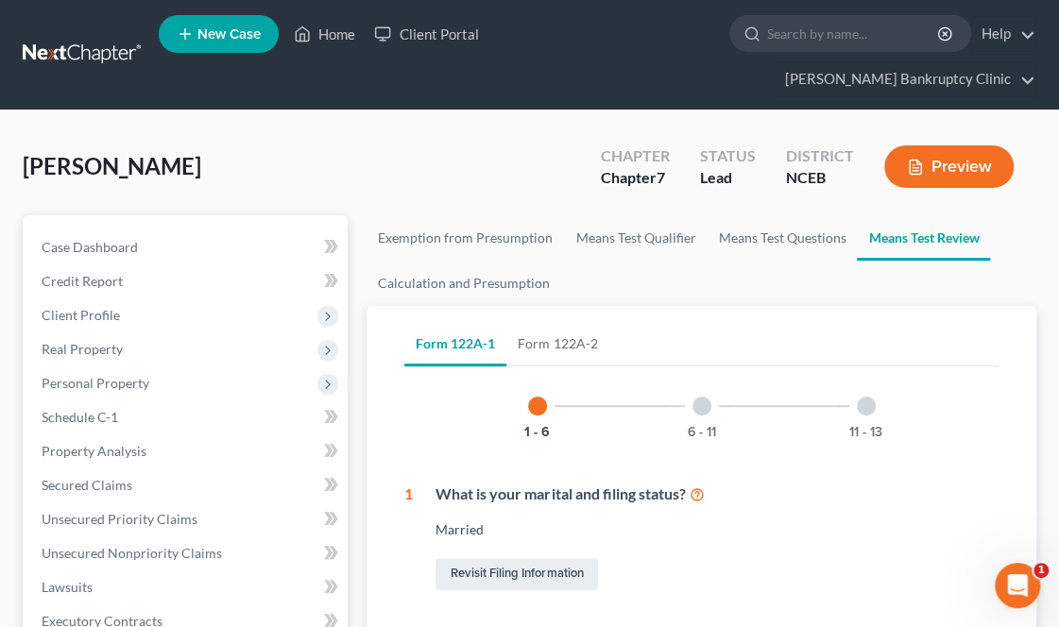
click at [937, 145] on button "Preview" at bounding box center [948, 166] width 129 height 42
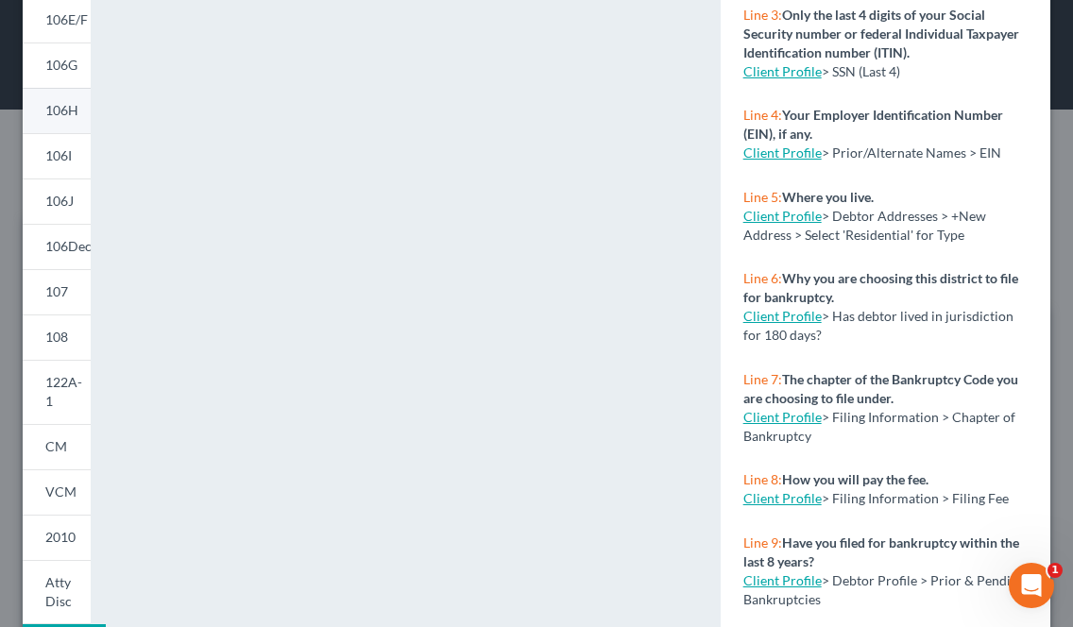
scroll to position [445, 0]
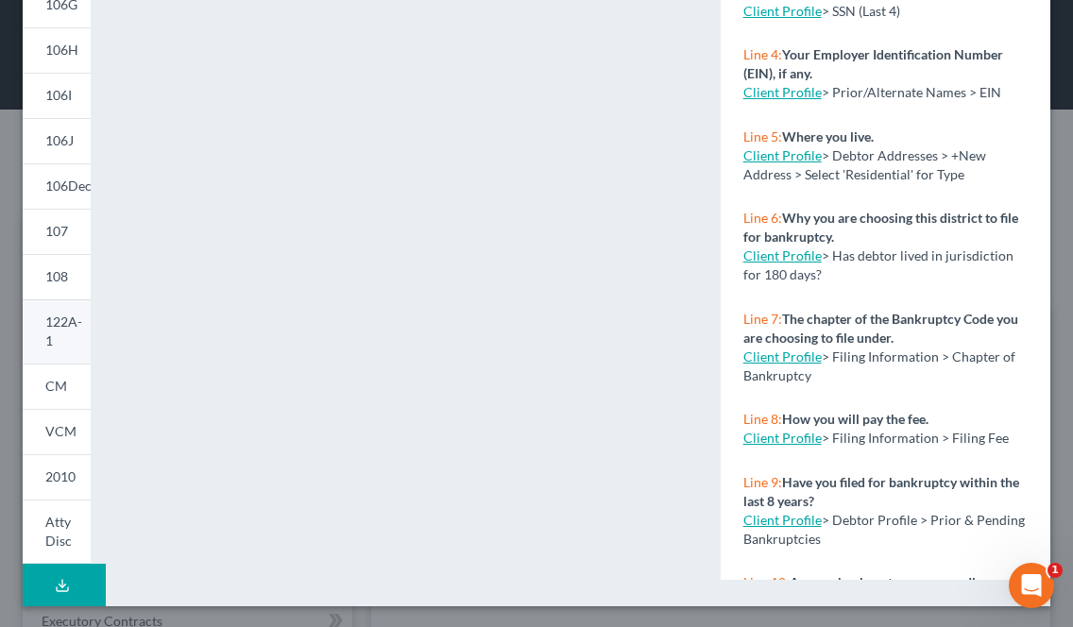
click at [57, 320] on span "122A-1" at bounding box center [63, 331] width 37 height 35
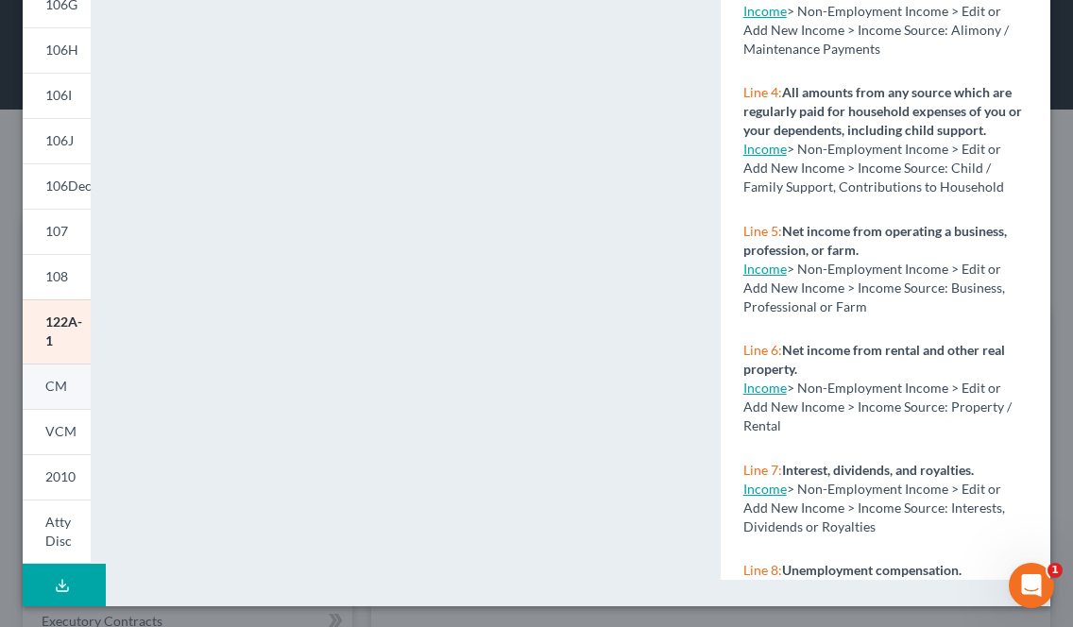
click at [62, 387] on span "CM" at bounding box center [56, 386] width 22 height 16
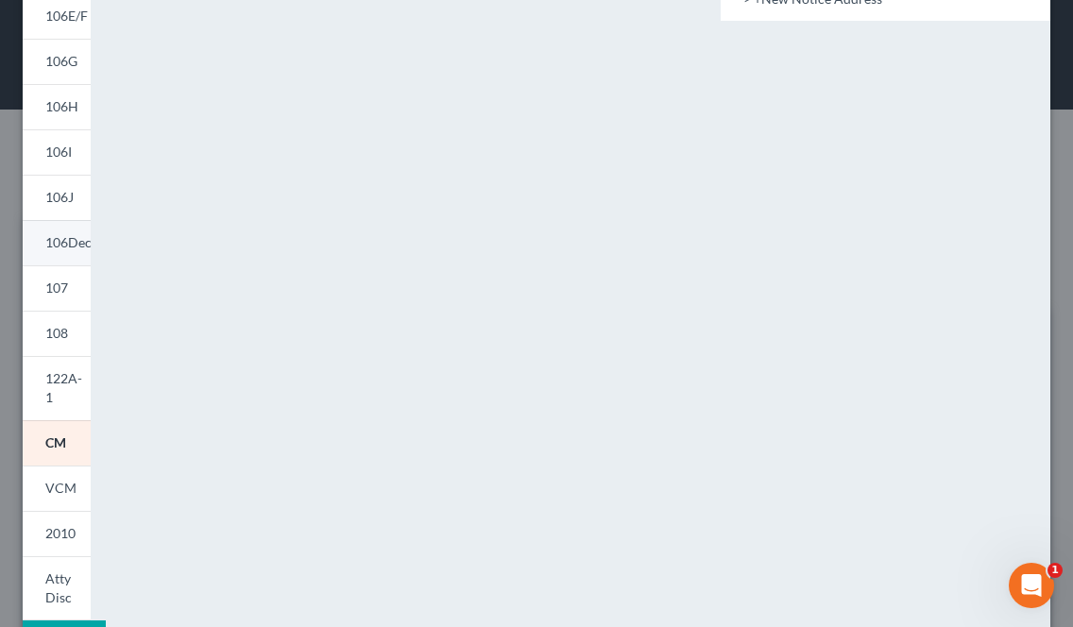
scroll to position [389, 0]
click at [60, 342] on link "108" at bounding box center [57, 332] width 68 height 45
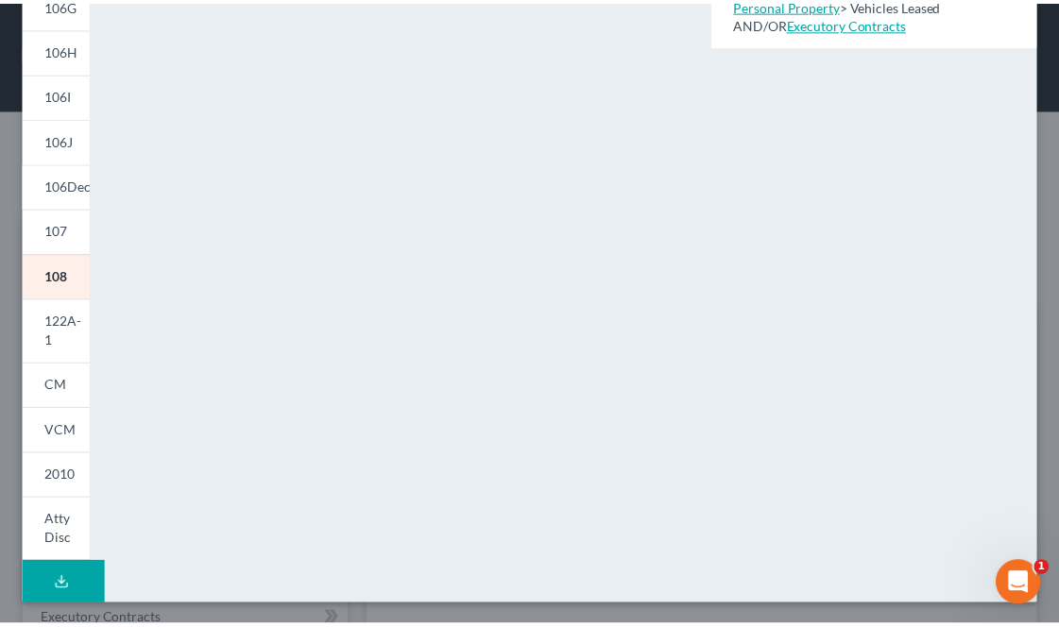
scroll to position [0, 0]
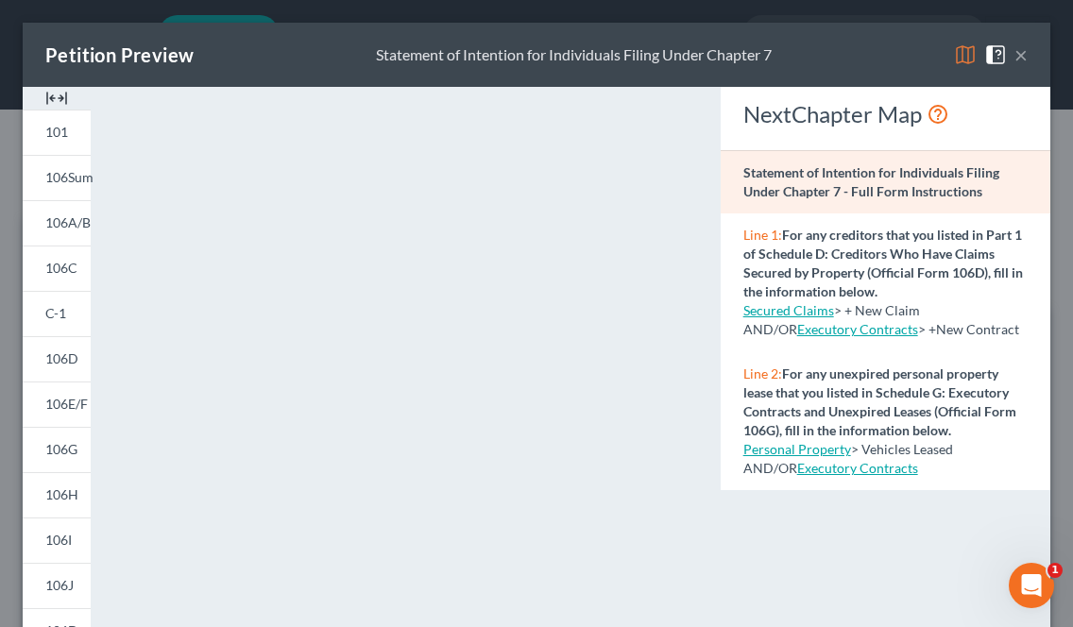
click at [1014, 53] on button "×" at bounding box center [1020, 54] width 13 height 23
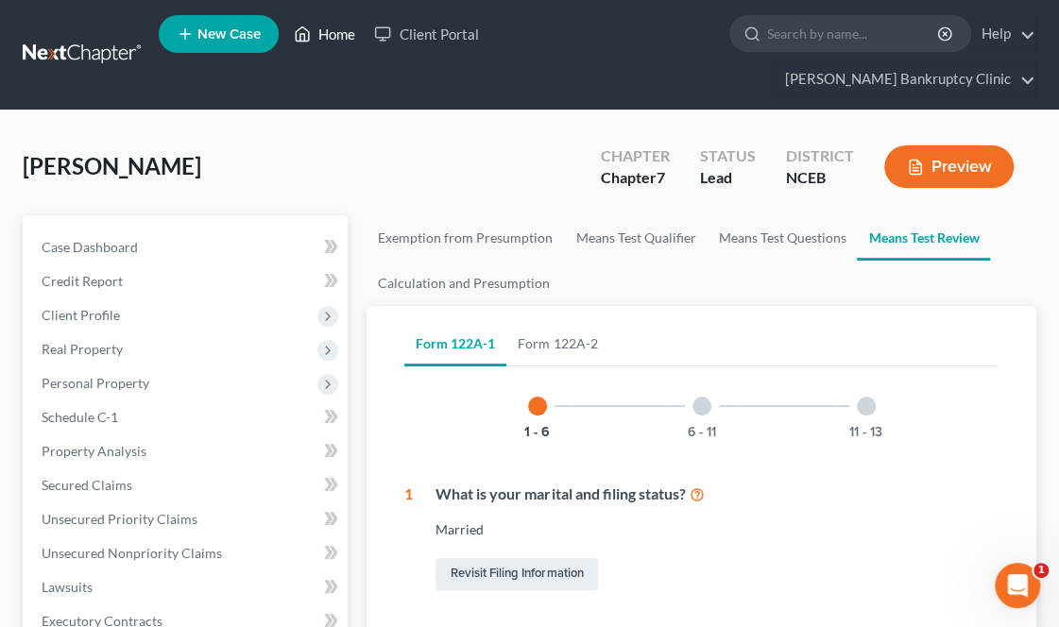
click at [333, 44] on link "Home" at bounding box center [324, 34] width 80 height 34
